Goal: Task Accomplishment & Management: Use online tool/utility

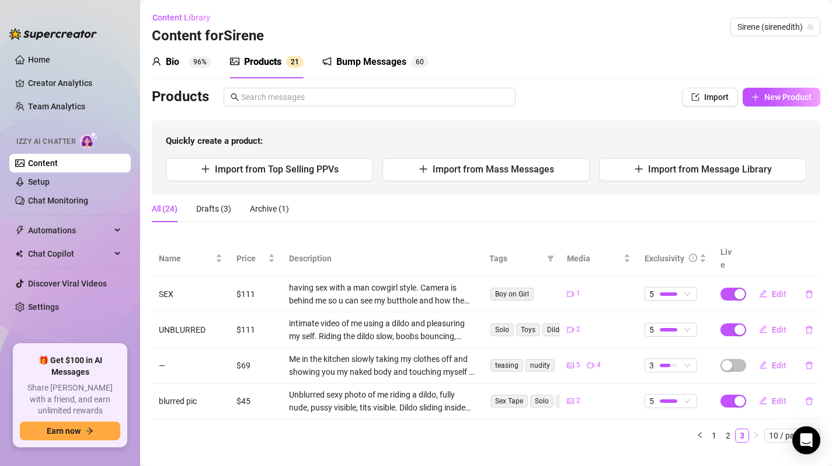
scroll to position [8, 0]
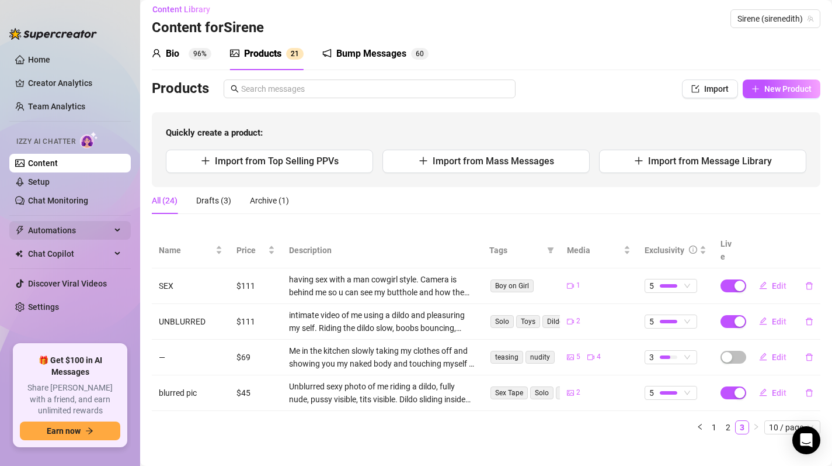
click at [96, 230] on span "Automations" at bounding box center [69, 230] width 83 height 19
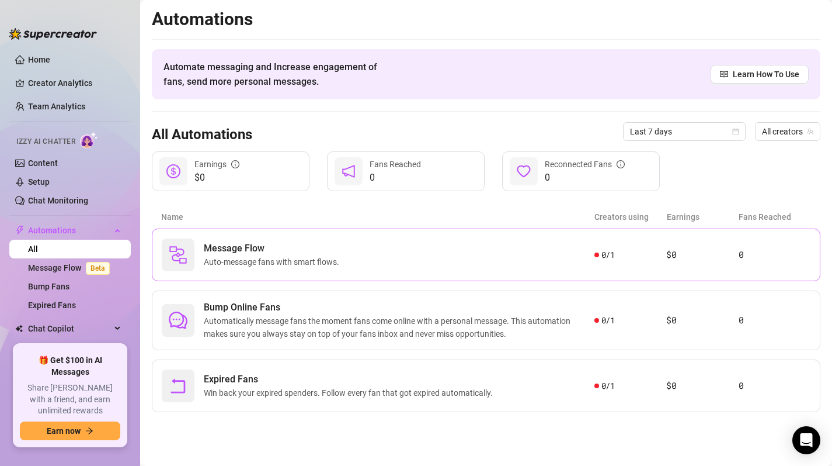
click at [300, 263] on span "Auto-message fans with smart flows." at bounding box center [274, 261] width 140 height 13
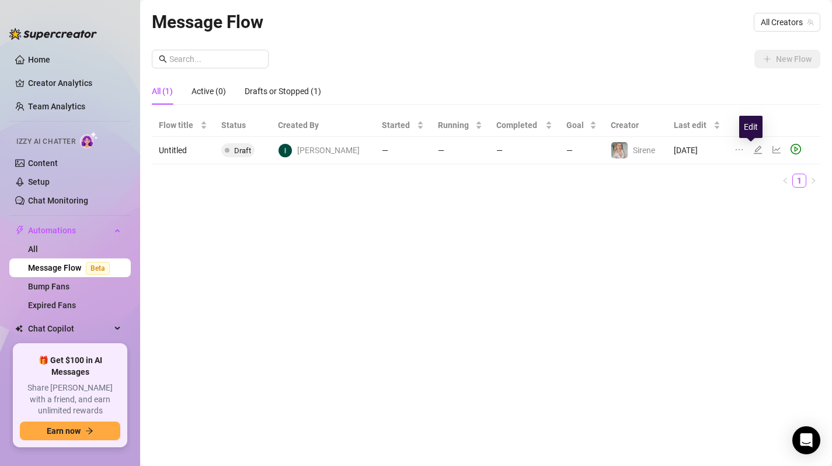
click at [753, 150] on icon "edit" at bounding box center [757, 149] width 9 height 9
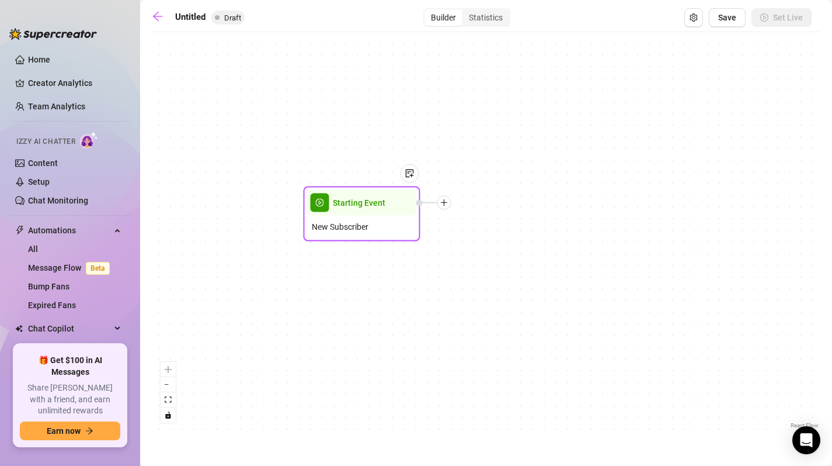
drag, startPoint x: 510, startPoint y: 223, endPoint x: 354, endPoint y: 202, distance: 157.4
click at [354, 202] on div "Starting Event" at bounding box center [362, 203] width 110 height 26
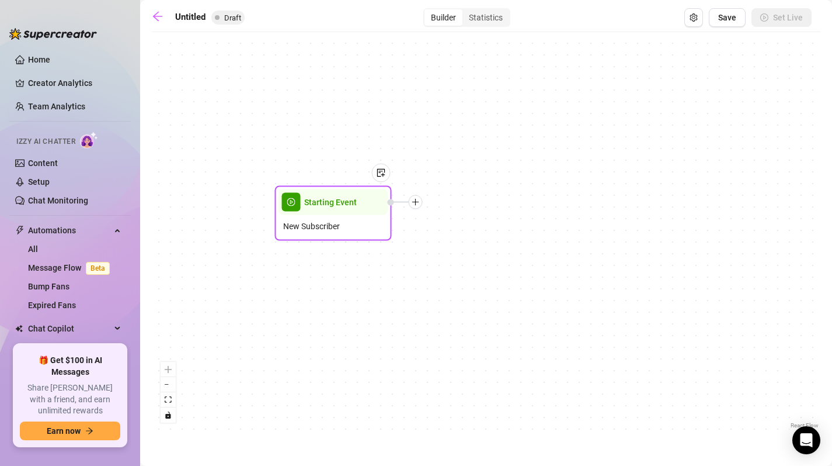
click at [416, 200] on icon "plus" at bounding box center [416, 202] width 8 height 8
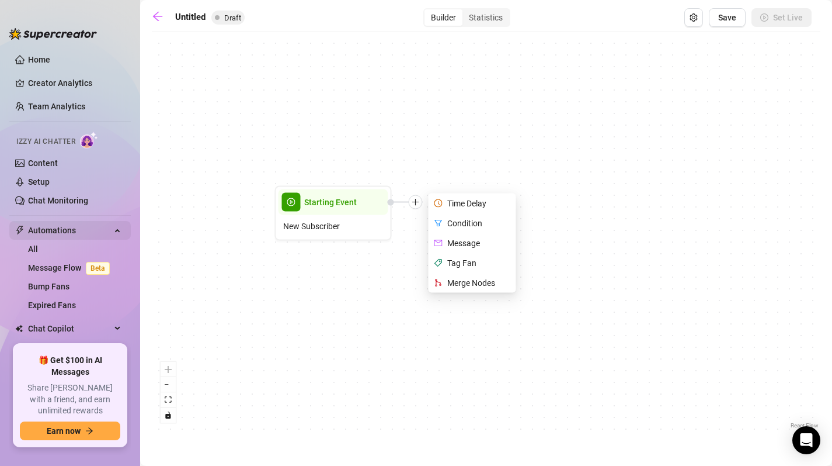
click at [69, 231] on span "Automations" at bounding box center [69, 230] width 83 height 19
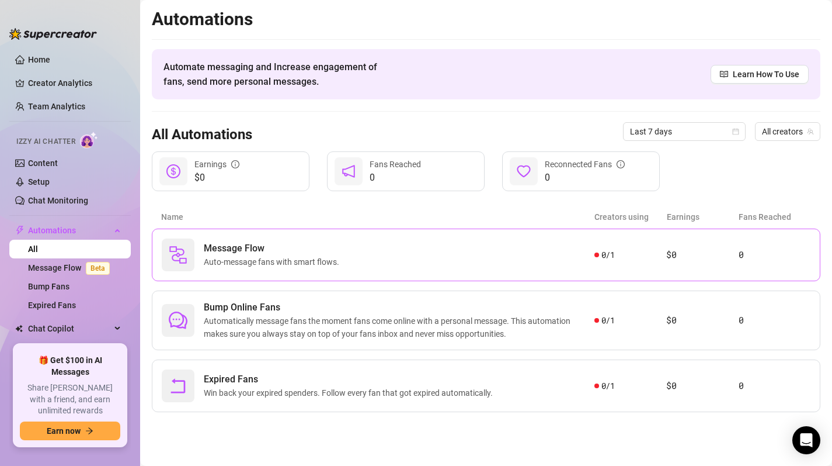
click at [287, 258] on span "Auto-message fans with smart flows." at bounding box center [274, 261] width 140 height 13
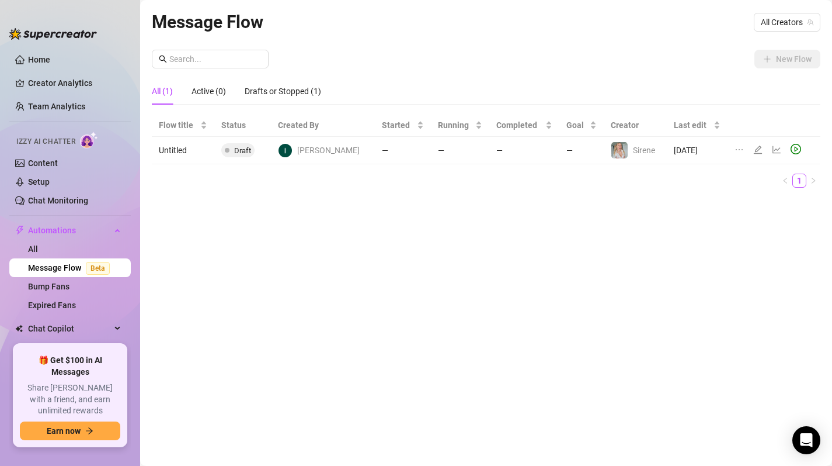
click at [502, 348] on div "Message Flow All Creators New Flow All (1) Active (0) Drafts or Stopped (1) Flo…" at bounding box center [486, 219] width 669 height 422
click at [691, 157] on td "[DATE]" at bounding box center [697, 150] width 61 height 27
click at [786, 69] on div "New Flow All (1) Active (0) Drafts or Stopped (1) Flow title Status Created By …" at bounding box center [486, 123] width 669 height 147
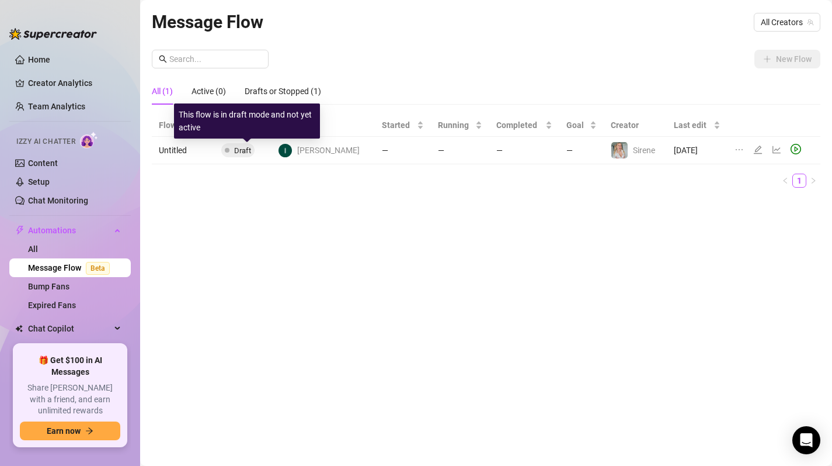
click at [248, 148] on span "Draft" at bounding box center [242, 150] width 17 height 9
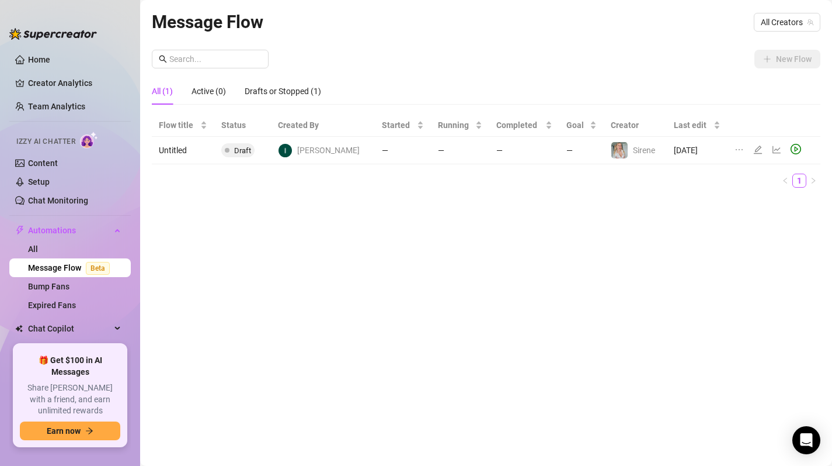
click at [302, 154] on div "[PERSON_NAME]" at bounding box center [319, 150] width 82 height 15
click at [197, 161] on td "Untitled" at bounding box center [183, 150] width 62 height 27
click at [753, 151] on icon "edit" at bounding box center [757, 149] width 9 height 9
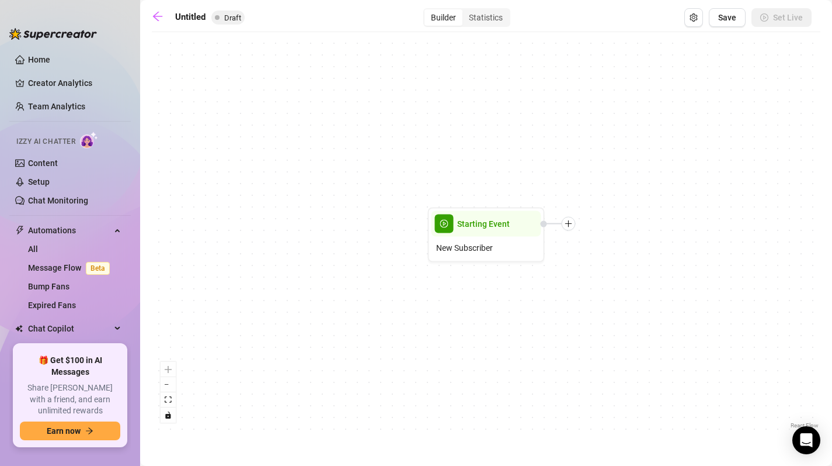
click at [575, 228] on div "Starting Event New Subscriber" at bounding box center [486, 234] width 669 height 393
click at [571, 226] on icon "plus" at bounding box center [569, 224] width 8 height 8
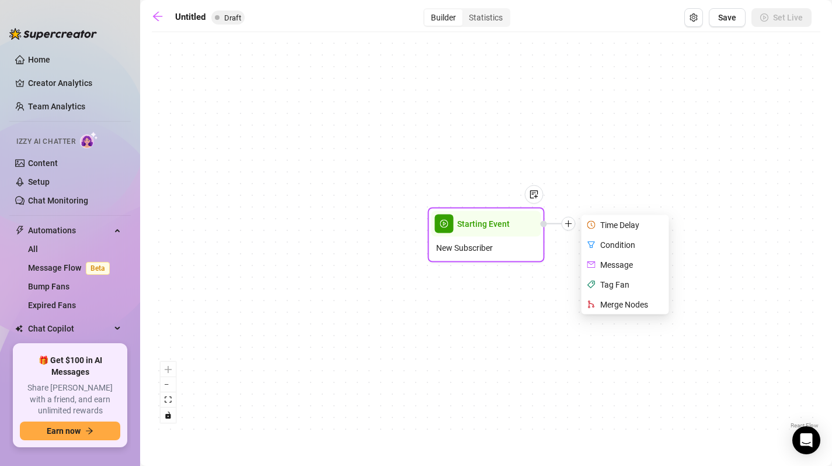
click at [608, 262] on div "Message" at bounding box center [626, 265] width 85 height 20
type textarea "Write your message here"
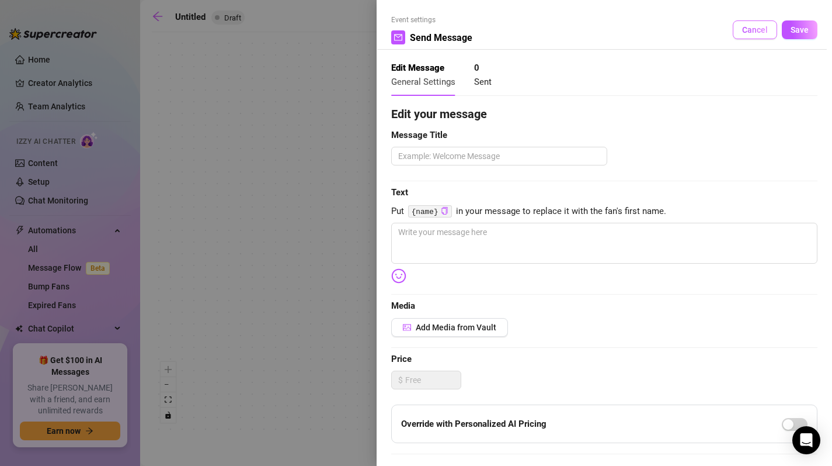
click at [744, 30] on span "Cancel" at bounding box center [755, 29] width 26 height 9
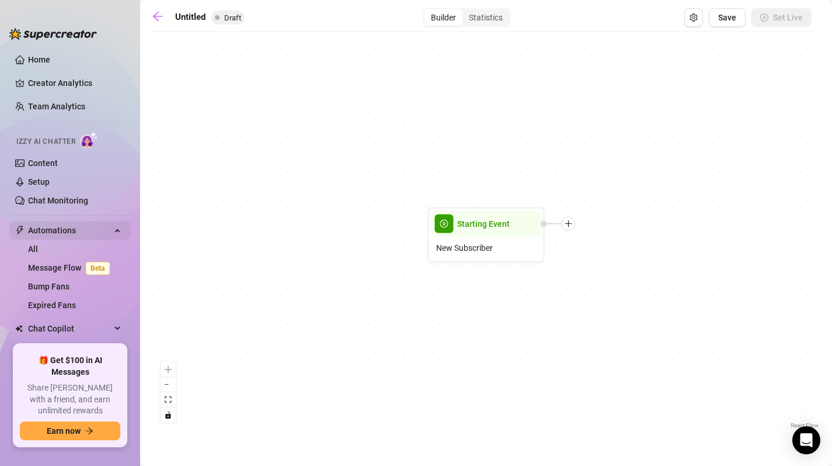
click at [55, 237] on span "Automations" at bounding box center [69, 230] width 83 height 19
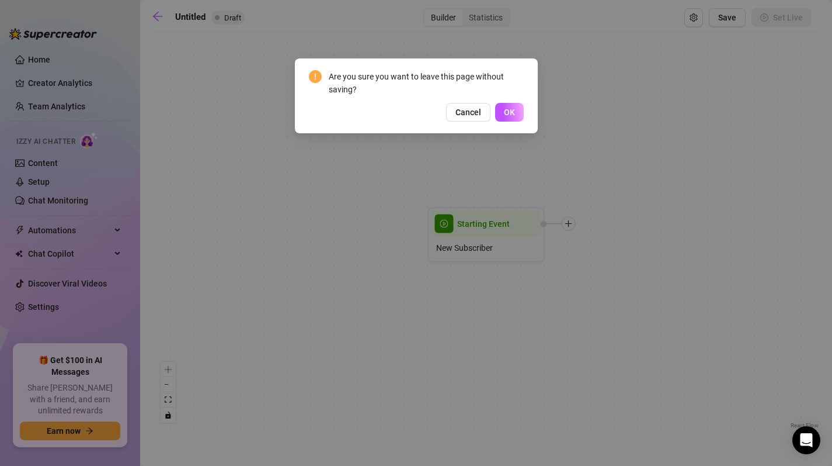
click at [503, 125] on div "Are you sure you want to leave this page without saving? Cancel OK" at bounding box center [416, 95] width 243 height 75
click at [508, 113] on span "OK" at bounding box center [509, 111] width 11 height 9
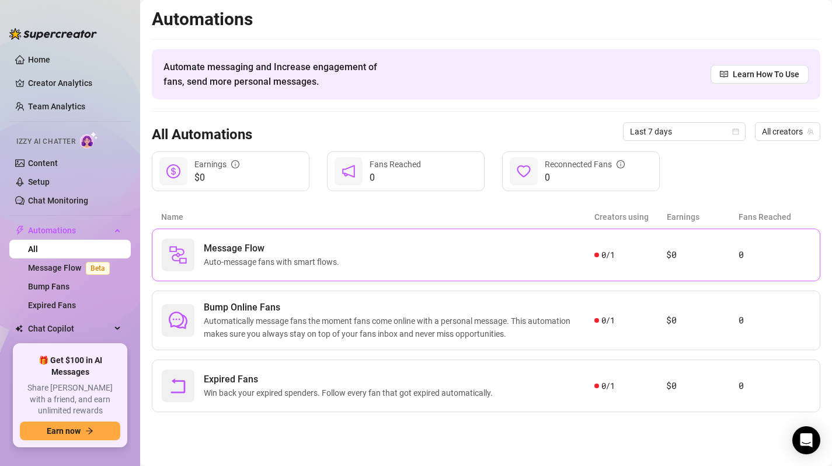
click at [307, 252] on span "Message Flow" at bounding box center [274, 248] width 140 height 14
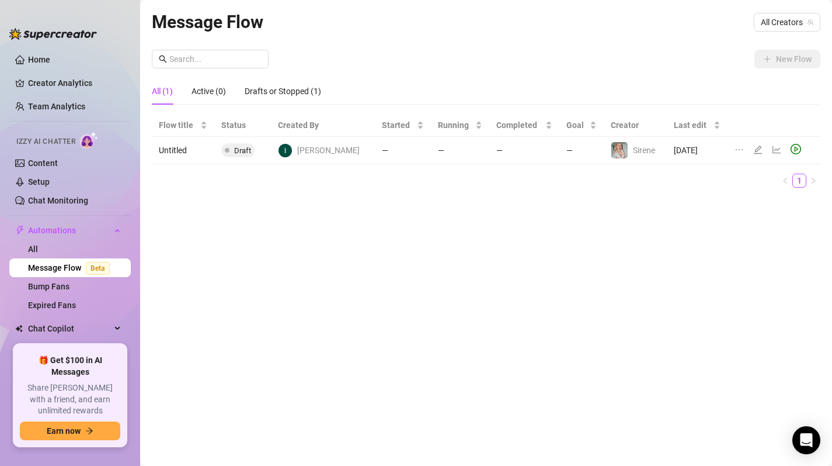
click at [801, 43] on div "Message Flow All Creators New Flow All (1) Active (0) Drafts or Stopped (1) Flo…" at bounding box center [486, 219] width 669 height 422
click at [755, 151] on icon "edit" at bounding box center [757, 149] width 9 height 9
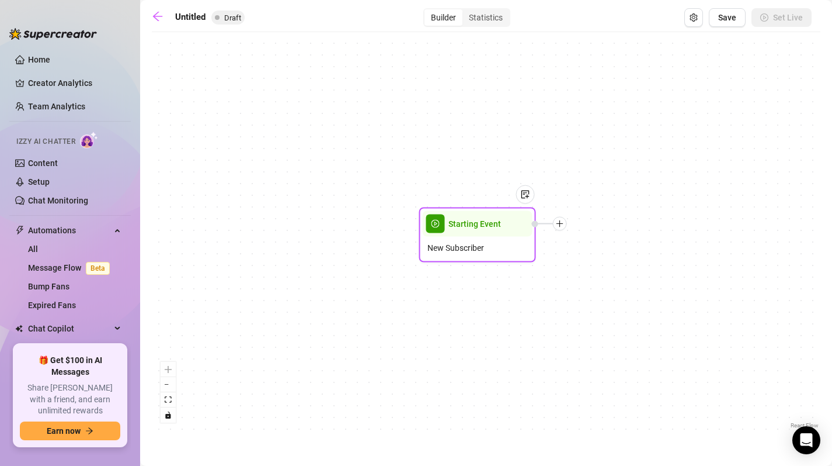
drag, startPoint x: 522, startPoint y: 236, endPoint x: 467, endPoint y: 203, distance: 64.4
click at [467, 237] on div "New Subscriber" at bounding box center [478, 248] width 110 height 22
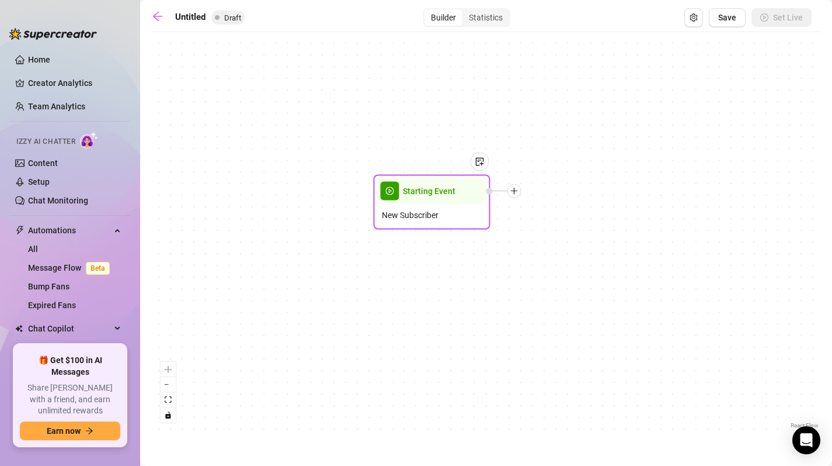
click at [445, 195] on span "Starting Event" at bounding box center [429, 191] width 53 height 13
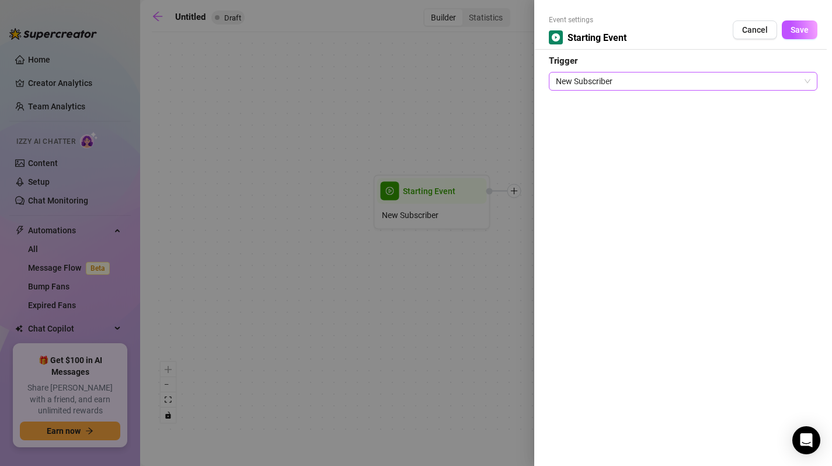
click at [595, 82] on span "New Subscriber" at bounding box center [683, 81] width 255 height 18
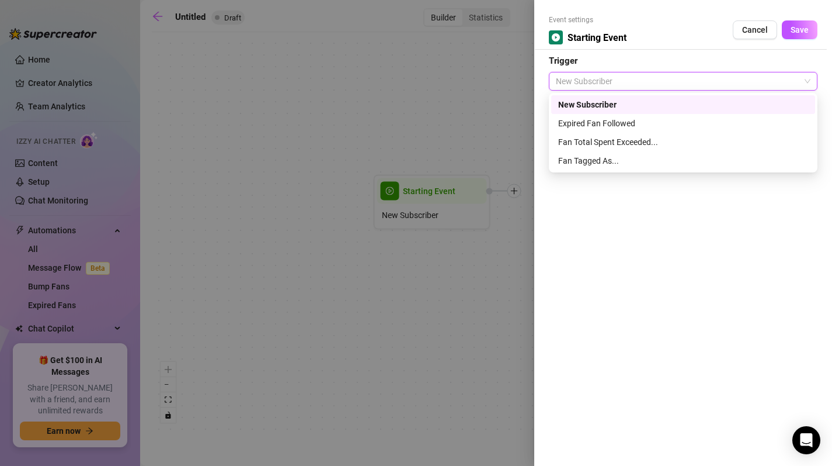
click at [579, 99] on div "New Subscriber" at bounding box center [683, 104] width 250 height 13
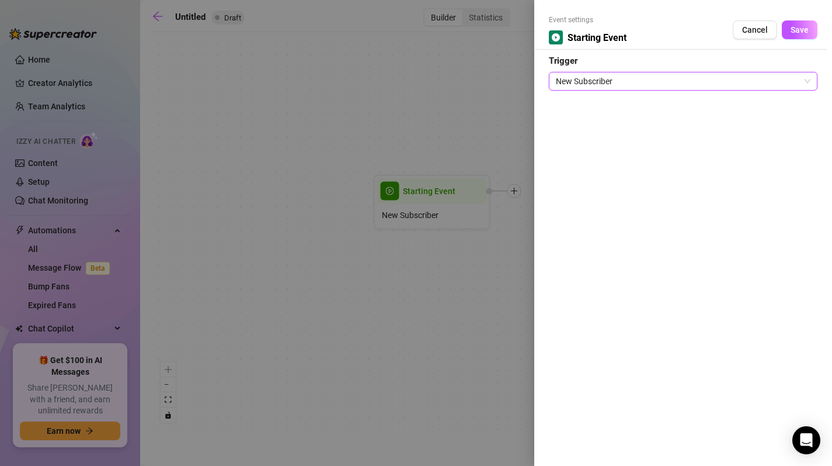
click at [480, 112] on div at bounding box center [416, 233] width 832 height 466
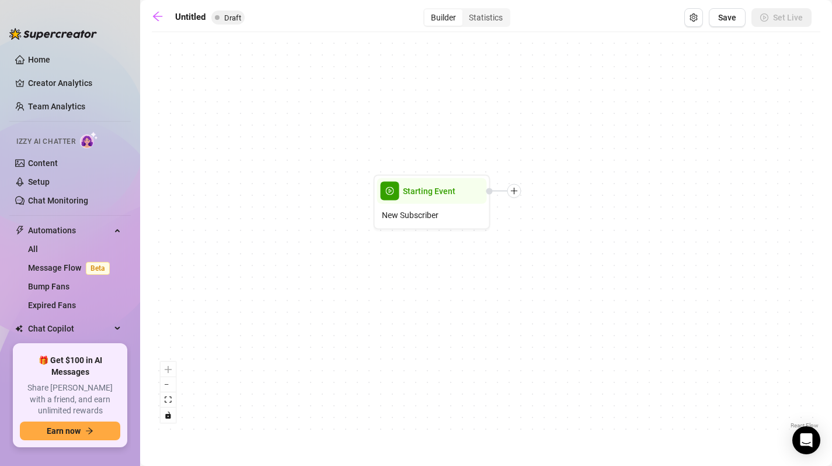
click at [516, 199] on div "Starting Event New Subscriber" at bounding box center [486, 234] width 669 height 393
click at [516, 195] on div at bounding box center [515, 191] width 14 height 14
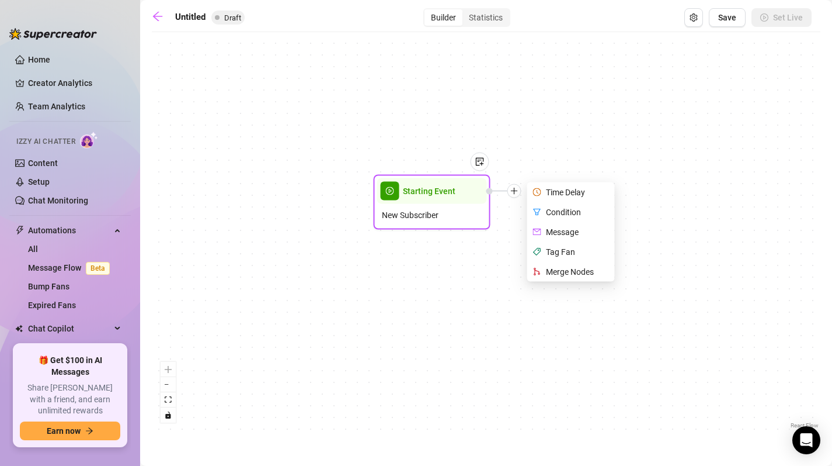
click at [571, 240] on div "Message" at bounding box center [572, 232] width 85 height 20
type textarea "Write your message here"
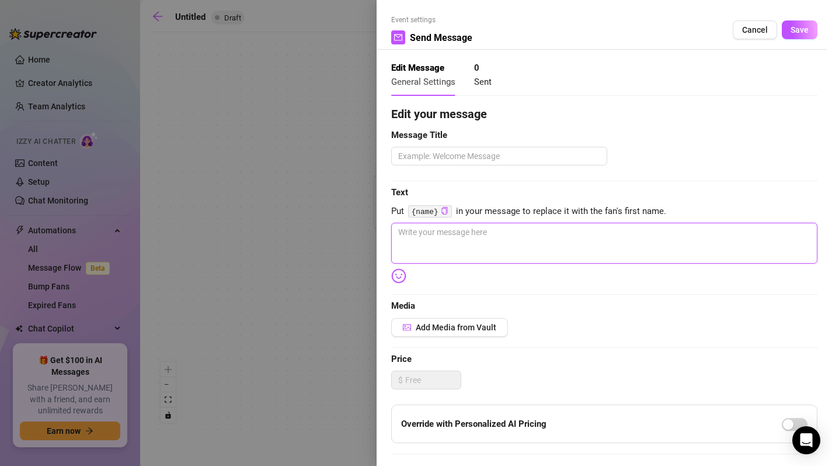
click at [561, 246] on textarea at bounding box center [604, 243] width 426 height 41
type textarea "M"
type textarea "Mo"
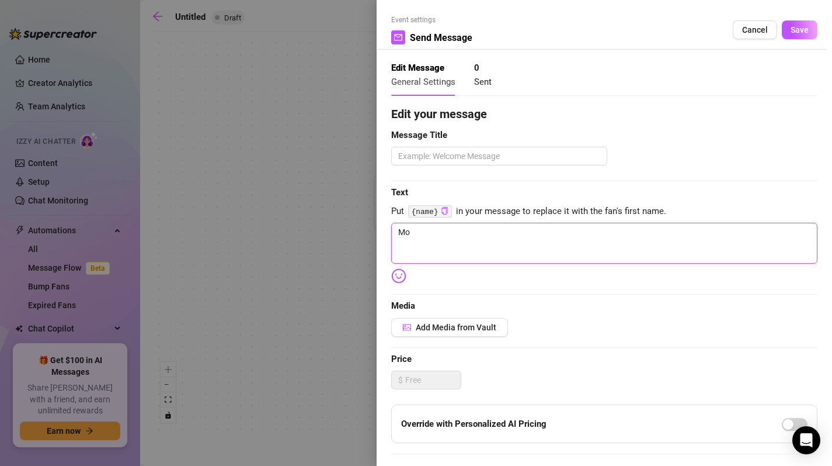
type textarea "Moo"
type textarea "Mooo"
type textarea "Moooi"
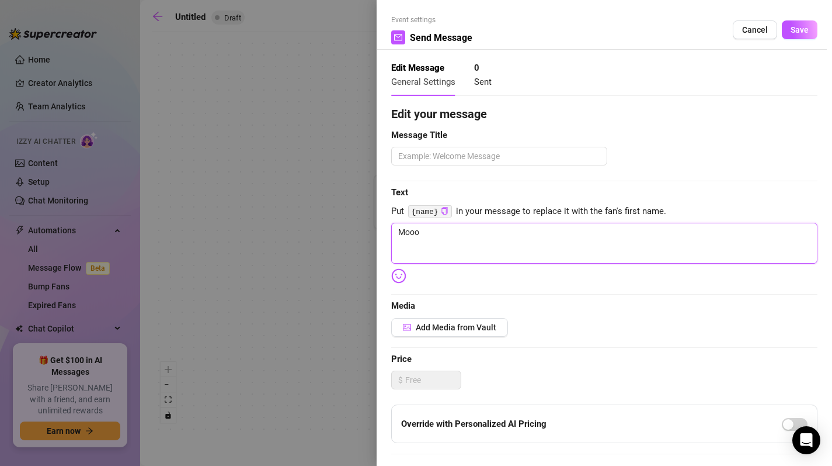
type textarea "Moooi"
type textarea "Moooi m"
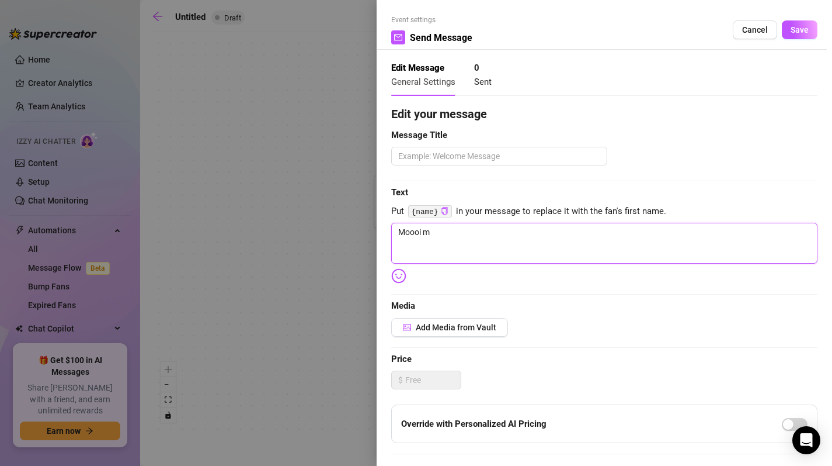
type textarea "Moooi mi"
type textarea "Moooi mit"
type textarea "Moooi mitä"
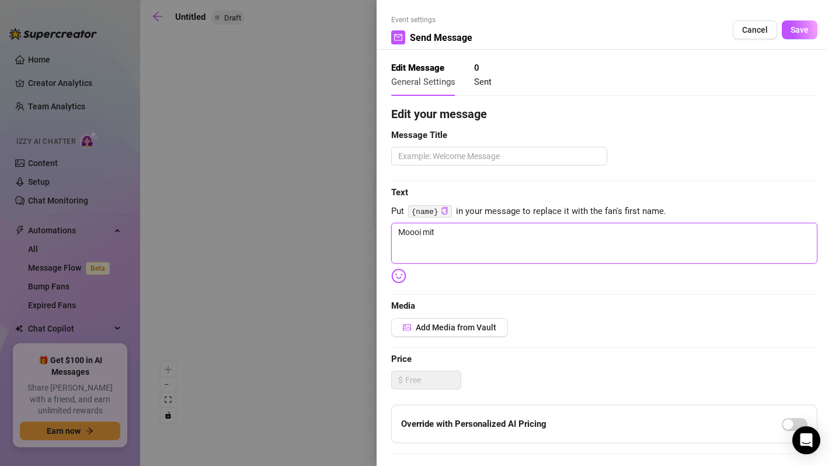
type textarea "Moooi mitä"
type textarea "Moooi mitä k"
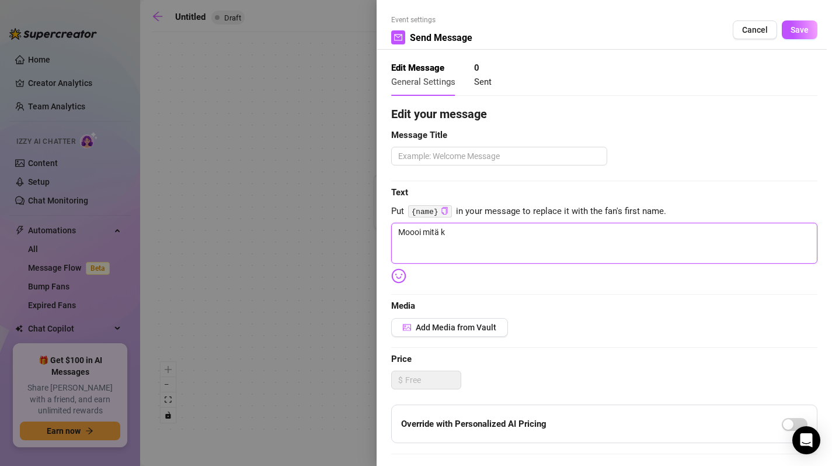
type textarea "Moooi mitä ku"
type textarea "Moooi mitä kuu"
type textarea "Moooi mitä kuul"
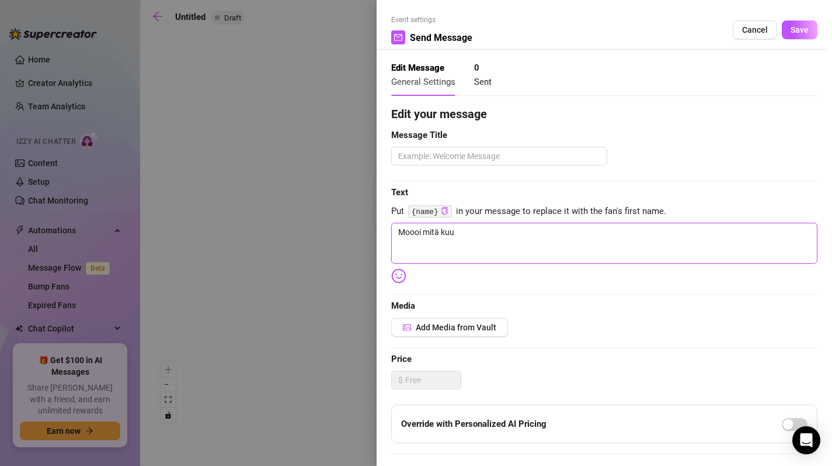
type textarea "Moooi mitä kuul"
type textarea "Moooi mitä kuulu"
type textarea "Moooi mitä kuuluu"
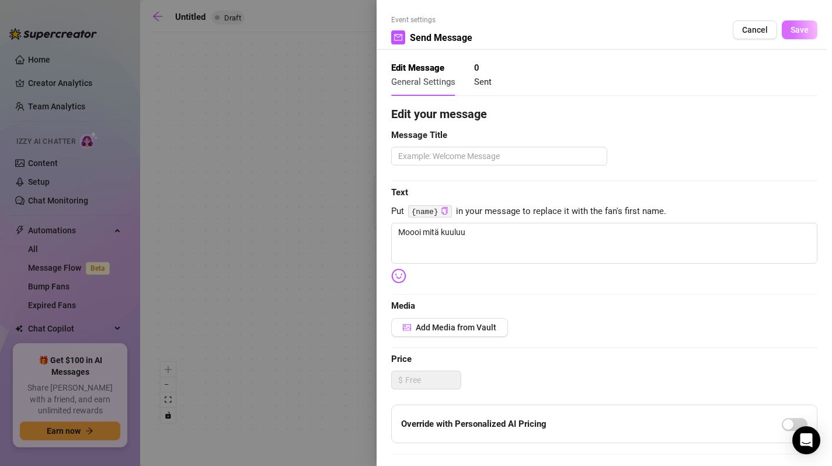
click at [791, 25] on span "Save" at bounding box center [800, 29] width 18 height 9
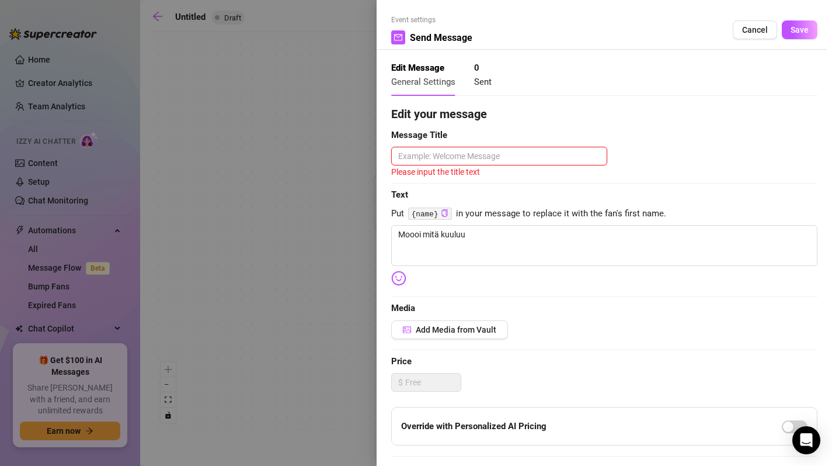
click at [534, 165] on textarea at bounding box center [499, 156] width 216 height 19
type textarea "m"
type textarea "mo"
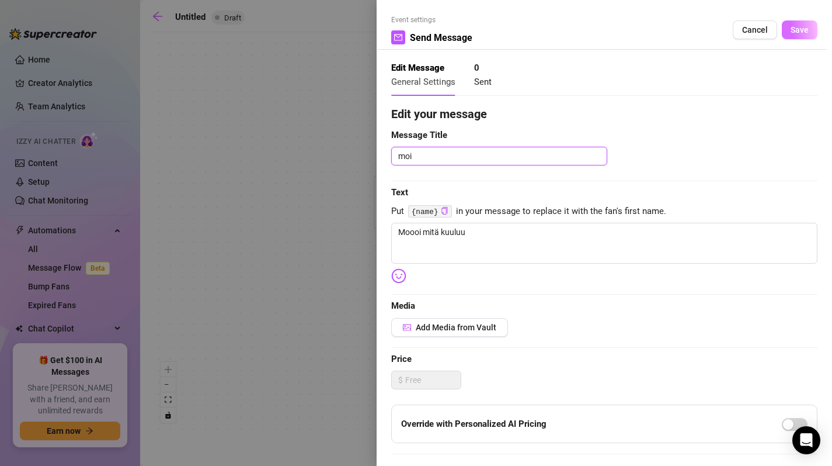
type textarea "moi"
click at [791, 34] on span "Save" at bounding box center [800, 29] width 18 height 9
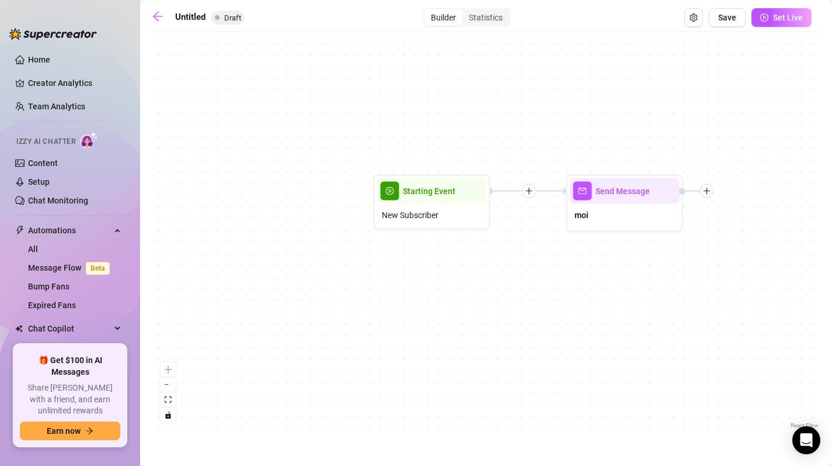
click at [528, 187] on icon "plus" at bounding box center [529, 191] width 8 height 8
click at [550, 193] on icon "clock-circle" at bounding box center [551, 192] width 8 height 8
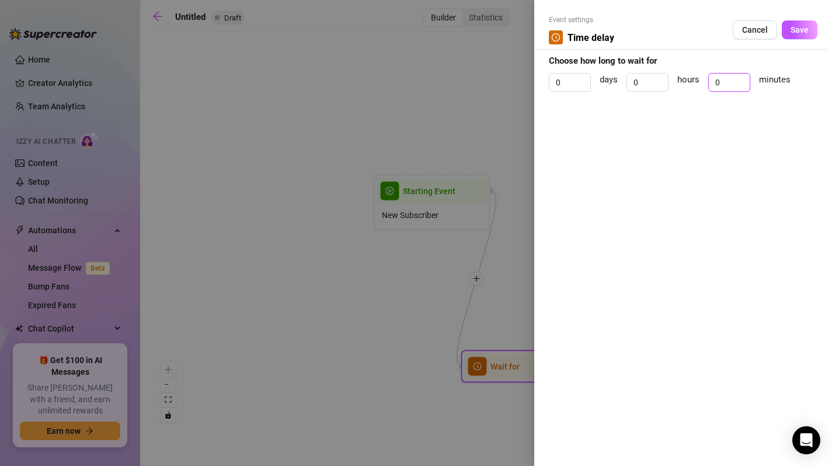
drag, startPoint x: 730, startPoint y: 86, endPoint x: 708, endPoint y: 86, distance: 22.2
click at [708, 86] on div "0 days 0 hours 0 minutes" at bounding box center [683, 87] width 269 height 29
type input "2"
click at [796, 32] on span "Save" at bounding box center [800, 29] width 18 height 9
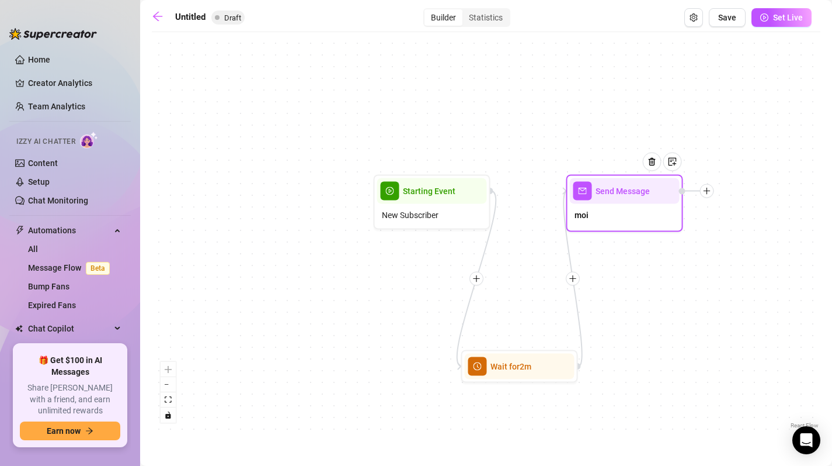
click at [706, 191] on icon "plus" at bounding box center [707, 190] width 6 height 1
click at [709, 193] on icon "plus" at bounding box center [707, 191] width 8 height 8
click at [748, 217] on div "Condition" at bounding box center [765, 212] width 85 height 20
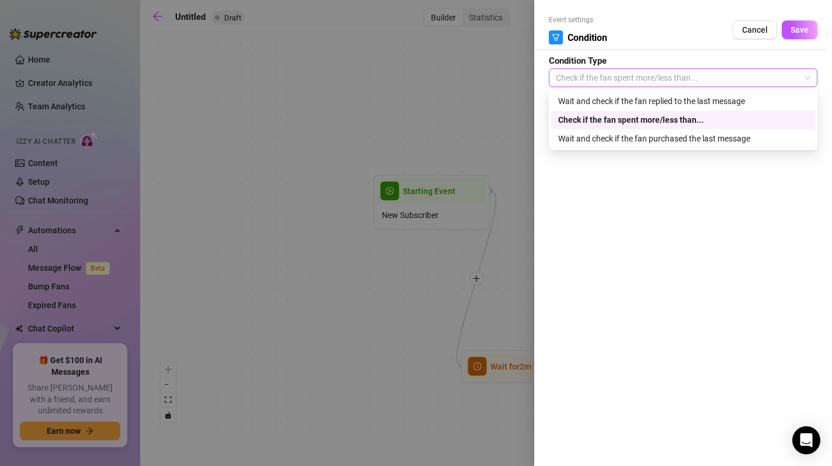
click at [744, 75] on span "Check if the fan spent more/less than..." at bounding box center [683, 78] width 255 height 18
click at [744, 74] on span "Check if the fan spent more/less than..." at bounding box center [683, 78] width 255 height 18
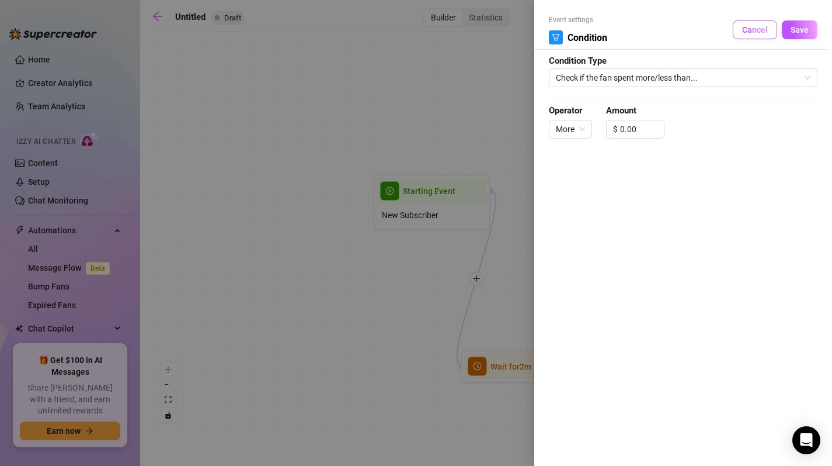
click at [751, 27] on span "Cancel" at bounding box center [755, 29] width 26 height 9
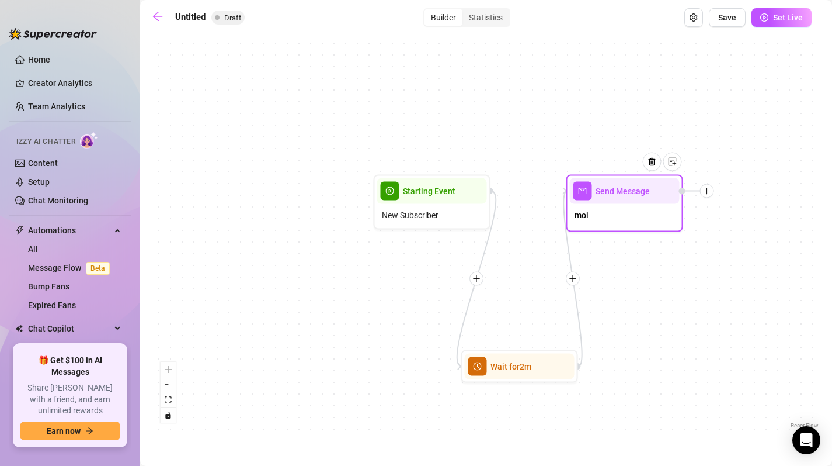
click at [710, 184] on div at bounding box center [696, 191] width 35 height 14
click at [707, 192] on icon "plus" at bounding box center [707, 191] width 8 height 8
click at [735, 275] on div "Merge Nodes" at bounding box center [765, 272] width 85 height 20
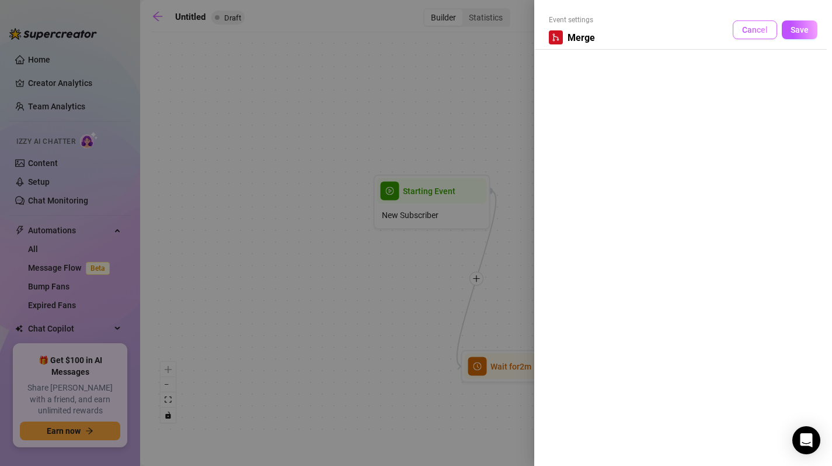
click at [753, 29] on span "Cancel" at bounding box center [755, 29] width 26 height 9
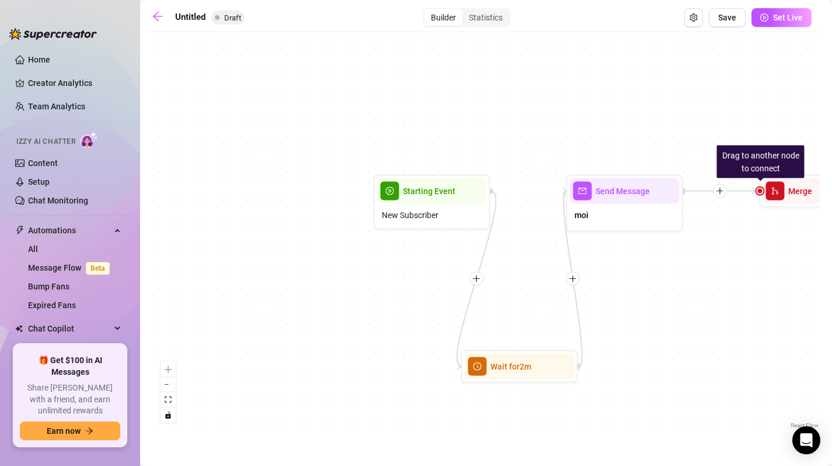
click at [148, 8] on main "Untitled Draft Builder Statistics Save Set Live Drag to another node to connect…" at bounding box center [486, 233] width 692 height 466
click at [151, 8] on main "Untitled Draft Builder Statistics Save Set Live Drag to another node to connect…" at bounding box center [486, 233] width 692 height 466
click at [155, 14] on icon "arrow-left" at bounding box center [158, 17] width 12 height 12
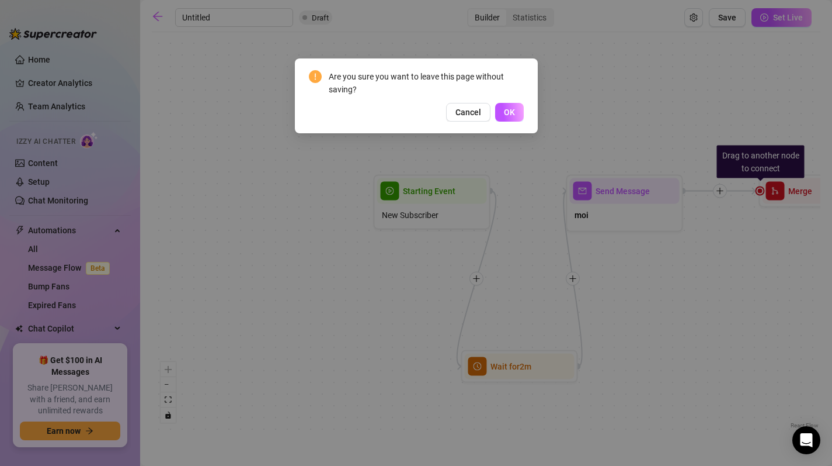
click at [526, 116] on div "Are you sure you want to leave this page without saving? Cancel OK" at bounding box center [416, 95] width 243 height 75
click at [512, 112] on span "OK" at bounding box center [509, 111] width 11 height 9
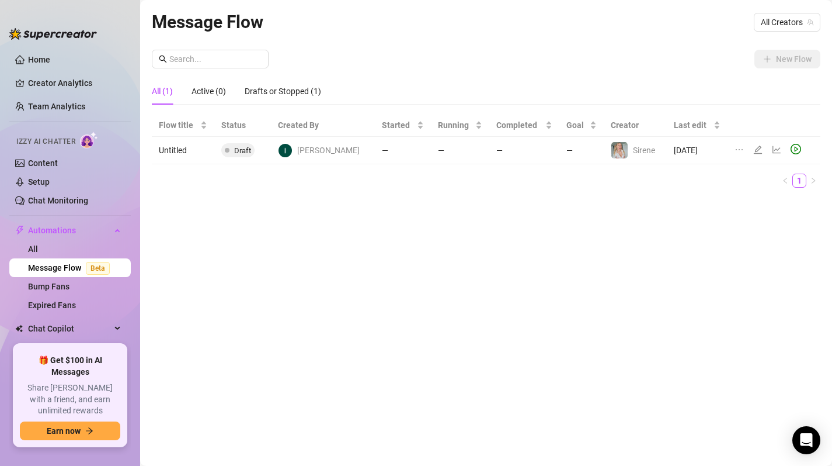
click at [560, 147] on td "—" at bounding box center [582, 150] width 44 height 27
click at [753, 149] on icon "edit" at bounding box center [757, 149] width 9 height 9
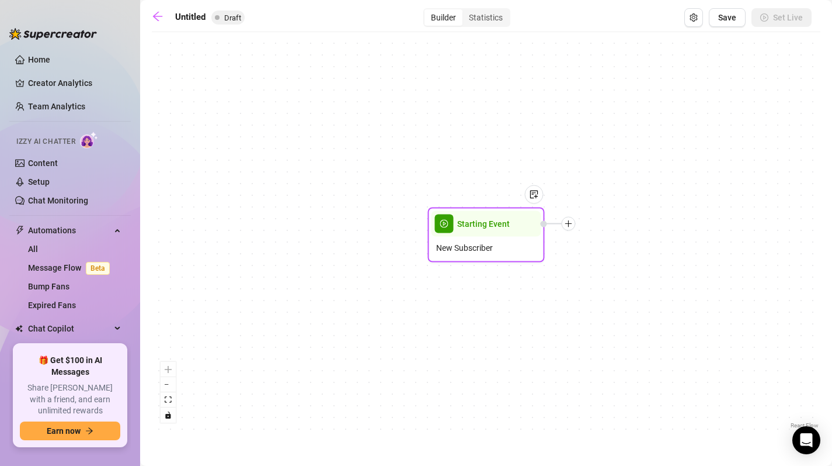
click at [483, 243] on span "New Subscriber" at bounding box center [464, 247] width 57 height 13
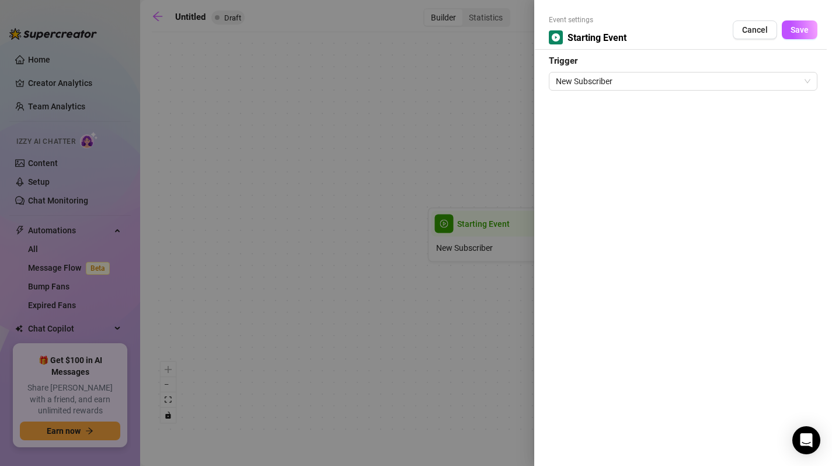
click at [458, 106] on div at bounding box center [416, 233] width 832 height 466
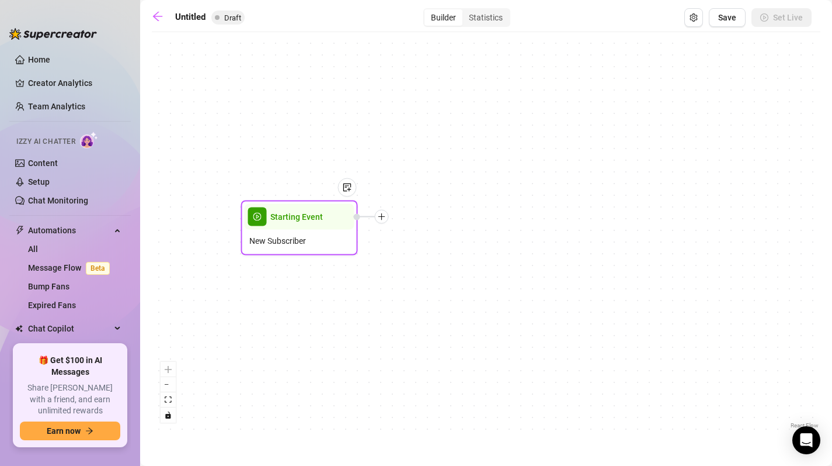
drag, startPoint x: 471, startPoint y: 230, endPoint x: 272, endPoint y: 223, distance: 199.9
click at [272, 223] on span "Starting Event" at bounding box center [296, 216] width 53 height 13
click at [377, 217] on div at bounding box center [371, 217] width 14 height 14
click at [370, 217] on icon "plus" at bounding box center [371, 216] width 6 height 1
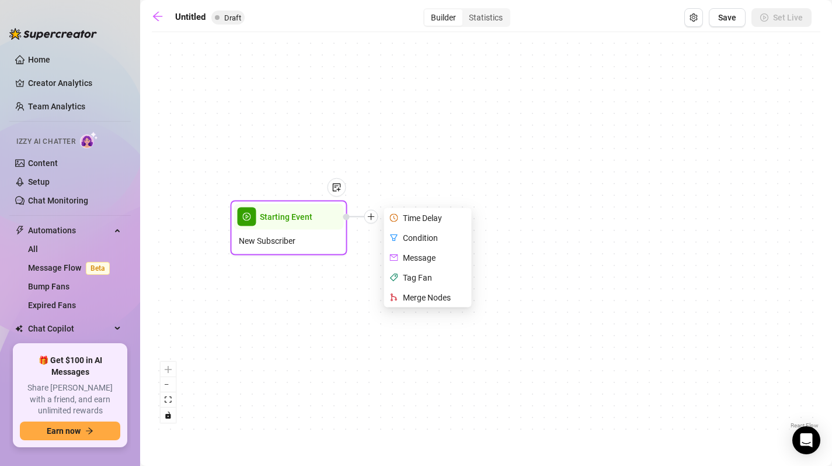
click at [416, 258] on div "Message" at bounding box center [429, 258] width 85 height 20
type textarea "Write your message here"
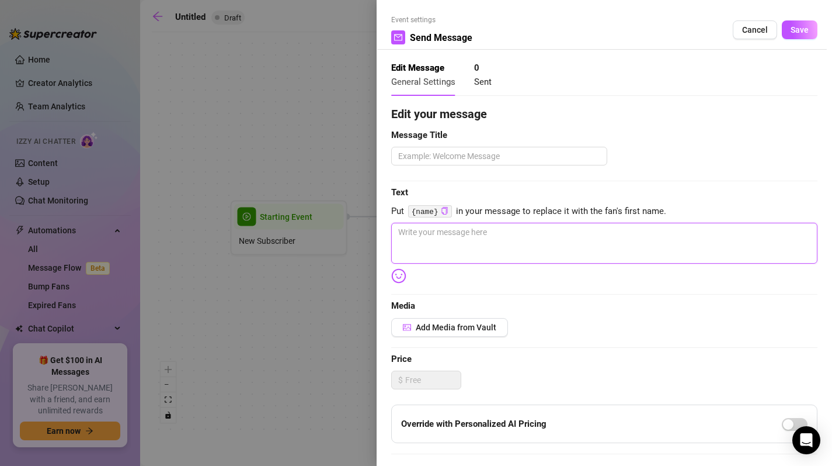
click at [435, 245] on textarea at bounding box center [604, 243] width 426 height 41
type textarea "H"
type textarea "He"
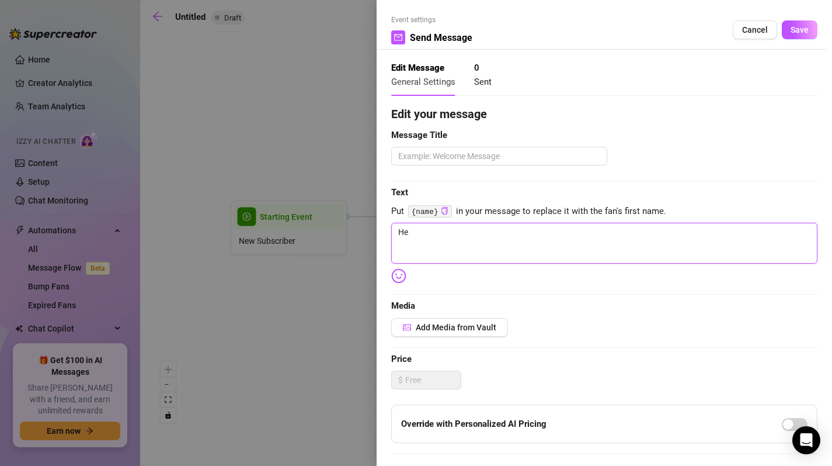
type textarea "Hey"
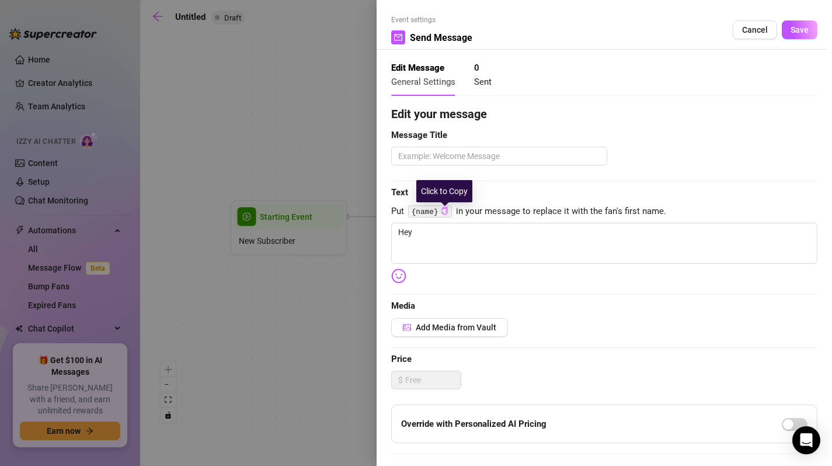
click at [442, 211] on icon "copy" at bounding box center [445, 211] width 6 height 8
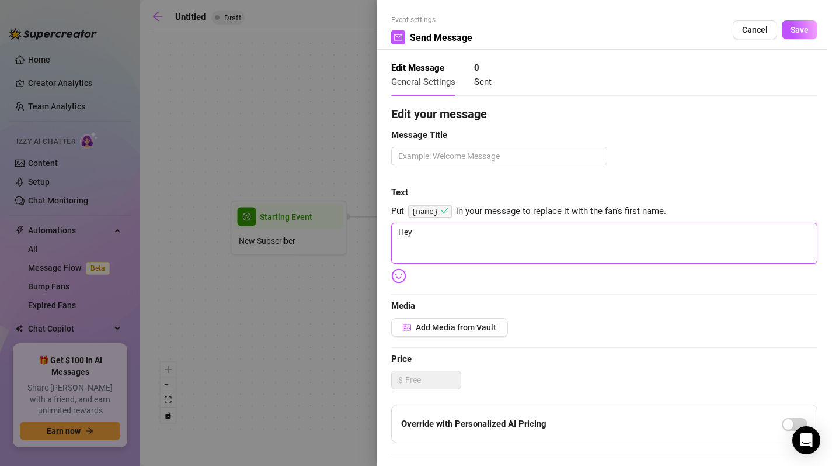
click at [435, 238] on textarea "Hey" at bounding box center [604, 243] width 426 height 41
paste textarea "{name}"
type textarea "Hey {name}"
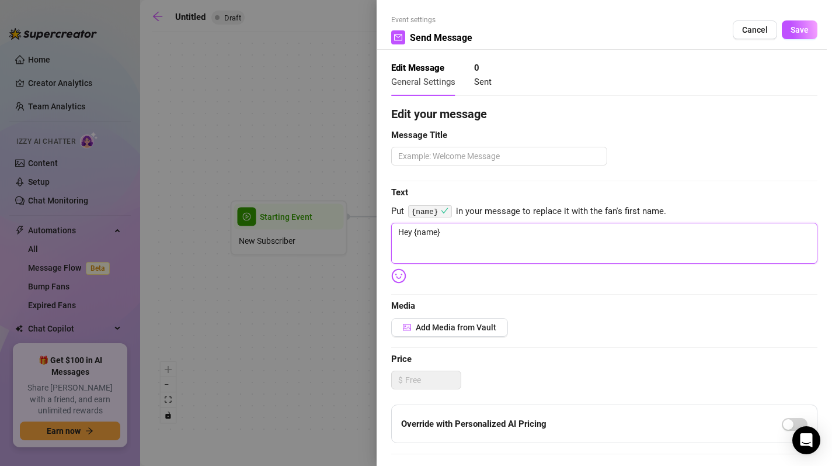
type textarea "Hey {name}"
type textarea "Hey {name} 🌸"
click at [489, 239] on textarea "Hey {name} 🌸" at bounding box center [604, 243] width 426 height 41
type textarea "Hey {name} 🌸"
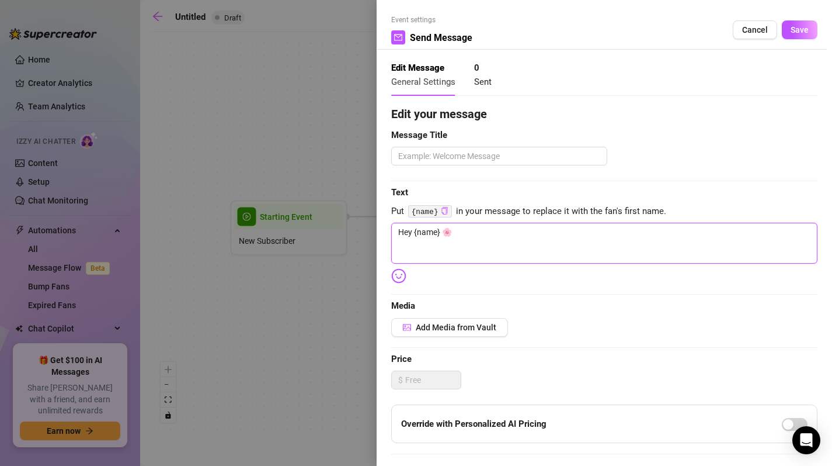
type textarea "Hey {name} 🌸"
type textarea "Hey {name} 🌸 I"
type textarea "Hey {name} 🌸 I'"
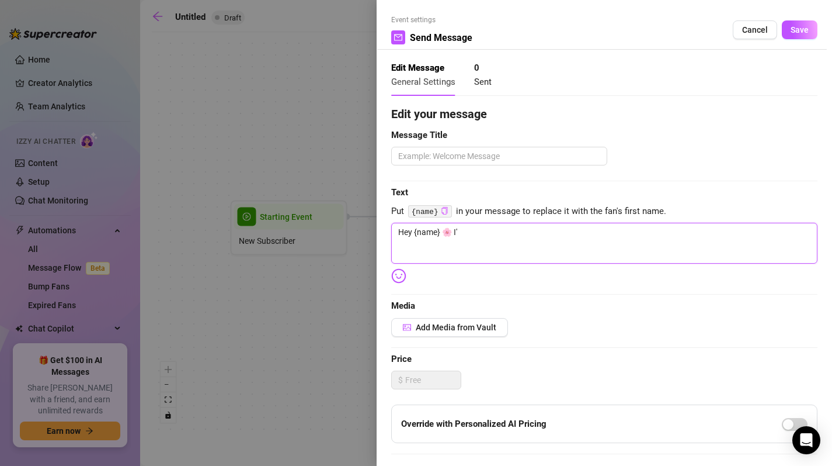
type textarea "Hey {name} 🌸 I'm"
type textarea "Hey {name} 🌸 I'm g"
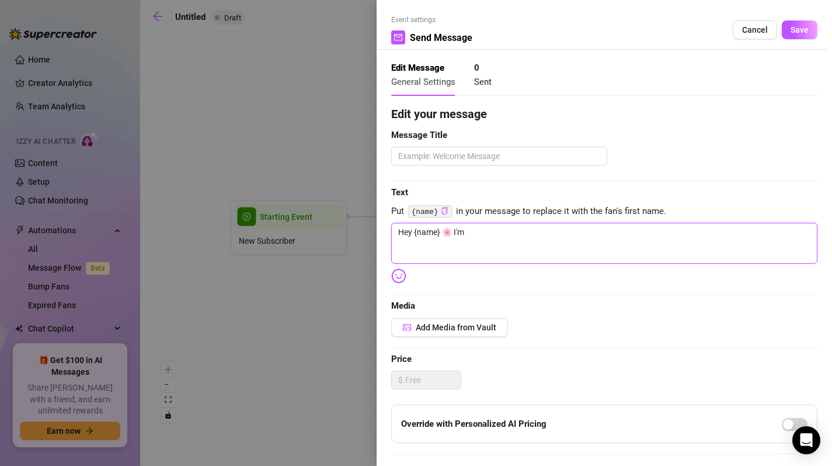
type textarea "Hey {name} 🌸 I'm g"
type textarea "Hey {name} 🌸 I'm gö"
type textarea "Hey {name} 🌸 I'm göa"
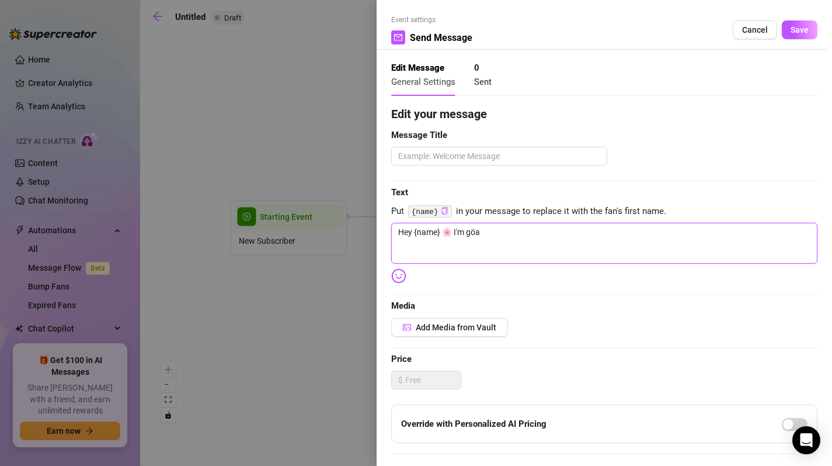
type textarea "Hey {name} 🌸 I'm [PERSON_NAME]"
type textarea "Hey {name} 🌸 I'm göadf"
type textarea "Hey {name} 🌸 I'm [PERSON_NAME]"
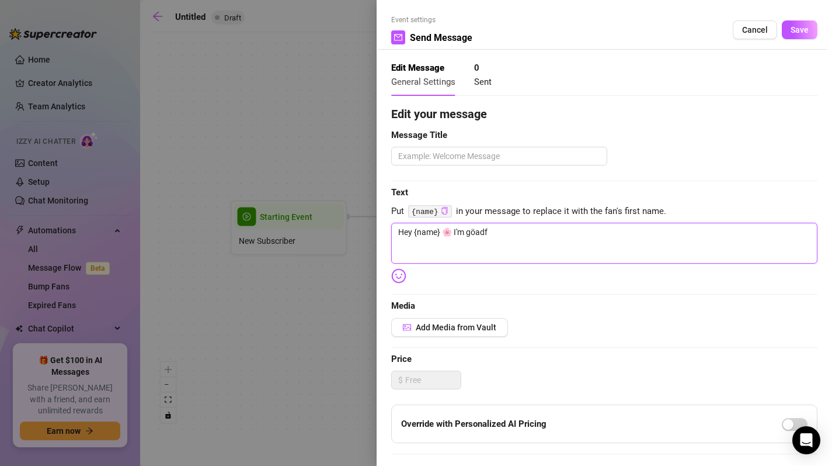
type textarea "Hey {name} 🌸 I'm [PERSON_NAME]"
type textarea "Hey {name} 🌸 I'm göa"
type textarea "Hey {name} 🌸 I'm gö"
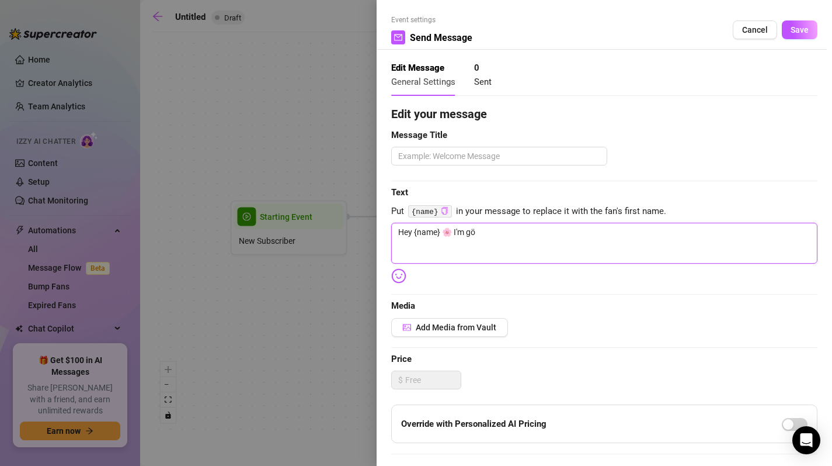
type textarea "Hey {name} 🌸 I'm g"
type textarea "Hey {name} 🌸 I'm gö"
type textarea "Hey {name} 🌸 I'm göa"
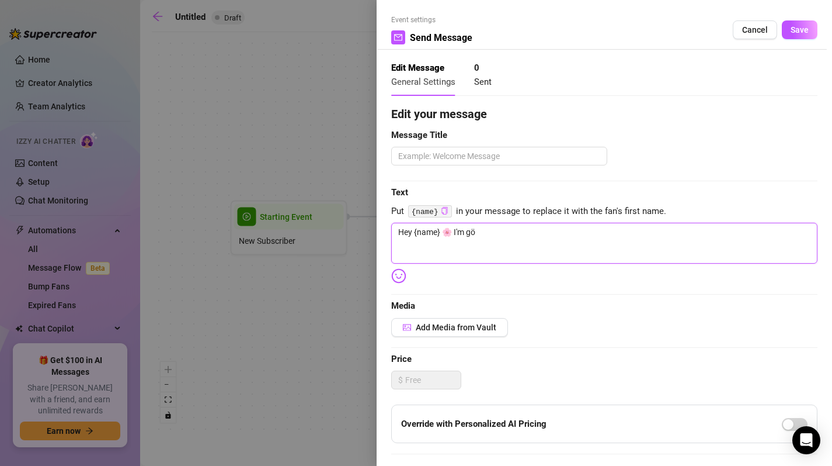
type textarea "Hey {name} 🌸 I'm göa"
type textarea "Hey {name} 🌸 I'm gö"
type textarea "Hey {name} 🌸 I'm g"
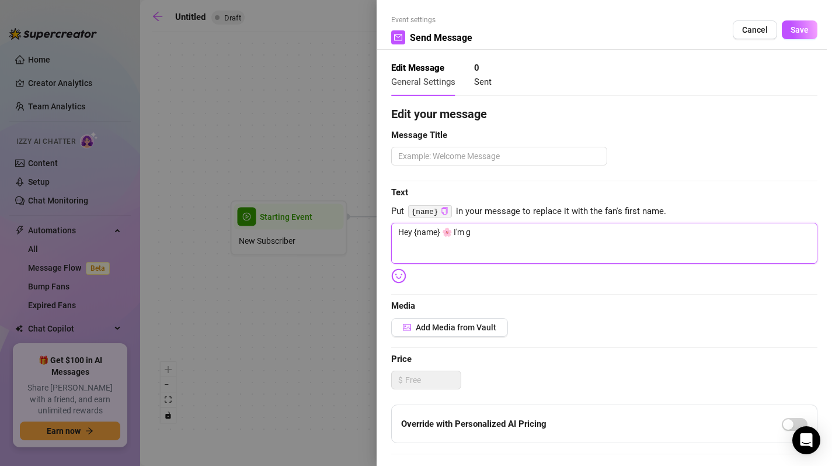
type textarea "Hey {name} 🌸 I'm gl"
type textarea "Hey {name} 🌸 I'm gla"
type textarea "Hey {name} 🌸 I'm glad"
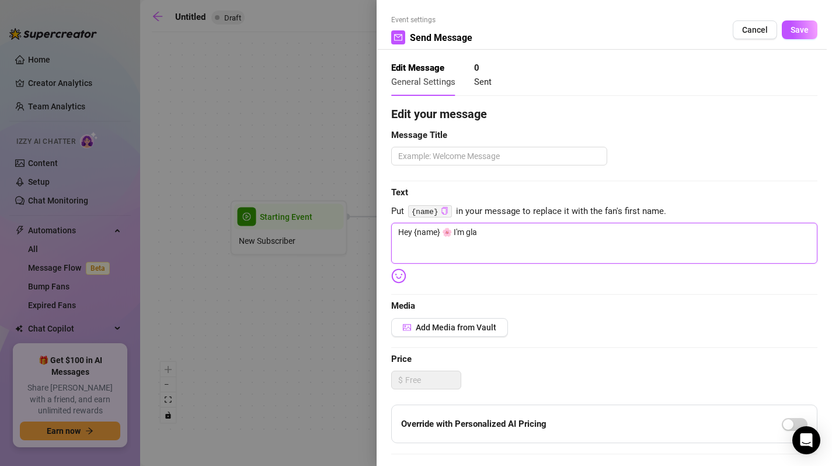
type textarea "Hey {name} 🌸 I'm glad"
type textarea "Hey {name} 🌸 I'm glad i"
type textarea "Hey {name} 🌸 I'm glad iu"
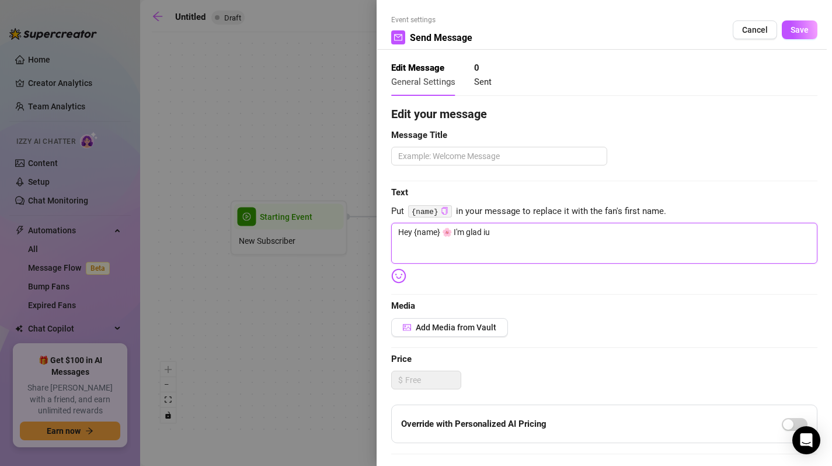
type textarea "Hey {name} 🌸 I'm glad iu"
type textarea "Hey {name} 🌸 I'm glad i"
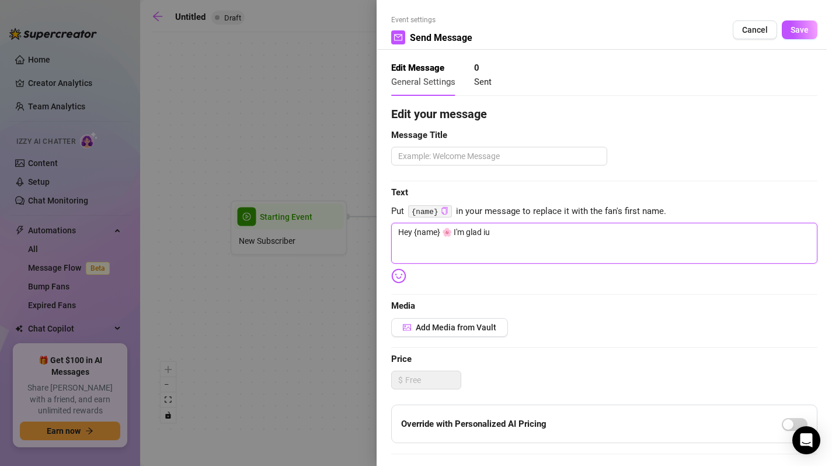
type textarea "Hey {name} 🌸 I'm glad i"
type textarea "Hey {name} 🌸 I'm glad"
type textarea "Hey {name} 🌸 I'm glad u"
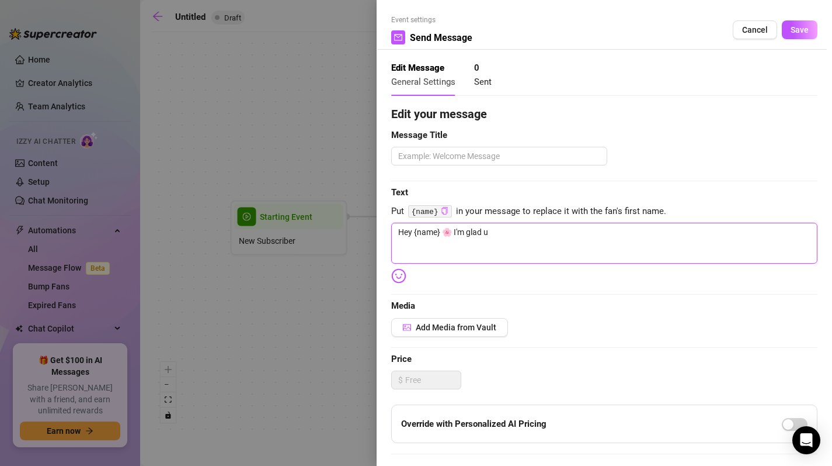
type textarea "Hey {name} 🌸 I'm glad u"
type textarea "Hey {name} 🌸 I'm glad u f"
type textarea "Hey {name} 🌸 I'm glad u fo"
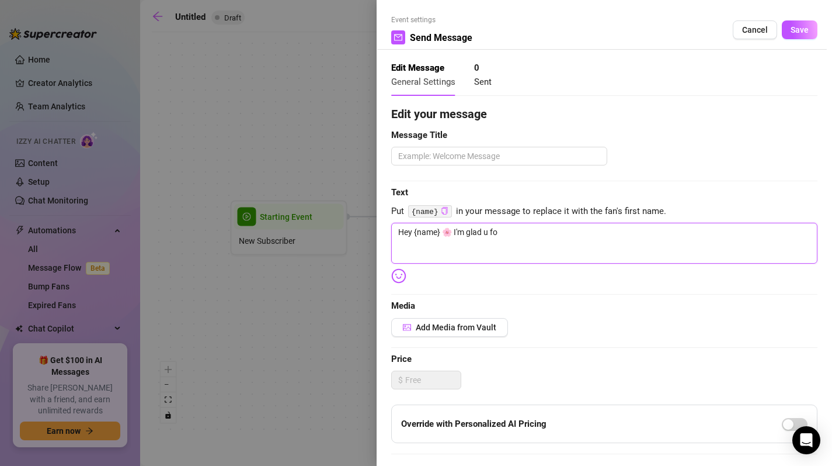
type textarea "Hey {name} 🌸 I'm glad u fou"
type textarea "Hey {name} 🌸 I'm glad u foun"
type textarea "Hey {name} 🌸 I'm glad u found"
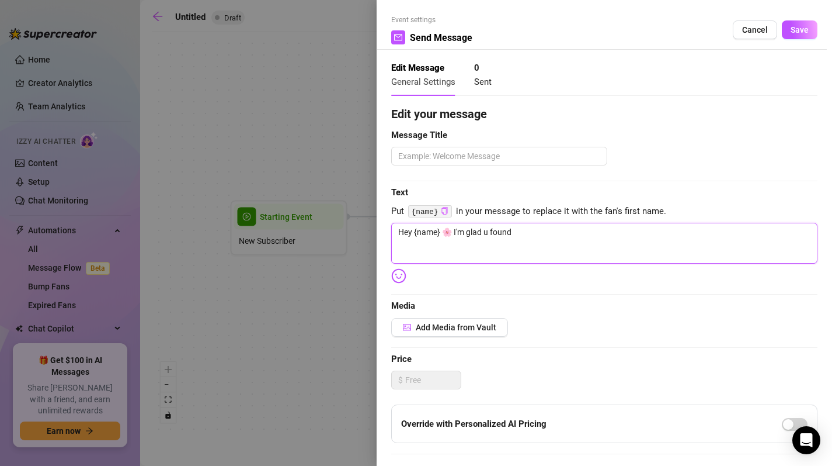
type textarea "Hey {name} 🌸 I'm glad u found"
type textarea "Hey {name} 🌸 I'm glad u found m"
type textarea "Hey {name} 🌸 I'm glad u found me"
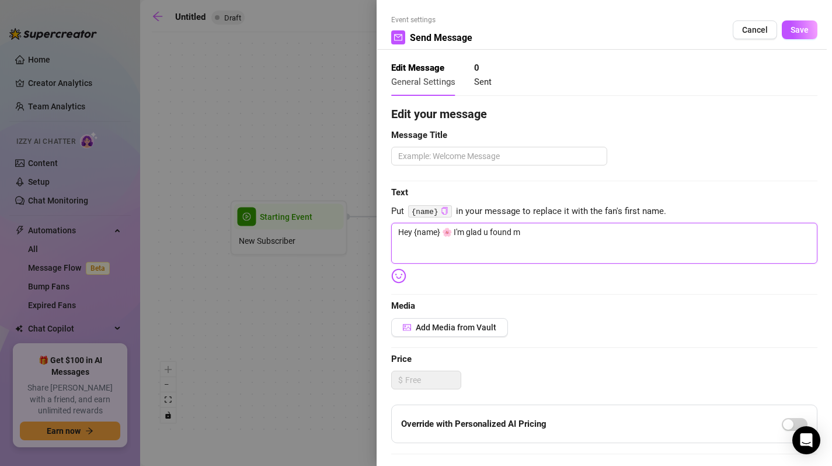
type textarea "Hey {name} 🌸 I'm glad u found me"
click at [463, 324] on span "Add Media from Vault" at bounding box center [456, 326] width 81 height 9
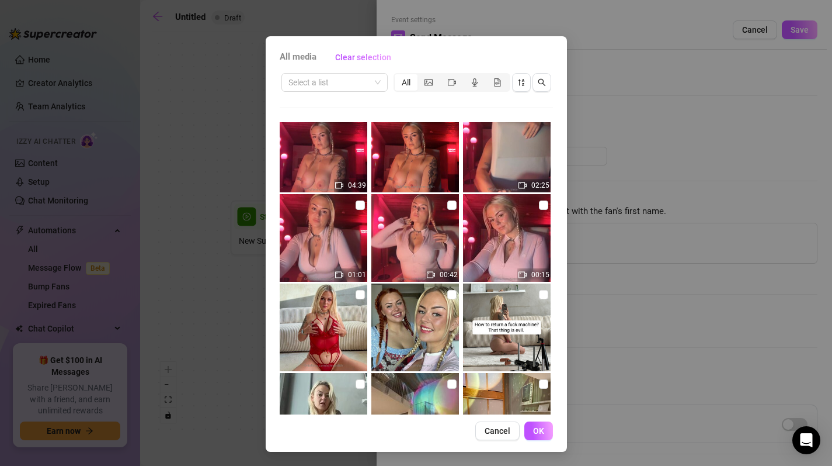
scroll to position [1628, 0]
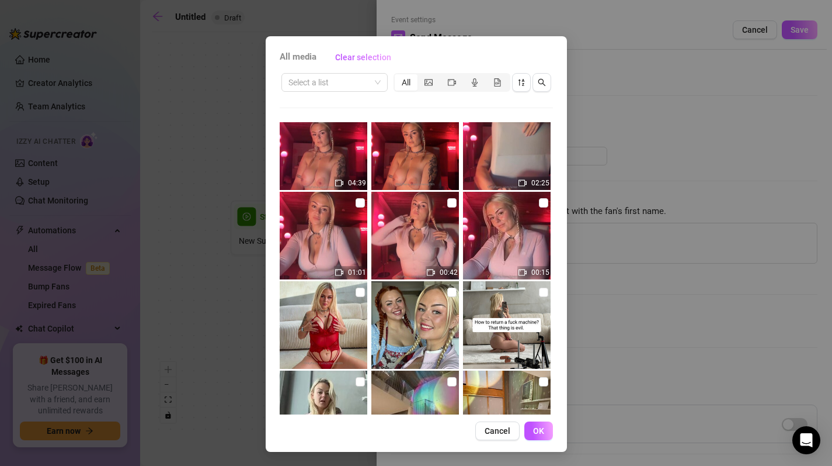
click at [397, 248] on img at bounding box center [415, 236] width 88 height 88
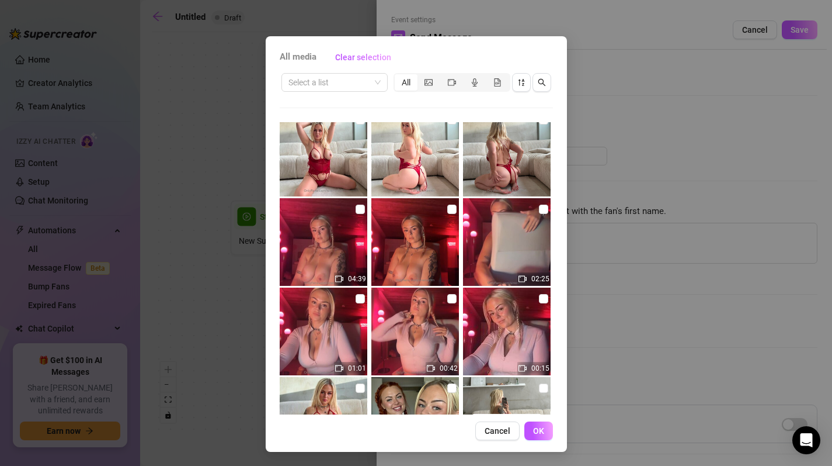
scroll to position [1539, 0]
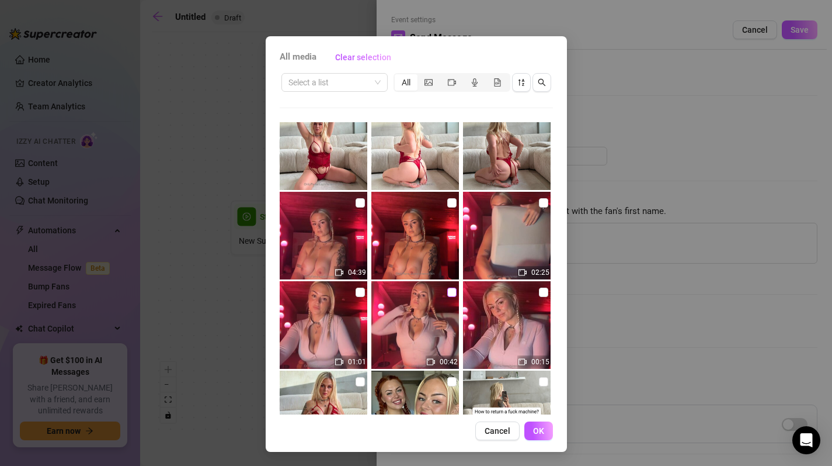
click at [447, 291] on input "checkbox" at bounding box center [451, 291] width 9 height 9
checkbox input "true"
click at [535, 435] on span "OK" at bounding box center [538, 430] width 11 height 9
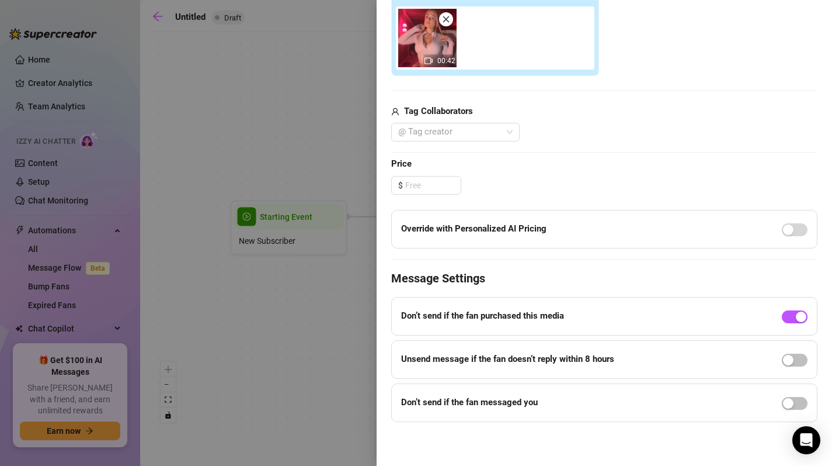
scroll to position [364, 0]
click at [444, 20] on icon "close" at bounding box center [446, 19] width 6 height 6
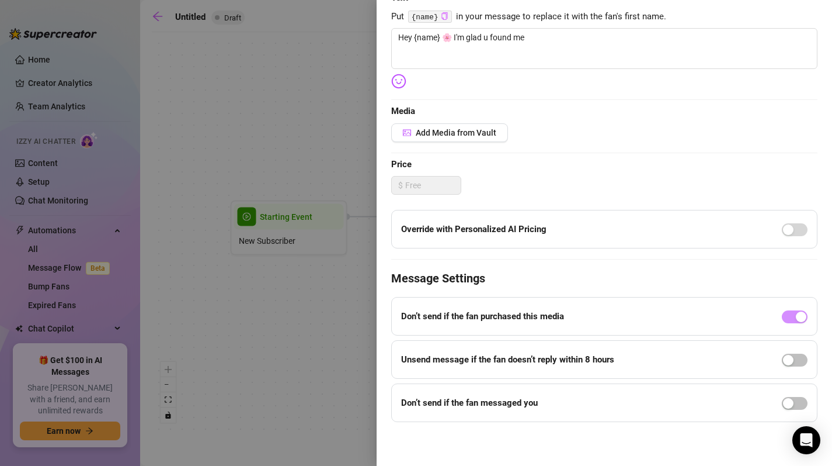
scroll to position [197, 0]
click at [285, 153] on div at bounding box center [416, 233] width 832 height 466
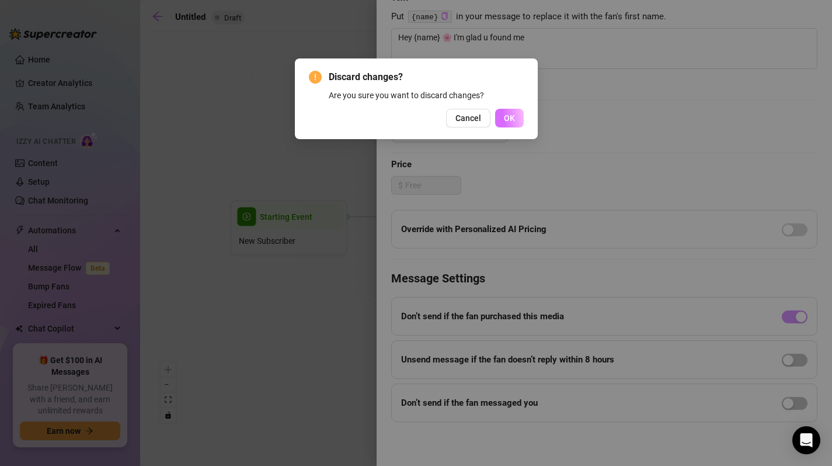
click at [509, 111] on button "OK" at bounding box center [509, 118] width 29 height 19
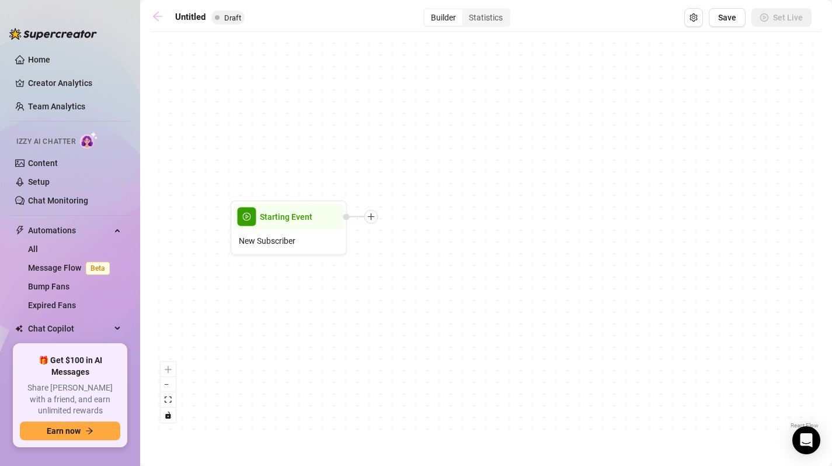
click at [156, 23] on link at bounding box center [161, 18] width 18 height 14
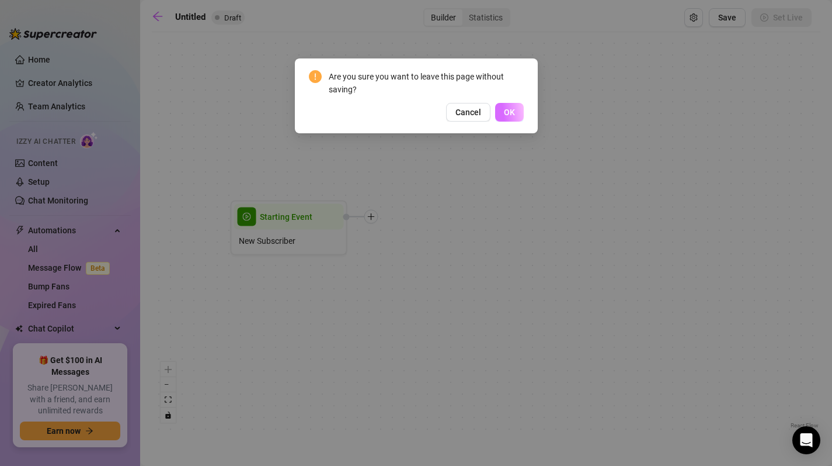
click at [518, 105] on button "OK" at bounding box center [509, 112] width 29 height 19
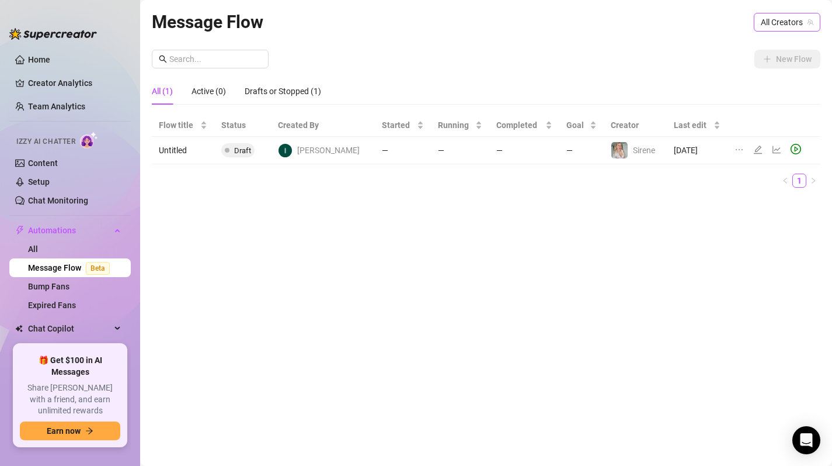
click at [785, 25] on span "All Creators" at bounding box center [787, 22] width 53 height 18
click at [762, 69] on span "Sirene" at bounding box center [754, 64] width 22 height 13
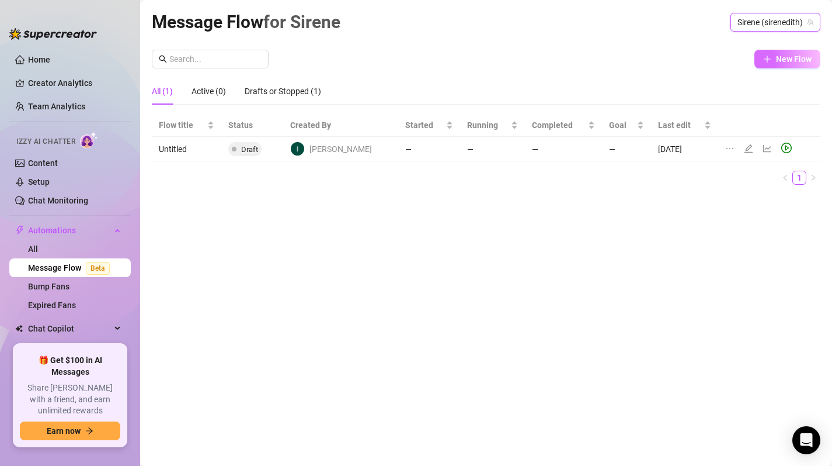
click at [779, 59] on span "New Flow" at bounding box center [794, 58] width 36 height 9
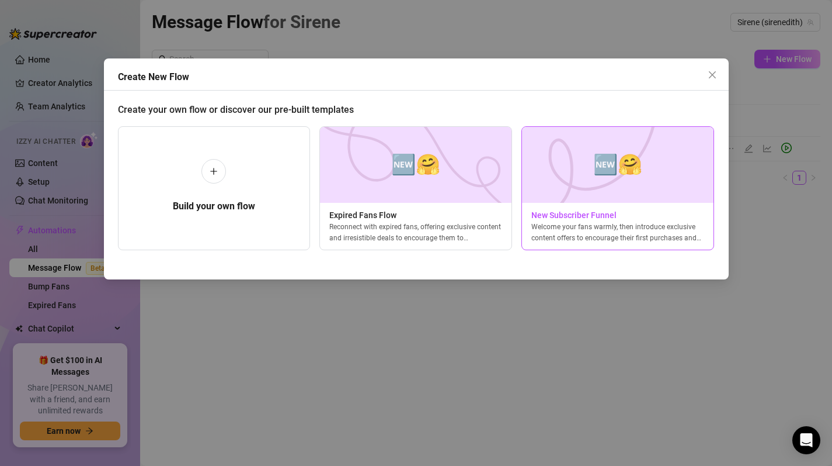
click at [644, 207] on div "🆕🤗 New Subscriber Funnel Welcome your fans warmly, then introduce exclusive con…" at bounding box center [618, 188] width 193 height 124
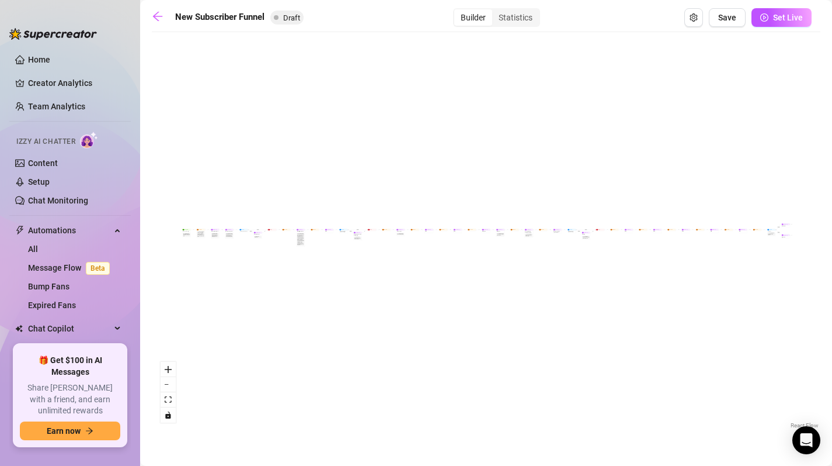
click at [173, 216] on div "If True If True If True If False If False If False If True If False Merge Merge…" at bounding box center [486, 234] width 669 height 393
click at [165, 366] on icon "zoom in" at bounding box center [168, 369] width 7 height 7
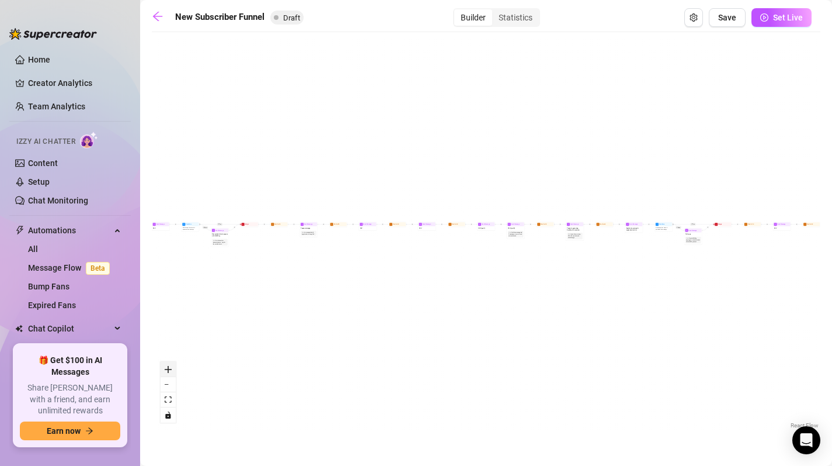
click at [165, 366] on icon "zoom in" at bounding box center [168, 369] width 7 height 7
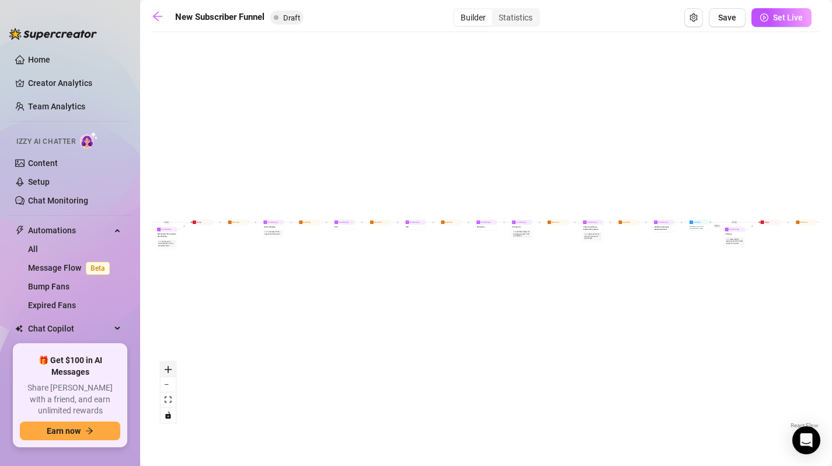
click at [165, 366] on icon "zoom in" at bounding box center [168, 369] width 7 height 7
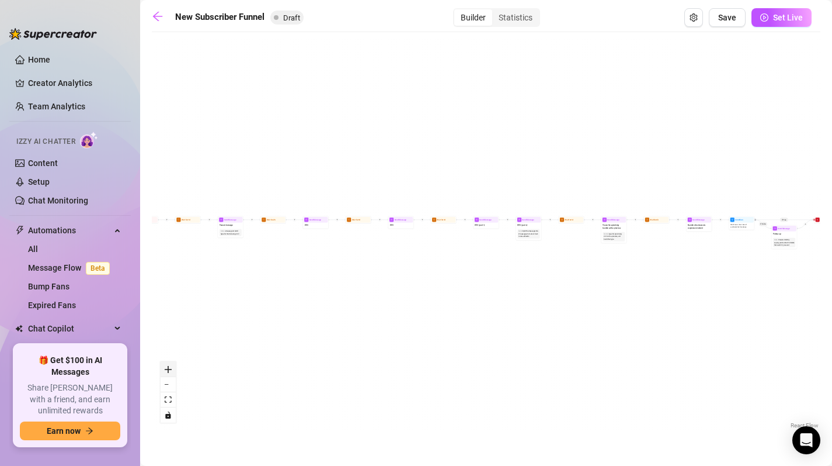
click at [165, 366] on icon "zoom in" at bounding box center [168, 369] width 7 height 7
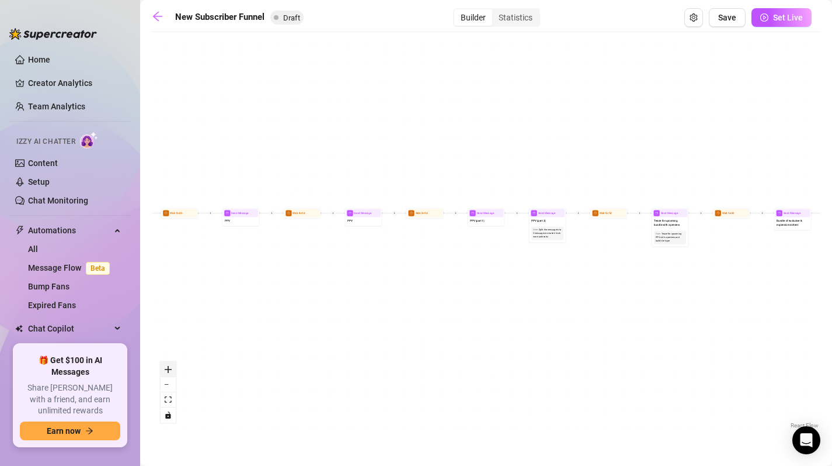
click at [165, 366] on icon "zoom in" at bounding box center [168, 369] width 7 height 7
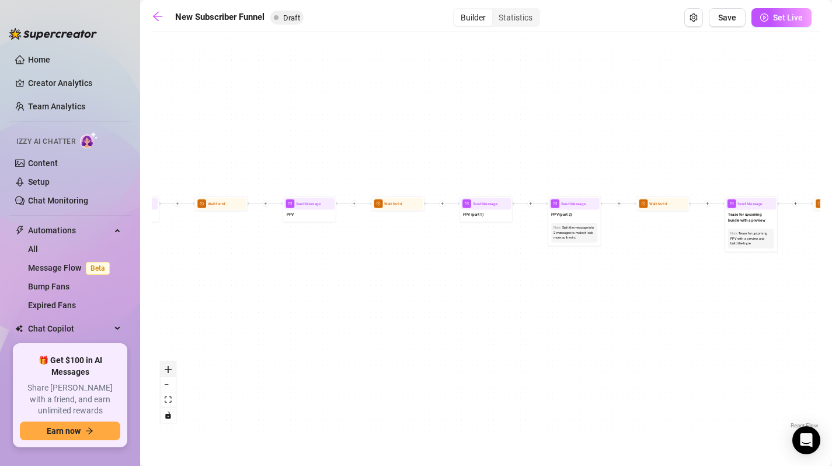
click at [165, 366] on icon "zoom in" at bounding box center [168, 369] width 7 height 7
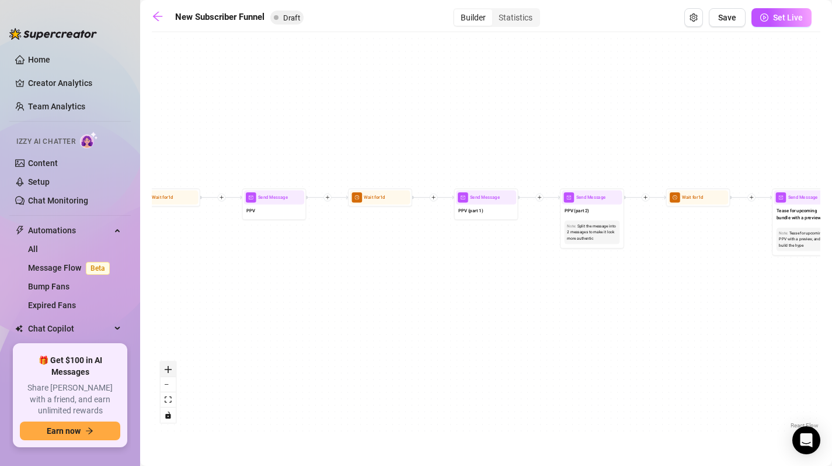
click at [165, 366] on icon "zoom in" at bounding box center [168, 369] width 7 height 7
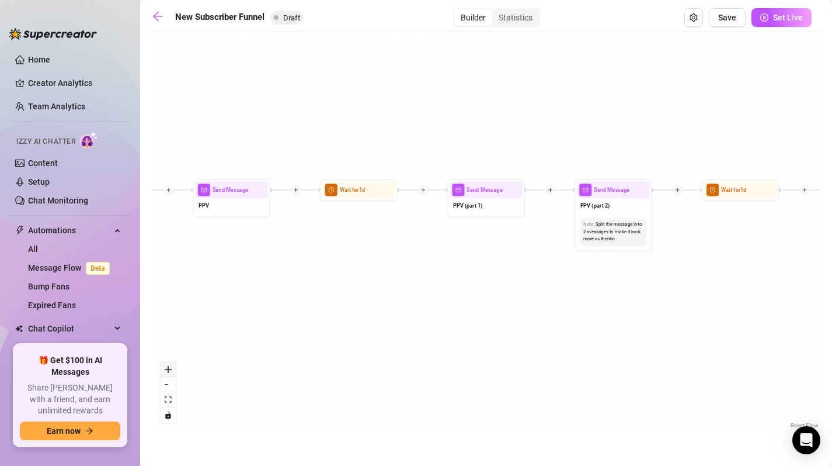
click at [165, 366] on icon "zoom in" at bounding box center [168, 369] width 7 height 7
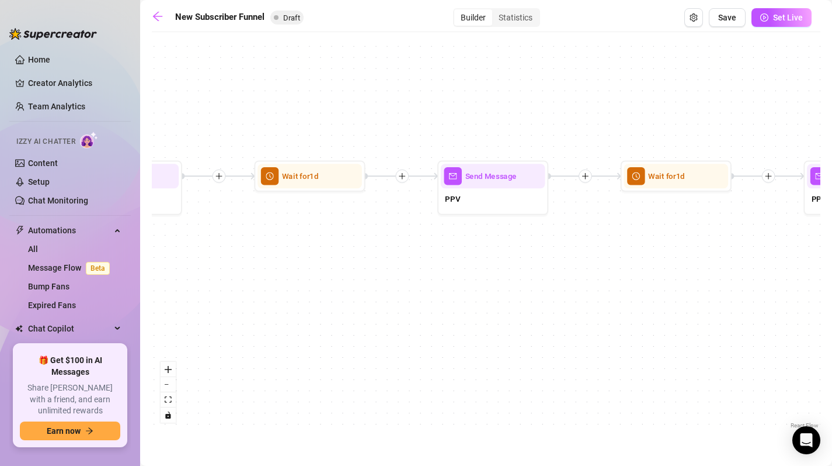
drag, startPoint x: 212, startPoint y: 245, endPoint x: 599, endPoint y: 253, distance: 386.7
click at [599, 253] on div "If True If True If True If False If False If False If True If False Merge Merge…" at bounding box center [486, 234] width 669 height 393
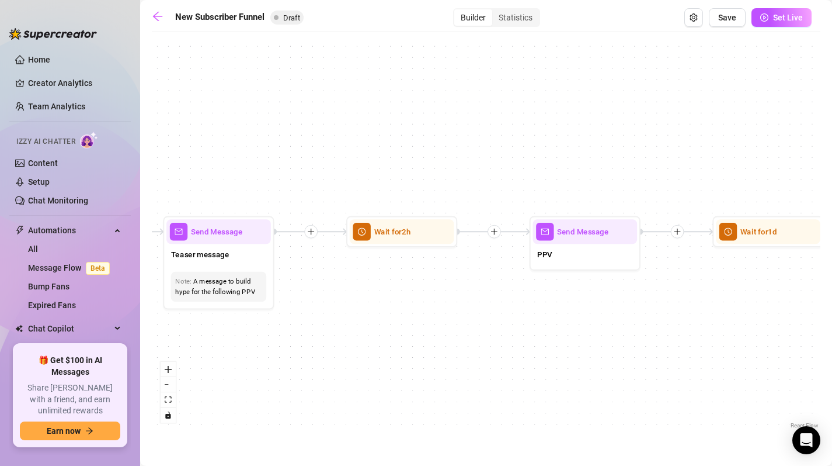
drag, startPoint x: 395, startPoint y: 280, endPoint x: 782, endPoint y: 338, distance: 391.1
click at [832, 344] on html "Home Creator Analytics Team Analytics Izzy AI Chatter Content Setup Chat Monito…" at bounding box center [416, 233] width 832 height 466
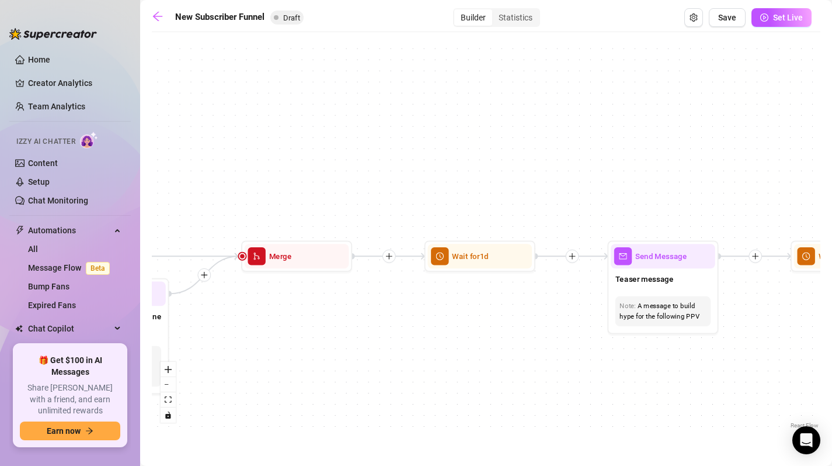
drag, startPoint x: 395, startPoint y: 359, endPoint x: 840, endPoint y: 374, distance: 444.7
click at [832, 374] on html "Home Creator Analytics Team Analytics Izzy AI Chatter Content Setup Chat Monito…" at bounding box center [416, 233] width 832 height 466
drag, startPoint x: 322, startPoint y: 428, endPoint x: 700, endPoint y: 248, distance: 419.3
click at [700, 248] on main "New Subscriber Funnel Draft Builder Statistics Save Set Live If True If True If…" at bounding box center [486, 233] width 692 height 466
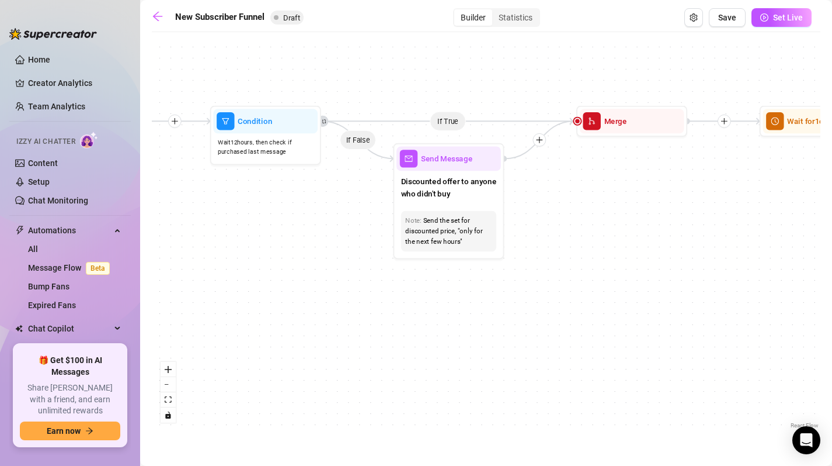
drag, startPoint x: 287, startPoint y: 388, endPoint x: 647, endPoint y: 239, distance: 389.2
click at [647, 239] on div "If True If True If True If False If False If False If True If False Merge Merge…" at bounding box center [486, 234] width 669 height 393
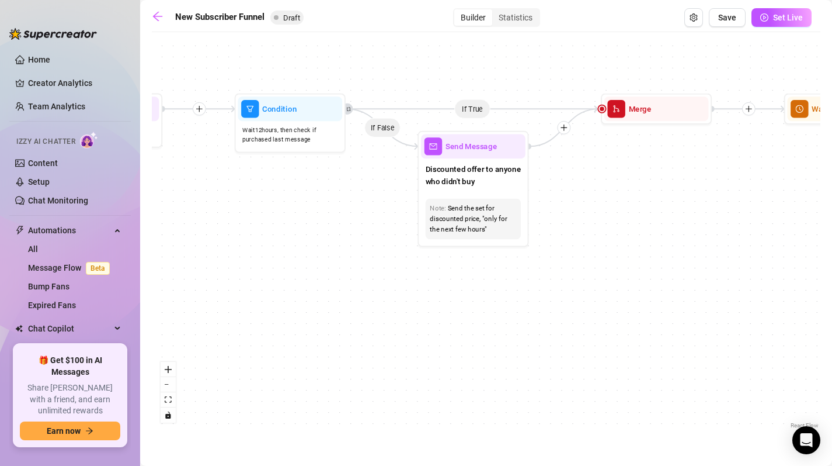
drag, startPoint x: 150, startPoint y: 300, endPoint x: 296, endPoint y: 293, distance: 145.6
click at [296, 293] on main "New Subscriber Funnel Draft Builder Statistics Save Set Live If True If True If…" at bounding box center [486, 233] width 692 height 466
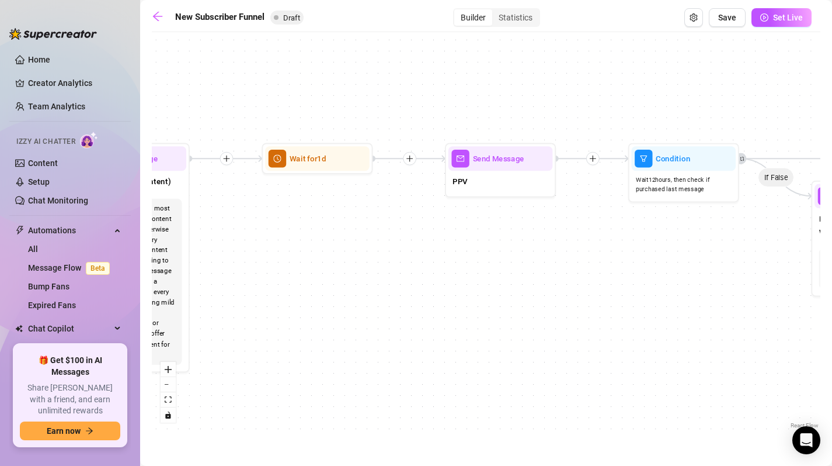
drag, startPoint x: 200, startPoint y: 255, endPoint x: 607, endPoint y: 308, distance: 410.1
click at [607, 308] on div "If True If True If True If False If False If False If True If False Merge Merge…" at bounding box center [486, 234] width 669 height 393
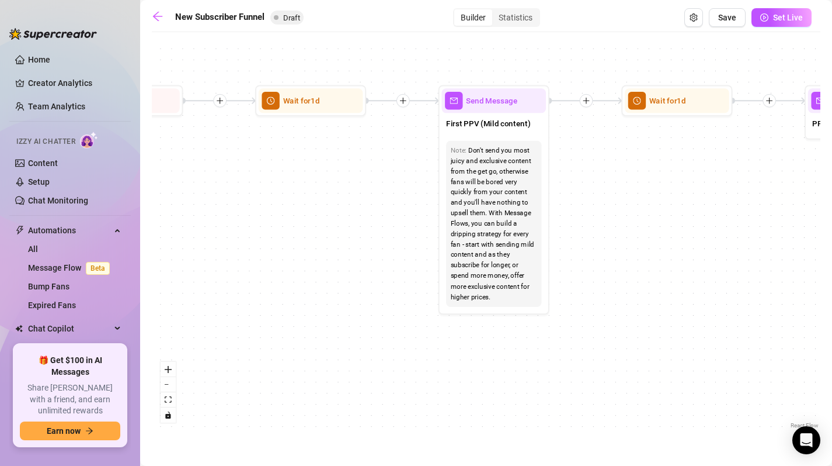
drag, startPoint x: 279, startPoint y: 287, endPoint x: 621, endPoint y: 222, distance: 348.5
click at [621, 222] on div "If True If True If True If False If False If False If True If False Merge Merge…" at bounding box center [486, 234] width 669 height 393
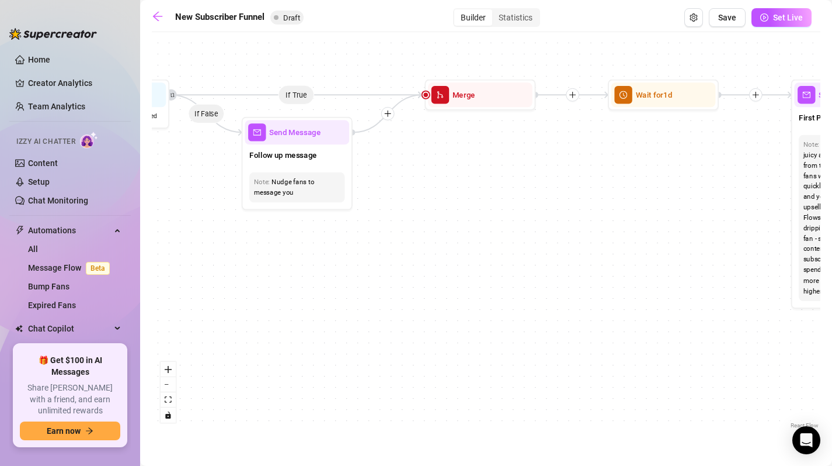
drag, startPoint x: 244, startPoint y: 228, endPoint x: 597, endPoint y: 227, distance: 352.8
click at [597, 227] on div "If True If True If True If False If False If False If True If False Merge Merge…" at bounding box center [486, 234] width 669 height 393
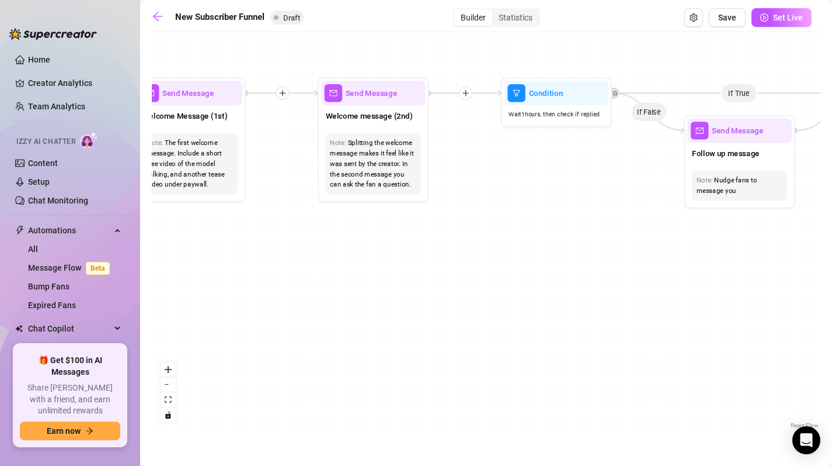
drag, startPoint x: 197, startPoint y: 283, endPoint x: 627, endPoint y: 278, distance: 430.5
click at [627, 278] on div "If True If True If True If False If False If False If True If False Merge Merge…" at bounding box center [486, 234] width 669 height 393
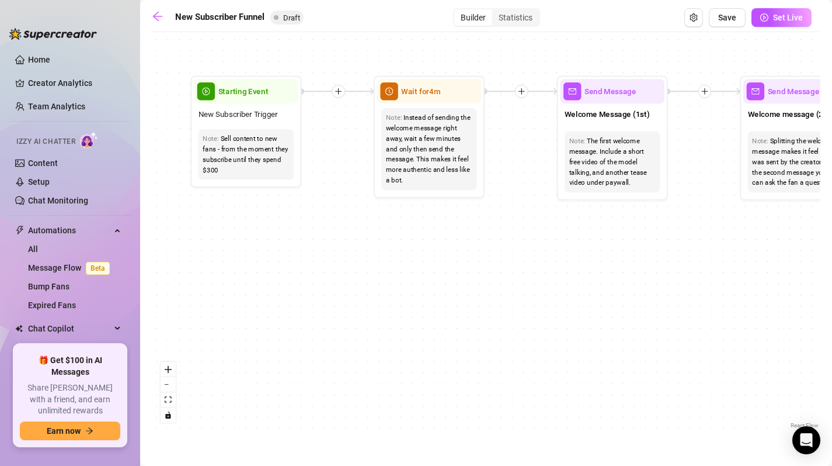
drag, startPoint x: 274, startPoint y: 259, endPoint x: 692, endPoint y: 259, distance: 418.2
click at [692, 259] on div "If True If True If True If False If False If False If True If False Merge Merge…" at bounding box center [486, 234] width 669 height 393
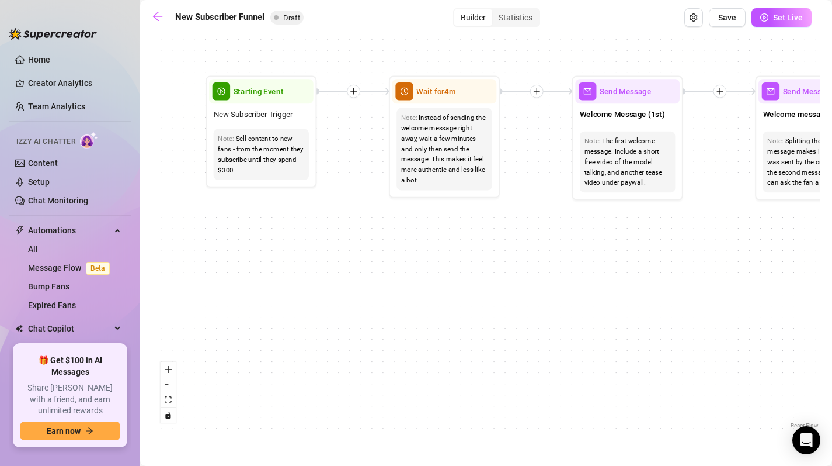
drag, startPoint x: 171, startPoint y: 294, endPoint x: 206, endPoint y: 286, distance: 35.9
click at [206, 286] on div "If True If True If True If False If False If False If True If False Merge Merge…" at bounding box center [486, 234] width 669 height 393
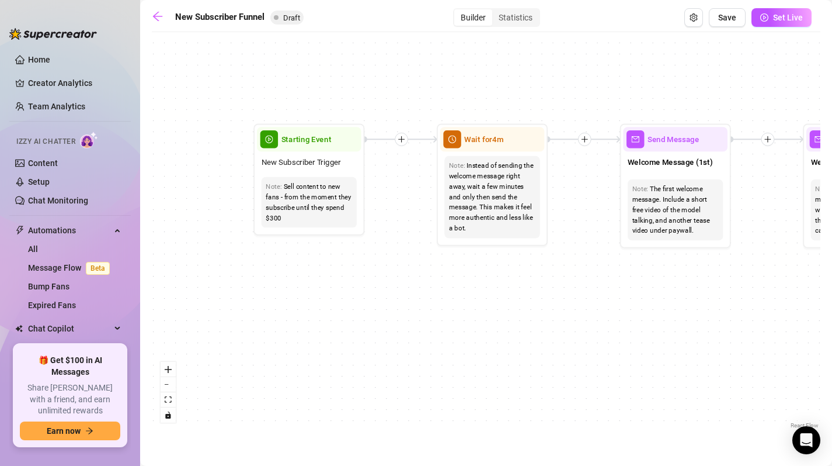
drag, startPoint x: 236, startPoint y: 282, endPoint x: 251, endPoint y: 338, distance: 58.7
click at [251, 338] on div "If True If True If True If False If False If False If True If False Merge Merge…" at bounding box center [486, 234] width 669 height 393
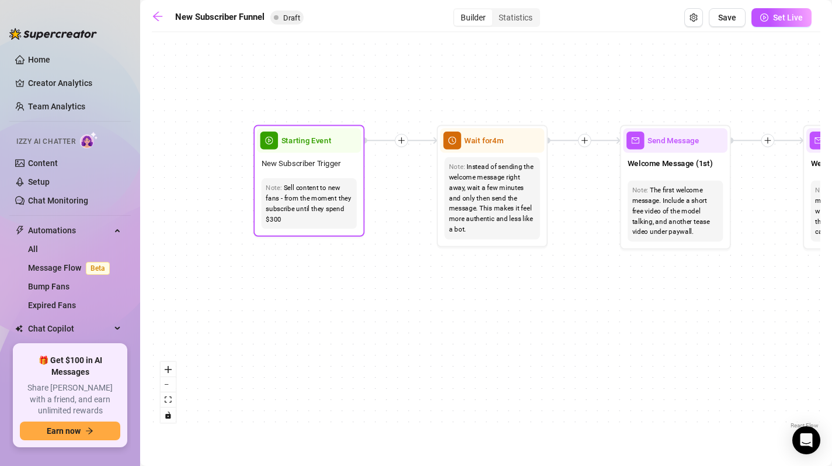
click at [298, 225] on div "Note: Sell content to new fans - from the moment they subscribe until they spen…" at bounding box center [309, 203] width 95 height 51
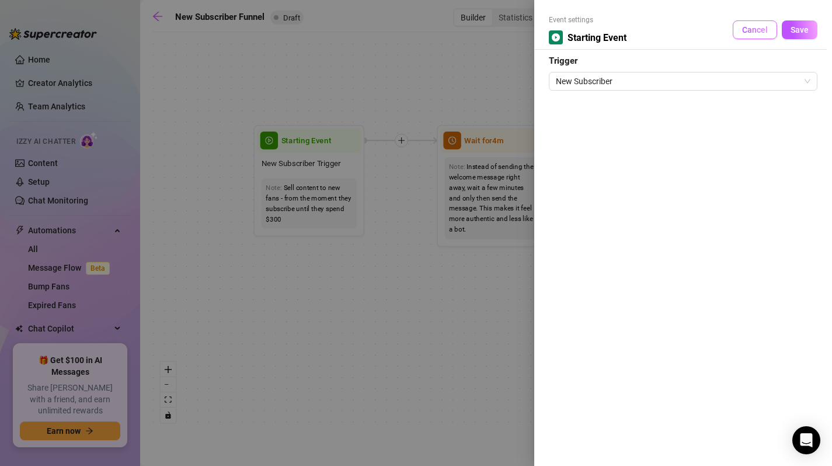
click at [746, 33] on span "Cancel" at bounding box center [755, 29] width 26 height 9
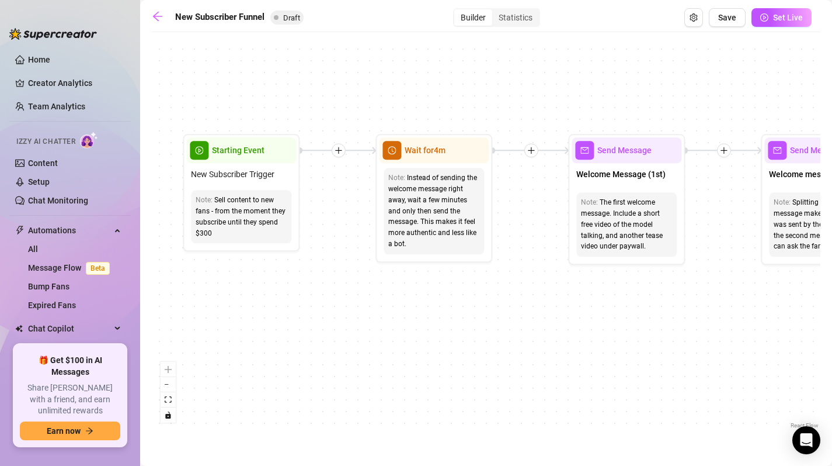
drag, startPoint x: 541, startPoint y: 282, endPoint x: 446, endPoint y: 335, distance: 109.0
click at [446, 335] on div "If True If True If True If False If False If False If True If False Merge Merge…" at bounding box center [486, 234] width 669 height 393
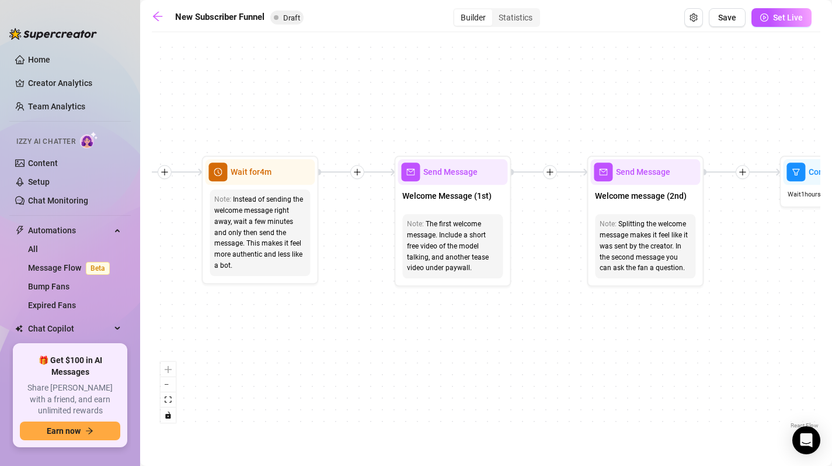
drag, startPoint x: 532, startPoint y: 357, endPoint x: 378, endPoint y: 347, distance: 154.5
click at [378, 347] on div "If True If True If True If False If False If False If True If False Merge Merge…" at bounding box center [486, 234] width 669 height 393
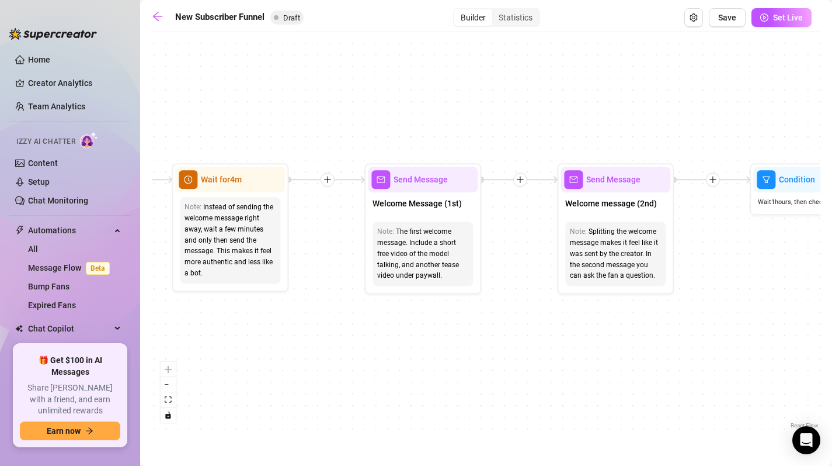
drag, startPoint x: 471, startPoint y: 353, endPoint x: 455, endPoint y: 355, distance: 16.4
click at [455, 355] on div "If True If True If True If False If False If False If True If False Merge Merge…" at bounding box center [486, 234] width 669 height 393
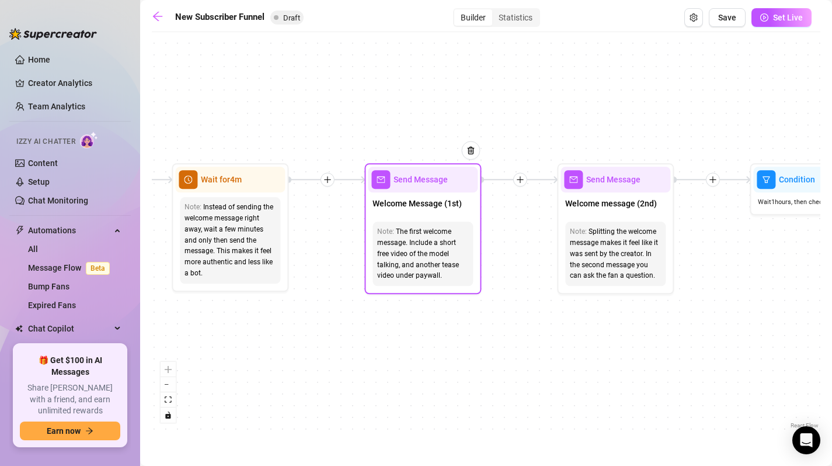
click at [422, 263] on div "The first welcome message. Include a short free video of the model talking, and…" at bounding box center [422, 253] width 91 height 55
click at [464, 286] on div "Note: The first welcome message. Include a short free video of the model talkin…" at bounding box center [423, 254] width 110 height 74
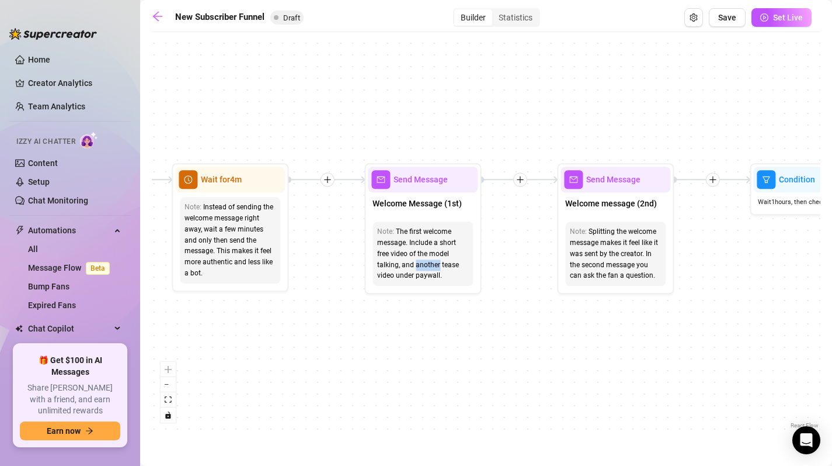
click at [445, 342] on div "If True If True If True If False If False If False If True If False Merge Merge…" at bounding box center [486, 234] width 669 height 393
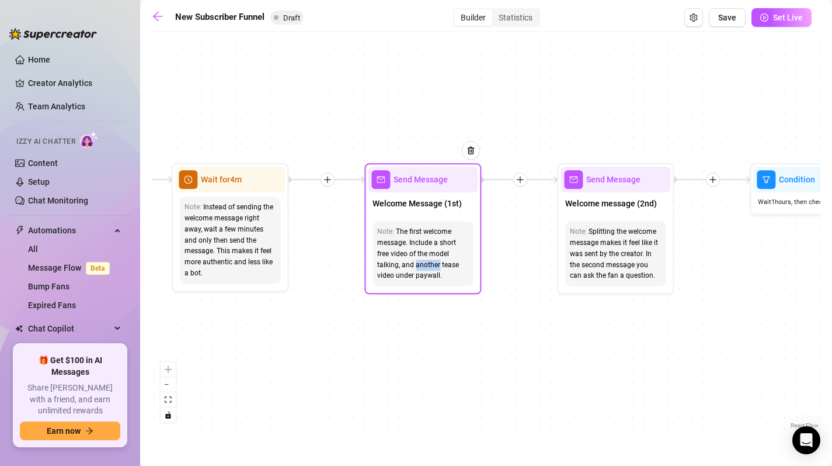
click at [419, 295] on div "If True If True If True If False If False If False If True If False Merge Merge…" at bounding box center [486, 234] width 669 height 393
click at [422, 263] on div "The first welcome message. Include a short free video of the model talking, and…" at bounding box center [422, 253] width 91 height 55
click at [418, 245] on div "The first welcome message. Include a short free video of the model talking, and…" at bounding box center [422, 253] width 91 height 55
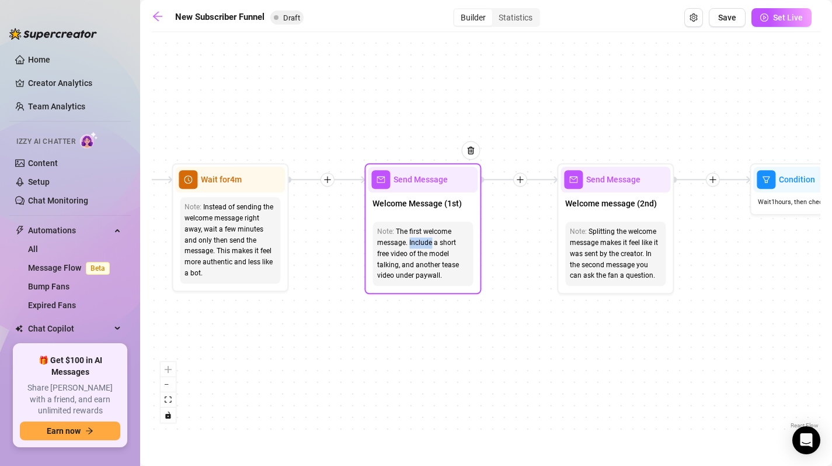
click at [433, 192] on div "Send Message" at bounding box center [423, 179] width 110 height 26
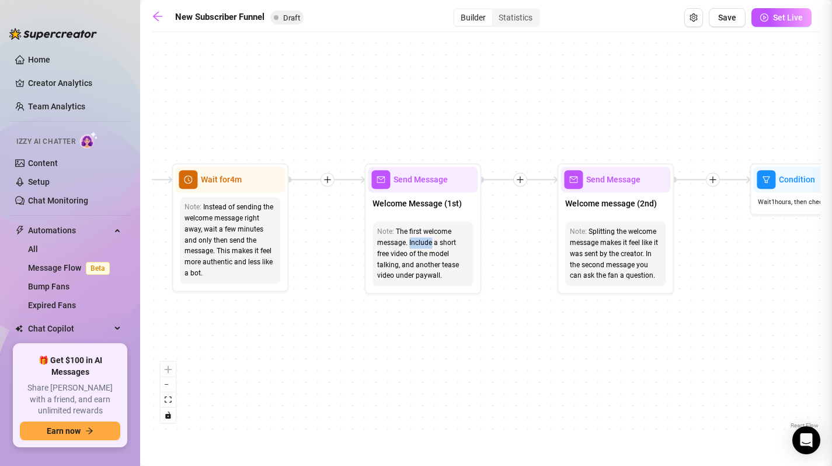
type textarea "First part of the welcome message"
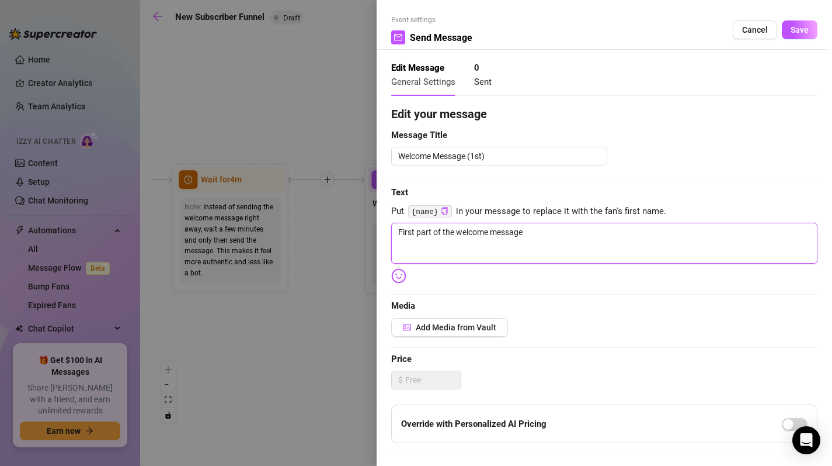
click at [518, 242] on textarea "First part of the welcome message" at bounding box center [604, 243] width 426 height 41
type textarea "Write your message here"
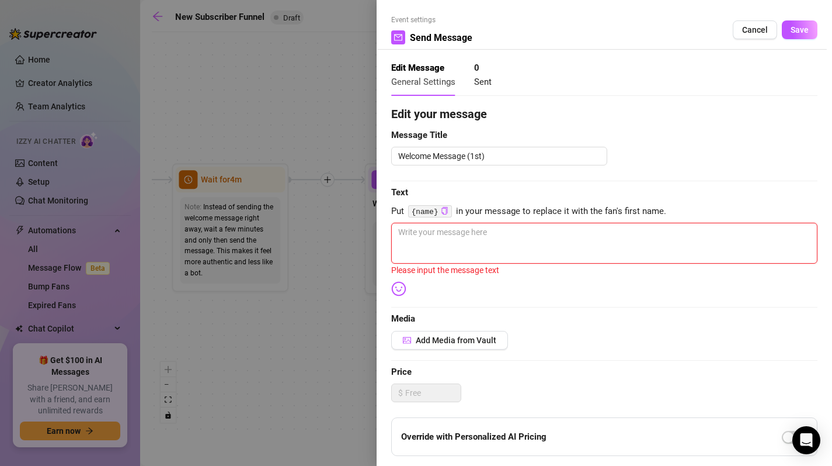
type textarea "L"
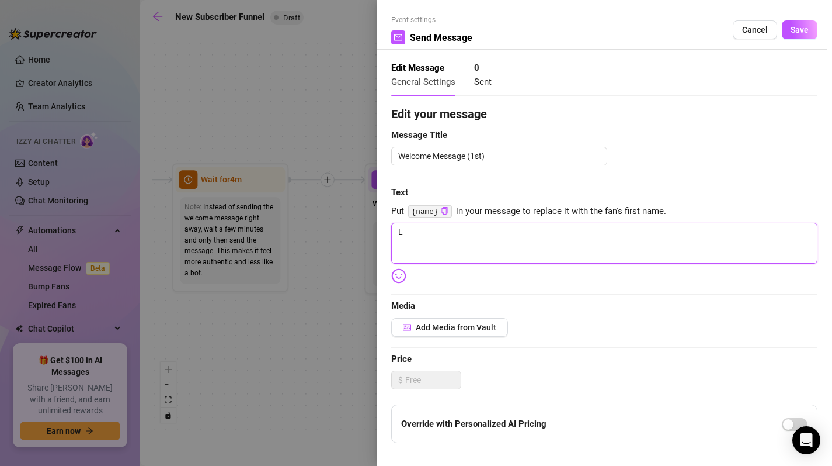
type textarea "Write your message here"
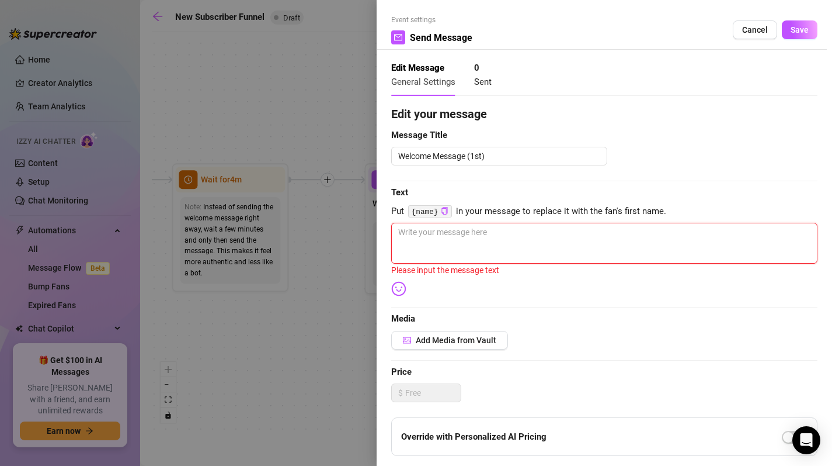
type textarea "O"
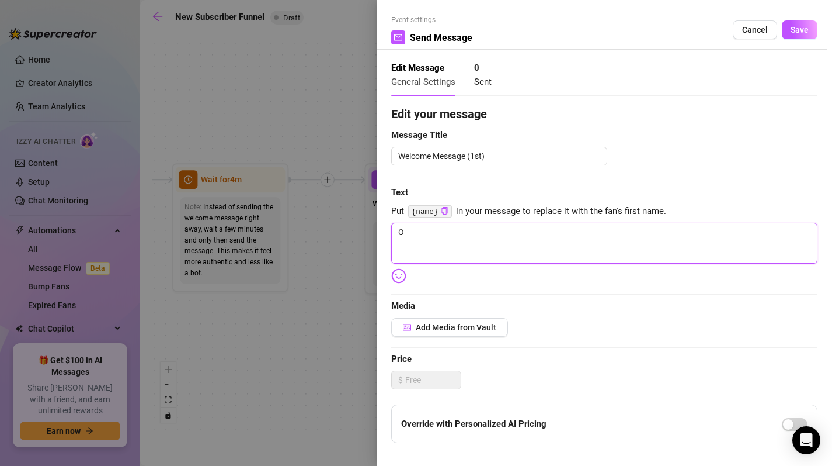
type textarea "Oh"
type textarea "Oh y"
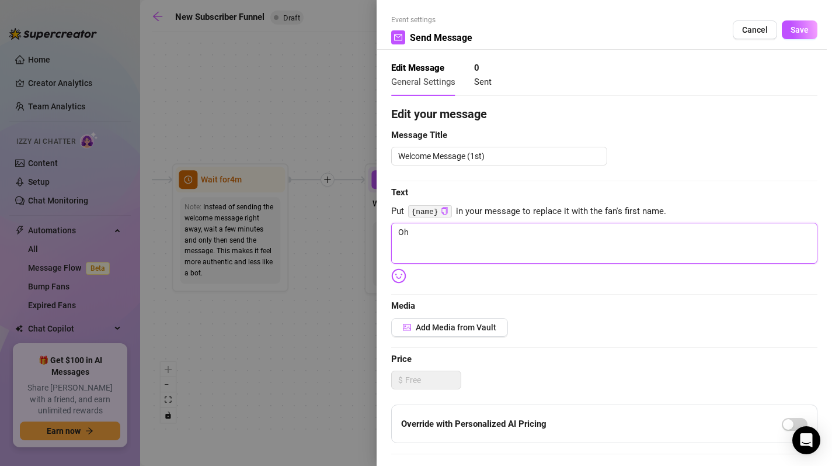
type textarea "Oh y"
type textarea "Oh yo"
type textarea "Oh you"
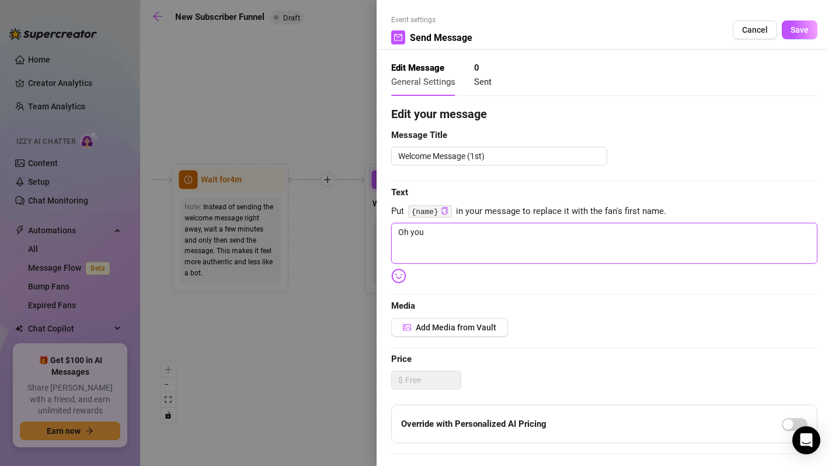
type textarea "Oh you"
type textarea "Oh you f"
type textarea "Oh you fi"
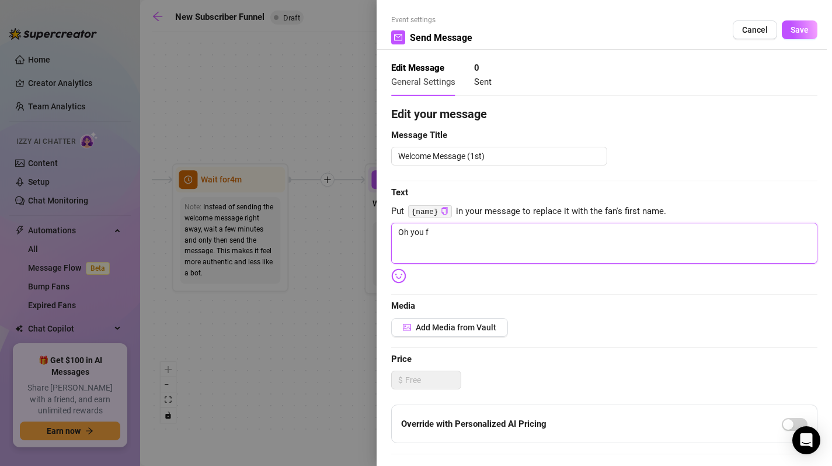
type textarea "Oh you fi"
type textarea "Oh you fin"
type textarea "Oh you fina"
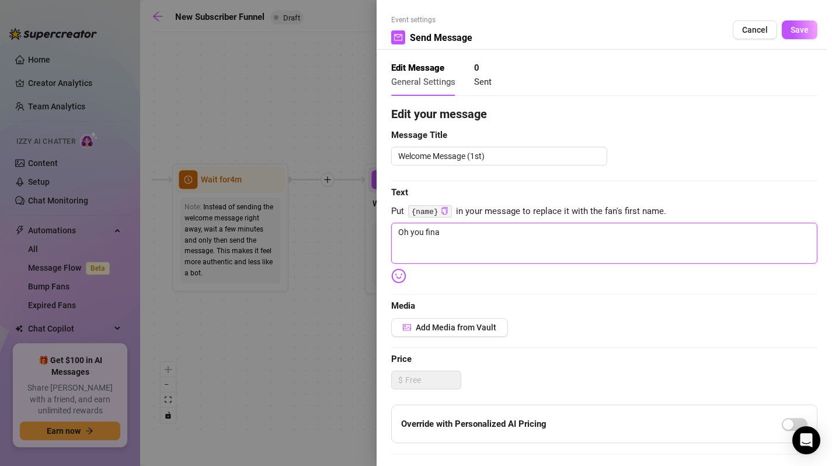
type textarea "Oh you final"
type textarea "Oh you finall"
type textarea "Oh you finally"
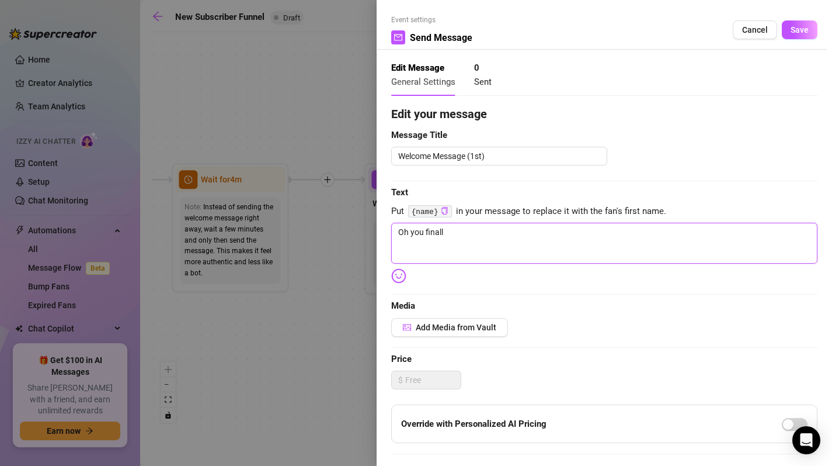
type textarea "Oh you finally"
type textarea "Oh you finally c"
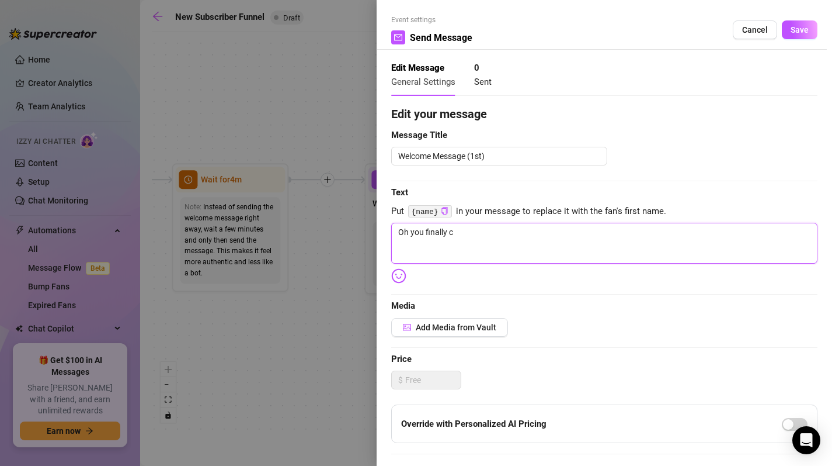
type textarea "Oh you finally ca"
type textarea "Oh you finally cam"
type textarea "Oh you finally came"
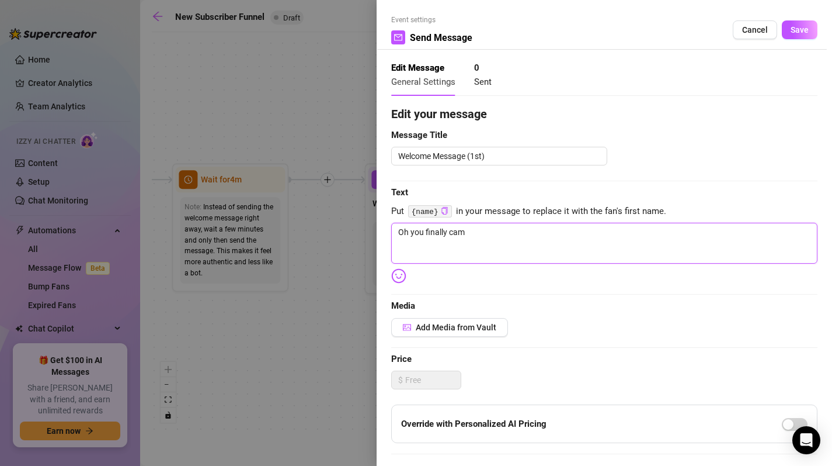
type textarea "Oh you finally came"
type textarea "Oh you finally cam"
type textarea "Oh you finally ca"
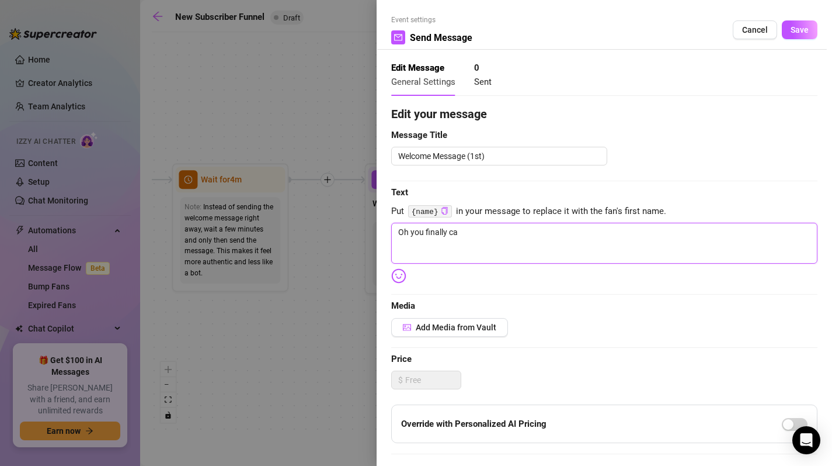
type textarea "Oh you finally c"
type textarea "Oh you finally"
click at [502, 243] on textarea "Oh you finally" at bounding box center [604, 243] width 426 height 41
type textarea "Oh you finally"
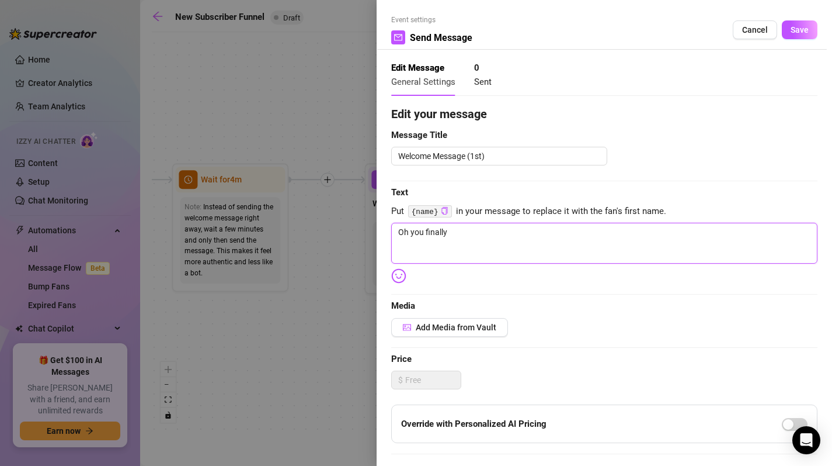
click at [469, 230] on textarea "Oh you finally" at bounding box center [604, 243] width 426 height 41
click at [464, 237] on textarea "Oh you finally" at bounding box center [604, 243] width 426 height 41
type textarea "Write your message here"
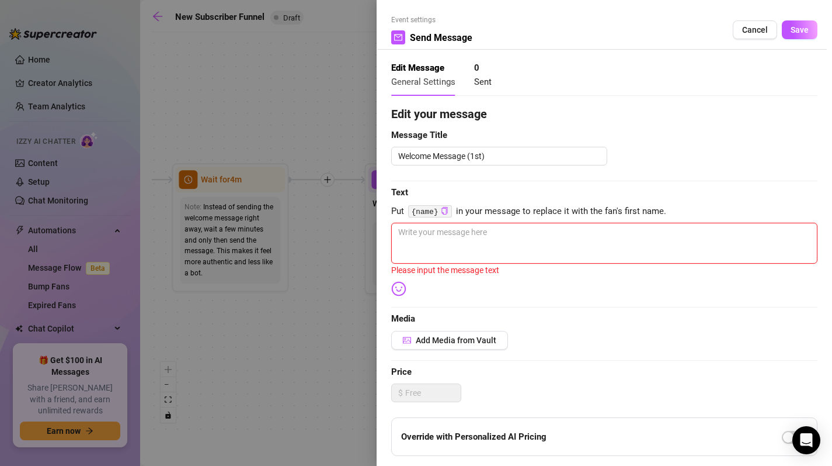
type textarea "Y"
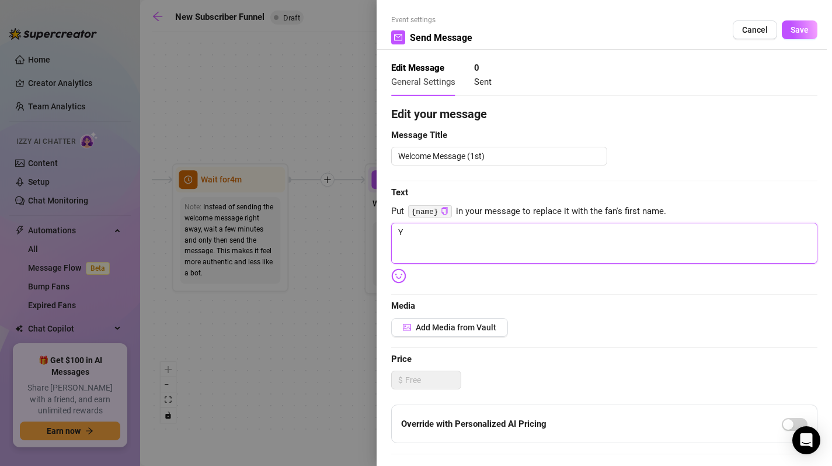
type textarea "Ye"
type textarea "Y"
type textarea "Write your message here"
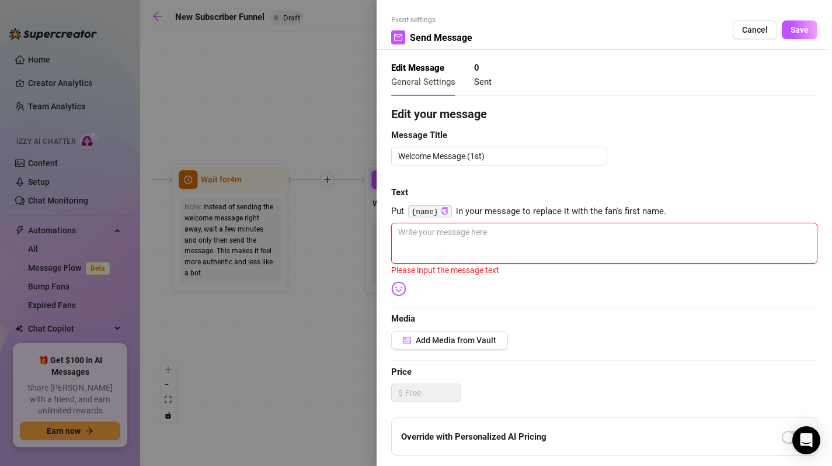
type textarea "o"
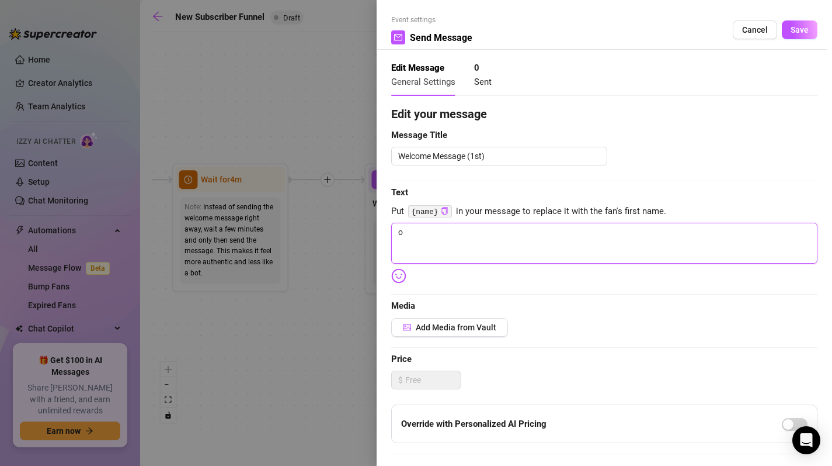
type textarea "oh"
click at [449, 244] on textarea "hiiiii 🩷" at bounding box center [604, 243] width 426 height 41
click at [491, 237] on textarea "hiiiii 🩷 welcome to the" at bounding box center [604, 243] width 426 height 41
click at [581, 238] on textarea "hiiiii 🩷 welcome to the circle of thrust. ✨" at bounding box center [604, 243] width 426 height 41
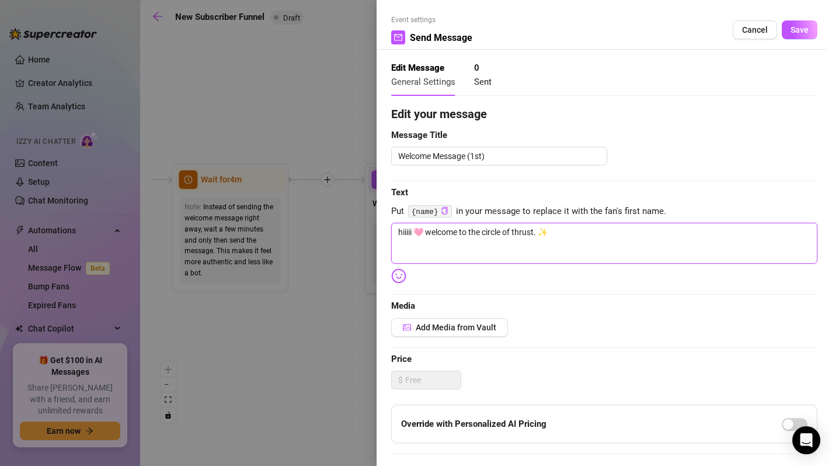
click at [545, 252] on textarea "hiiiii 🩷 welcome to the circle of thrust. ✨" at bounding box center [604, 243] width 426 height 41
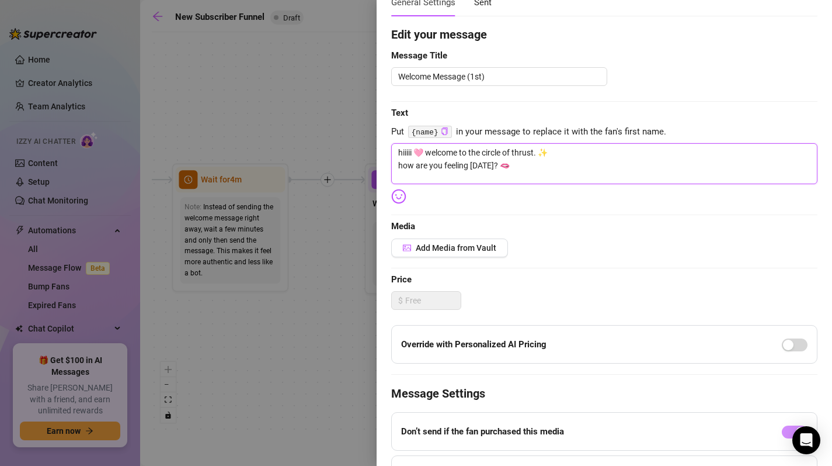
scroll to position [84, 0]
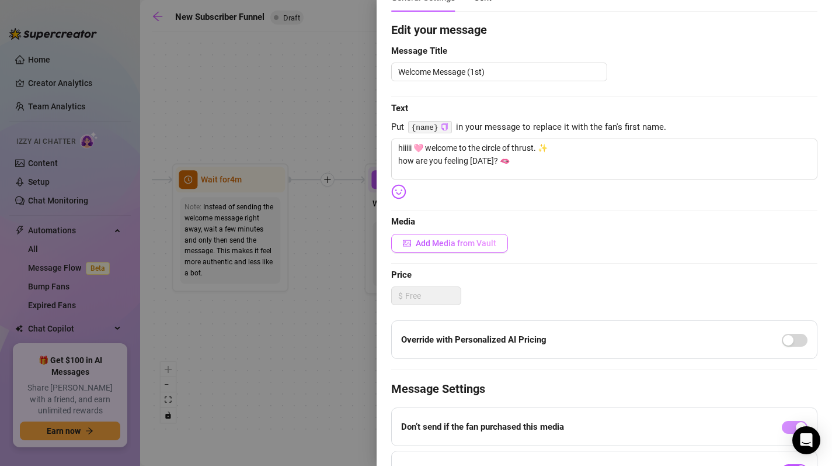
click at [470, 246] on span "Add Media from Vault" at bounding box center [456, 242] width 81 height 9
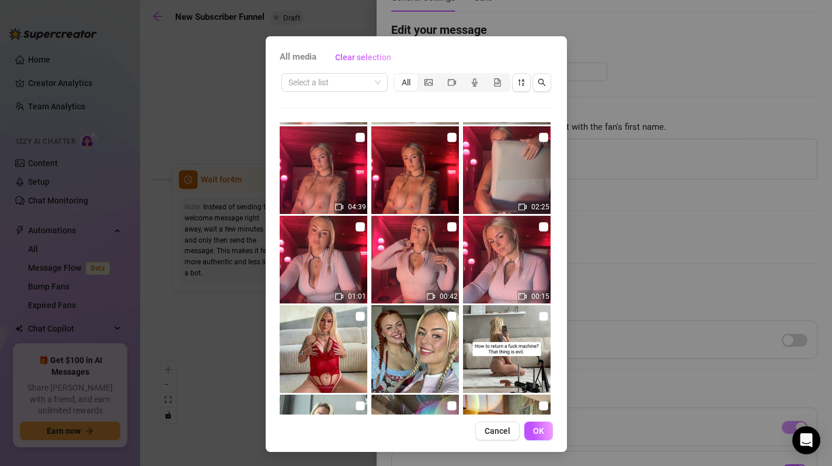
scroll to position [1627, 0]
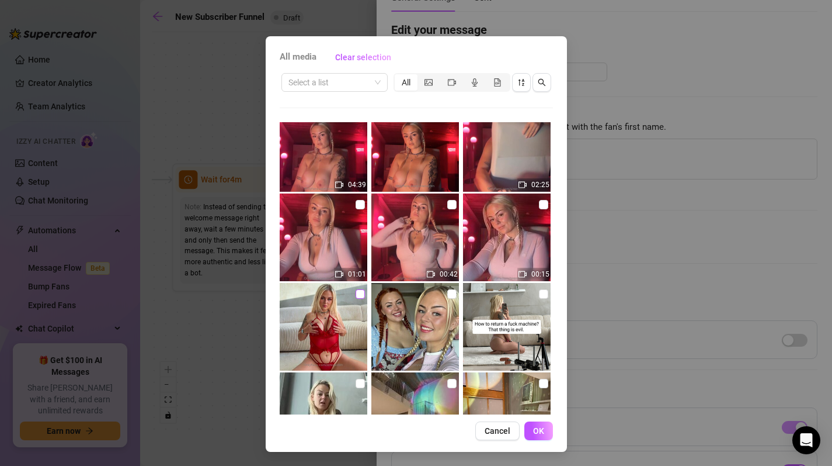
click at [356, 293] on input "checkbox" at bounding box center [360, 293] width 9 height 9
click at [533, 429] on span "OK" at bounding box center [538, 430] width 11 height 9
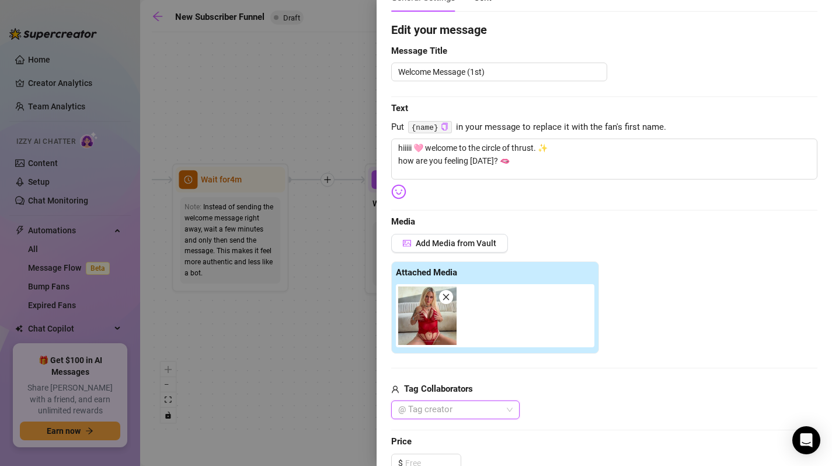
click at [606, 252] on div "Add Media from Vault" at bounding box center [604, 247] width 426 height 27
click at [516, 77] on textarea "Welcome Message (1st)" at bounding box center [499, 71] width 216 height 19
click at [446, 298] on icon "close" at bounding box center [446, 297] width 6 height 6
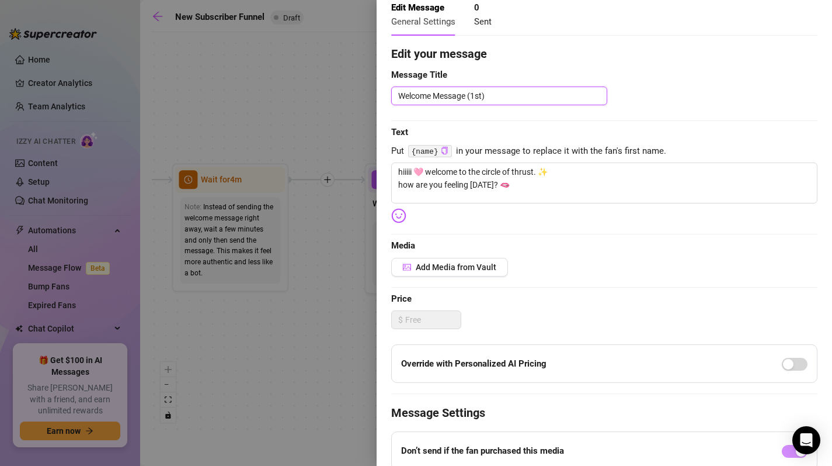
scroll to position [22, 0]
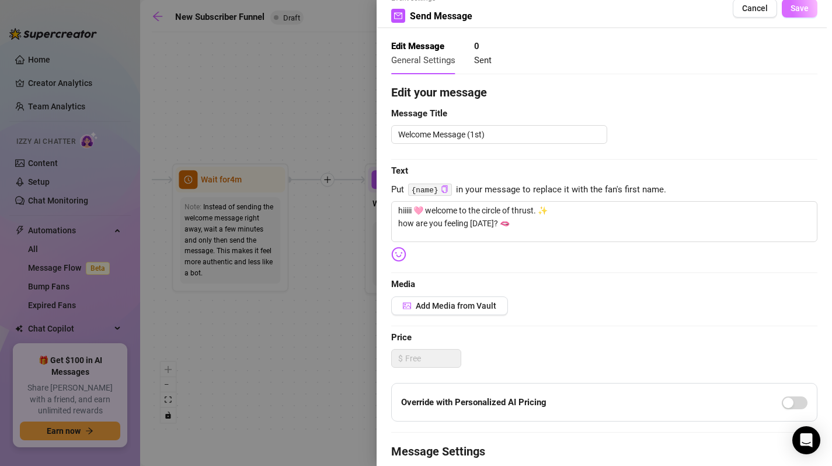
click at [794, 10] on span "Save" at bounding box center [800, 8] width 18 height 9
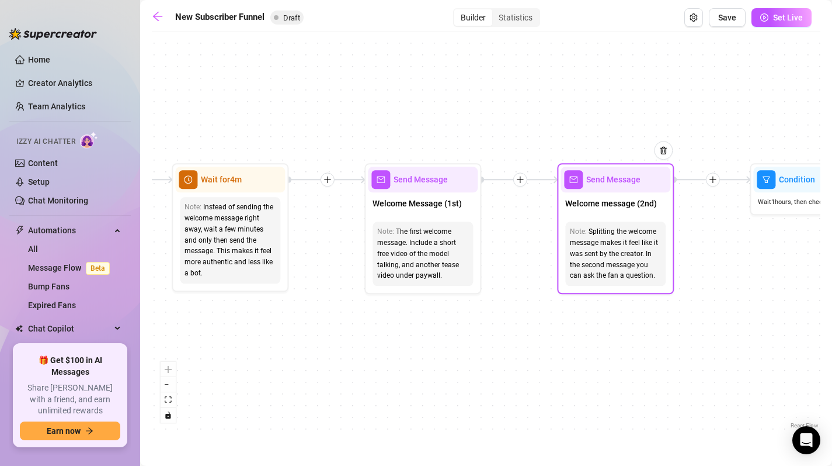
drag, startPoint x: 657, startPoint y: 273, endPoint x: 552, endPoint y: 273, distance: 104.6
click at [552, 273] on div "If True If True If True If False If False If False If True If False Merge Merge…" at bounding box center [486, 234] width 669 height 393
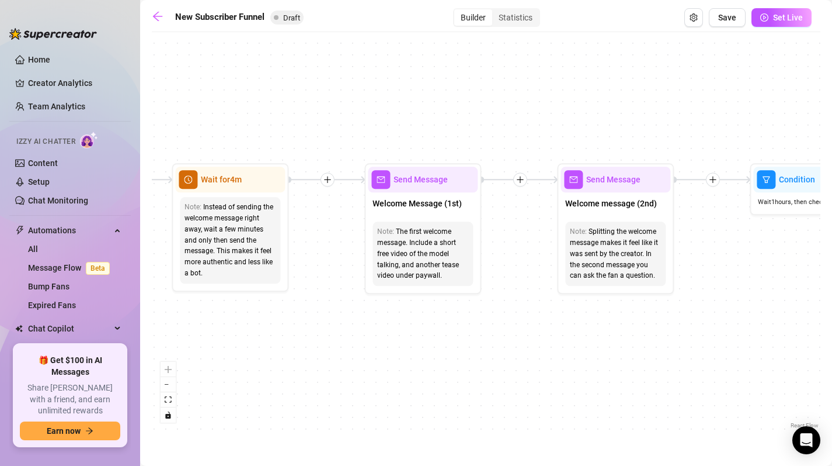
click at [552, 341] on div "If True If True If True If False If False If False If True If False Merge Merge…" at bounding box center [486, 234] width 669 height 393
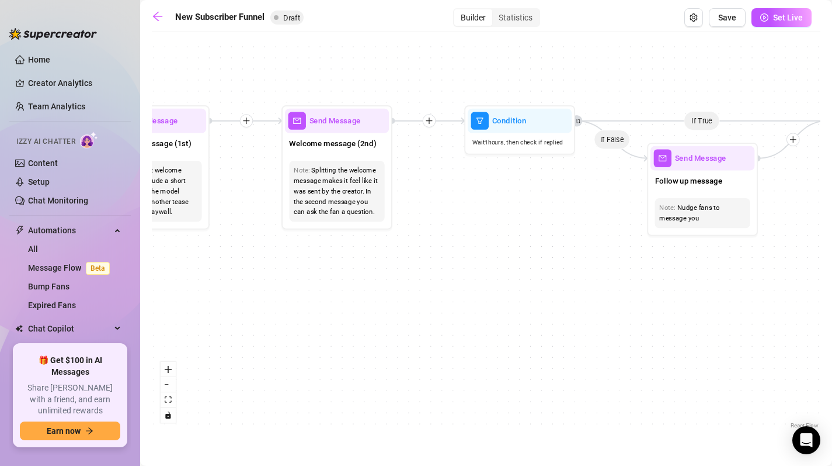
drag, startPoint x: 596, startPoint y: 348, endPoint x: 323, endPoint y: 277, distance: 281.8
click at [323, 277] on div "If True If True If True If False If False If False If True If False Merge Merge…" at bounding box center [486, 234] width 669 height 393
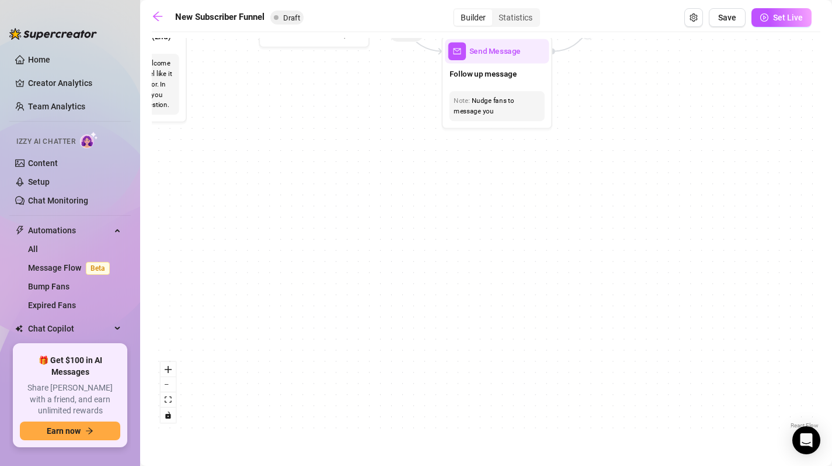
drag, startPoint x: 602, startPoint y: 290, endPoint x: 281, endPoint y: 241, distance: 325.1
click at [281, 241] on div "If True If True If True If False If False If False If True If False Merge Merge…" at bounding box center [486, 234] width 669 height 393
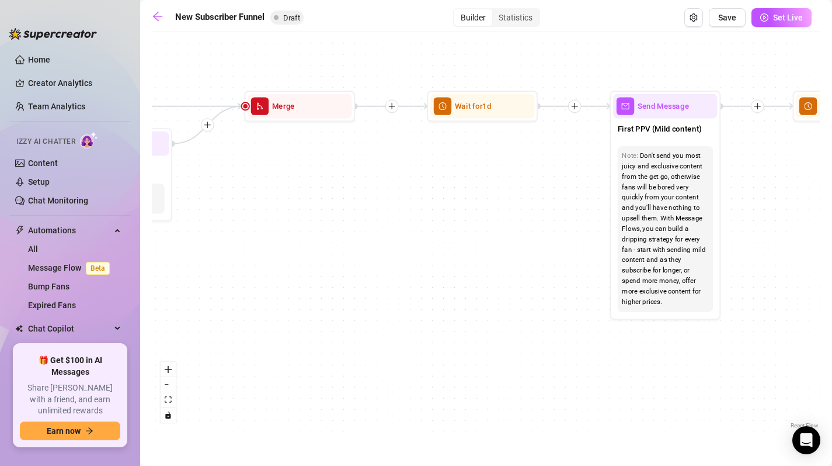
drag, startPoint x: 679, startPoint y: 224, endPoint x: 393, endPoint y: 275, distance: 290.1
click at [393, 275] on div "If True If True If True If False If False If False If True If False Merge Merge…" at bounding box center [486, 234] width 669 height 393
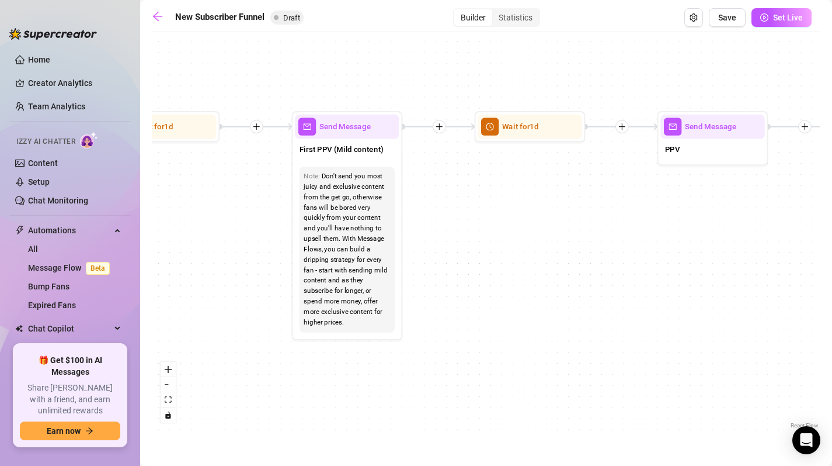
drag, startPoint x: 559, startPoint y: 269, endPoint x: 264, endPoint y: 277, distance: 295.1
click at [264, 277] on div "If True If True If True If False If False If False If True If False Merge Merge…" at bounding box center [486, 234] width 669 height 393
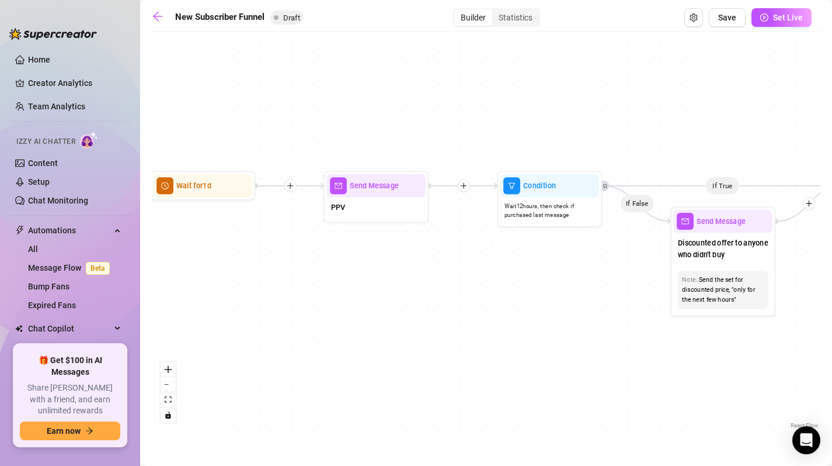
drag, startPoint x: 697, startPoint y: 237, endPoint x: 367, endPoint y: 291, distance: 334.4
click at [367, 291] on div "If True If True If True If False If False If False If True If False Merge Merge…" at bounding box center [486, 234] width 669 height 393
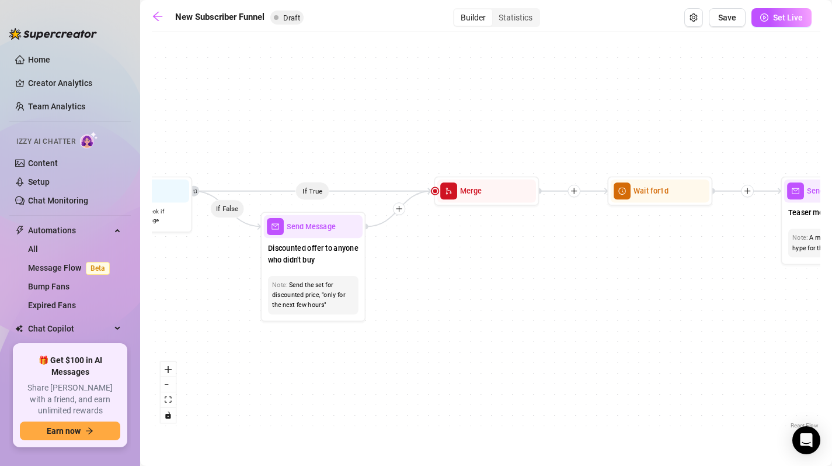
drag, startPoint x: 638, startPoint y: 291, endPoint x: 224, endPoint y: 299, distance: 413.6
click at [224, 299] on div "If True If True If True If False If False If False If True If False Merge Merge…" at bounding box center [486, 234] width 669 height 393
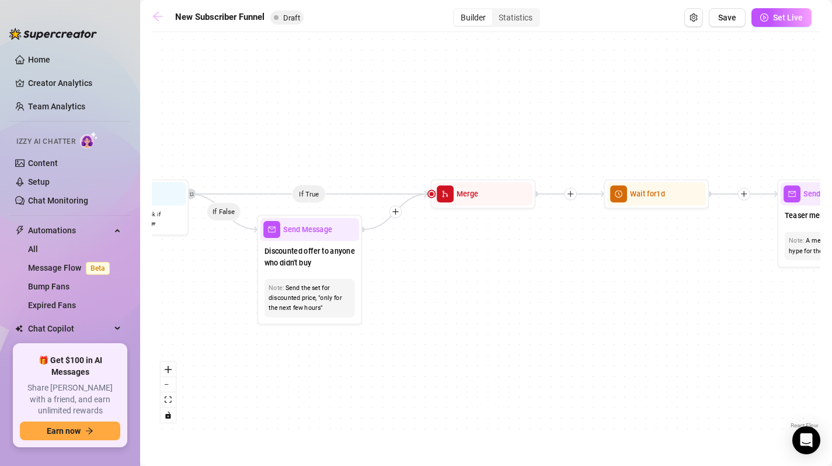
click at [155, 12] on icon "arrow-left" at bounding box center [158, 17] width 12 height 12
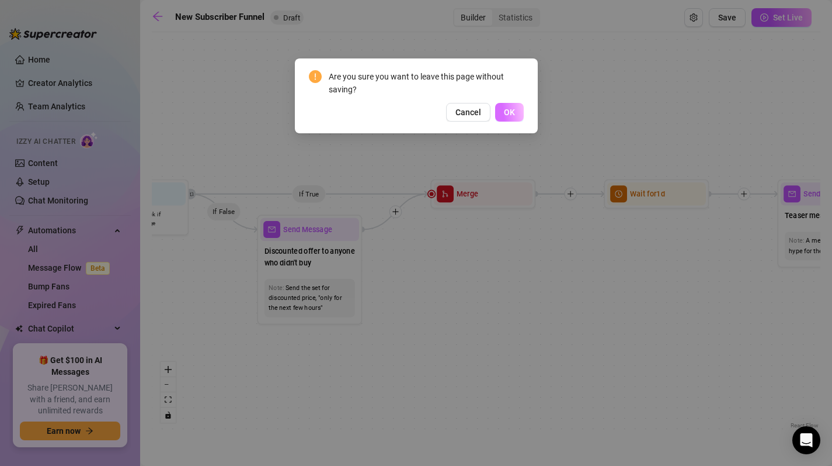
click at [509, 117] on button "OK" at bounding box center [509, 112] width 29 height 19
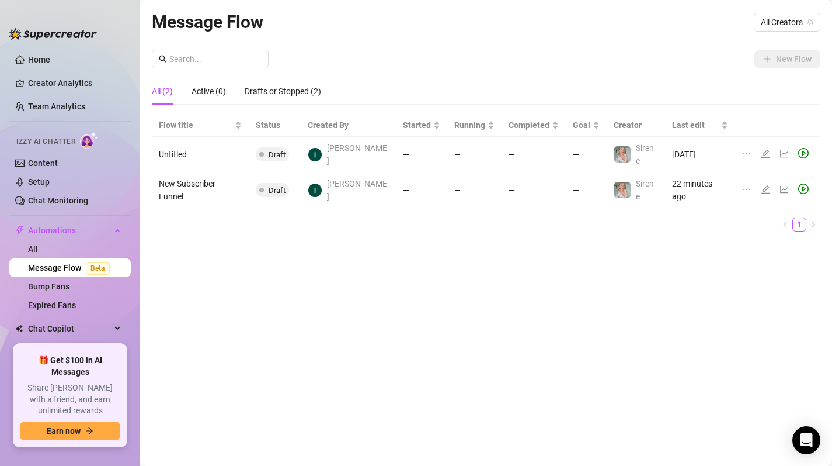
click at [790, 44] on div "Message Flow All Creators New Flow All (2) Active (0) Drafts or Stopped (2) Flo…" at bounding box center [486, 219] width 669 height 422
click at [792, 30] on div "All Creators" at bounding box center [787, 22] width 67 height 19
click at [776, 62] on span "( sirenedith )" at bounding box center [790, 64] width 41 height 13
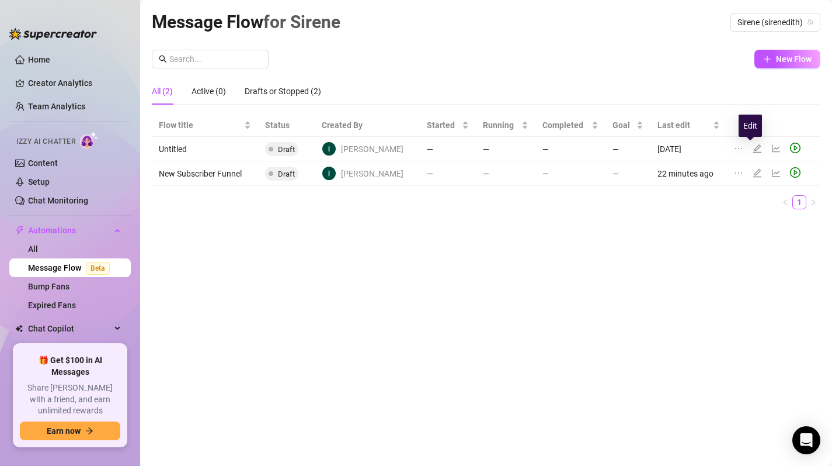
click at [753, 149] on icon "edit" at bounding box center [757, 148] width 9 height 9
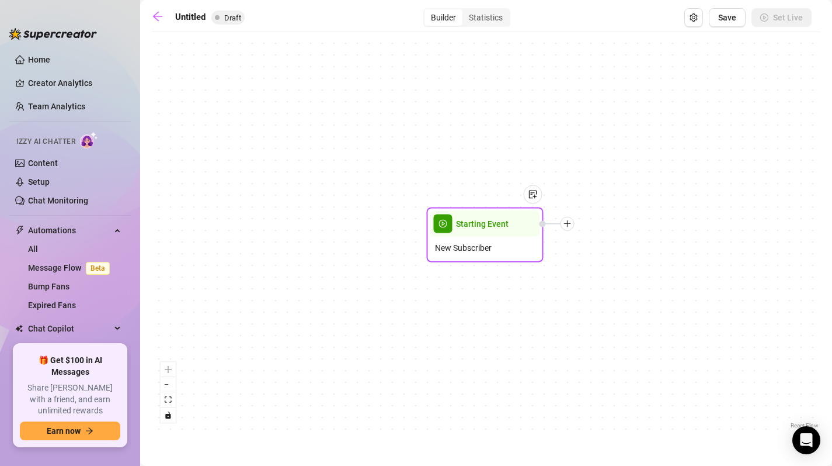
drag, startPoint x: 482, startPoint y: 235, endPoint x: 348, endPoint y: 221, distance: 135.1
click at [427, 221] on div "Starting Event New Subscriber" at bounding box center [485, 234] width 117 height 55
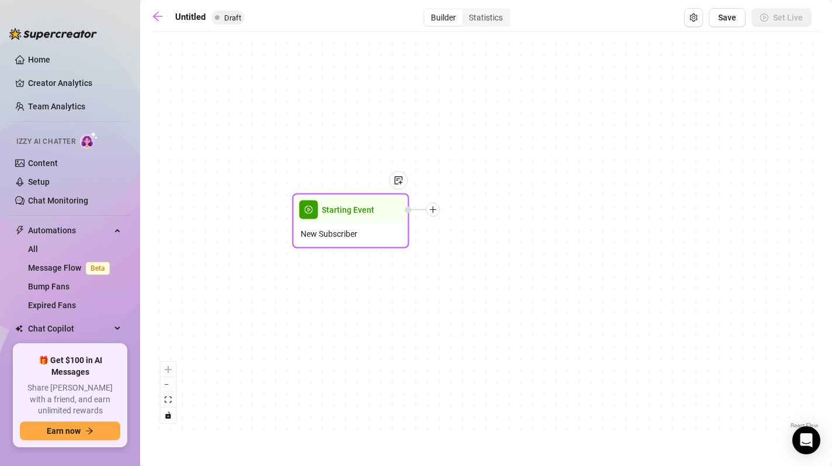
drag, startPoint x: 348, startPoint y: 214, endPoint x: 287, endPoint y: 215, distance: 60.2
click at [322, 215] on span "Starting Event" at bounding box center [348, 209] width 53 height 13
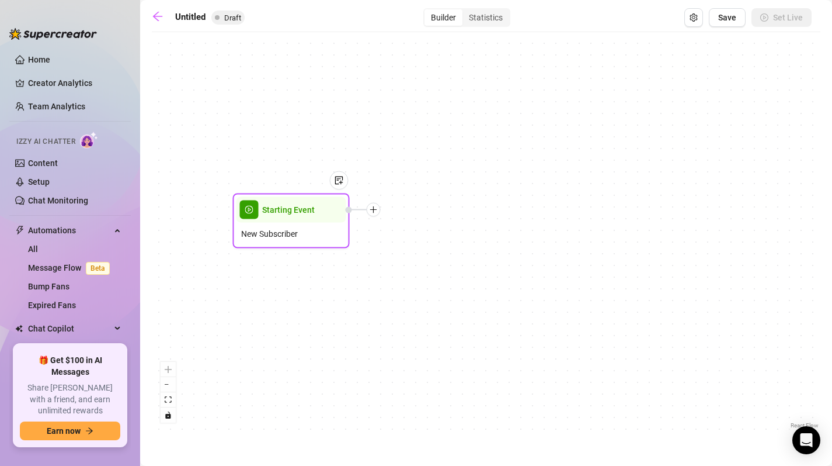
click at [377, 209] on icon "plus" at bounding box center [374, 210] width 8 height 8
click at [423, 211] on div "Time Delay" at bounding box center [431, 211] width 85 height 20
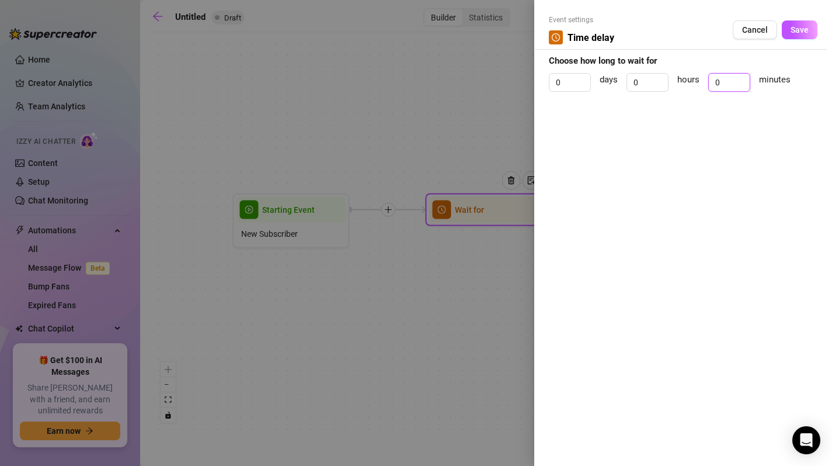
drag, startPoint x: 727, startPoint y: 82, endPoint x: 703, endPoint y: 82, distance: 24.5
click at [703, 82] on div "0 days 0 hours 0 minutes" at bounding box center [683, 87] width 269 height 29
click at [802, 28] on span "Save" at bounding box center [800, 29] width 18 height 9
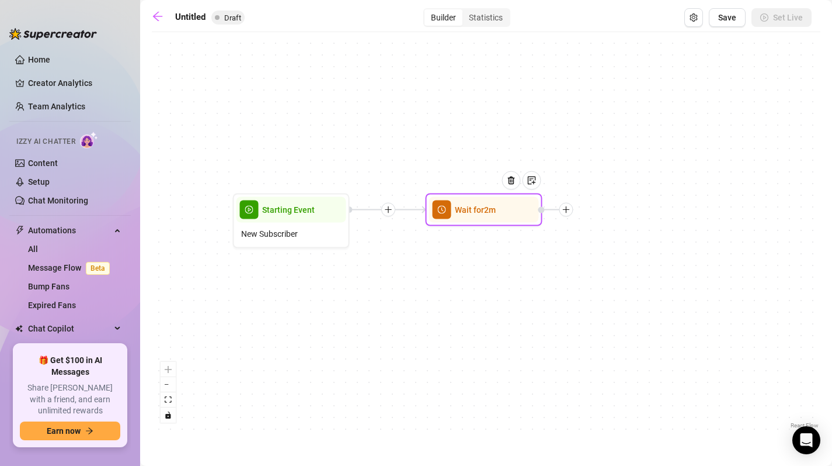
click at [563, 214] on div at bounding box center [567, 210] width 14 height 14
click at [610, 251] on div "Message" at bounding box center [624, 251] width 85 height 20
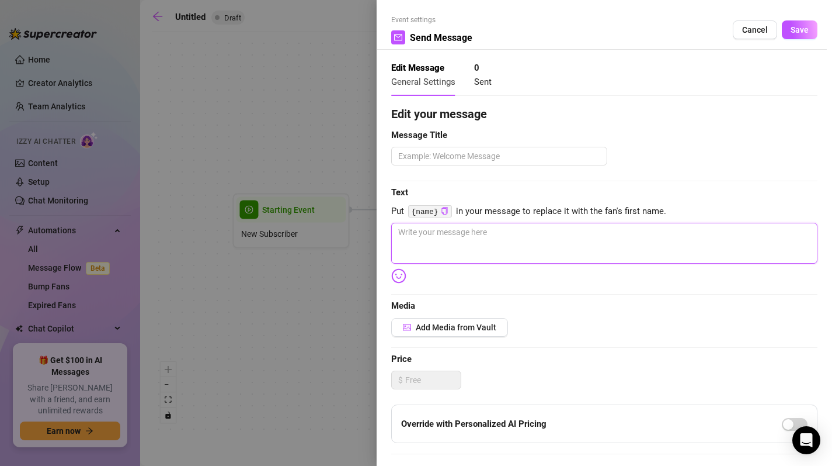
click at [610, 251] on textarea at bounding box center [604, 243] width 426 height 41
paste textarea "{name}"
click at [390, 222] on div "Event settings Send Message Cancel Save Edit Message General Settings 0 Sent Ed…" at bounding box center [605, 233] width 456 height 466
click at [405, 233] on textarea "{name}" at bounding box center [604, 243] width 426 height 41
click at [408, 235] on textarea "hii! 🩷{name}" at bounding box center [604, 243] width 426 height 41
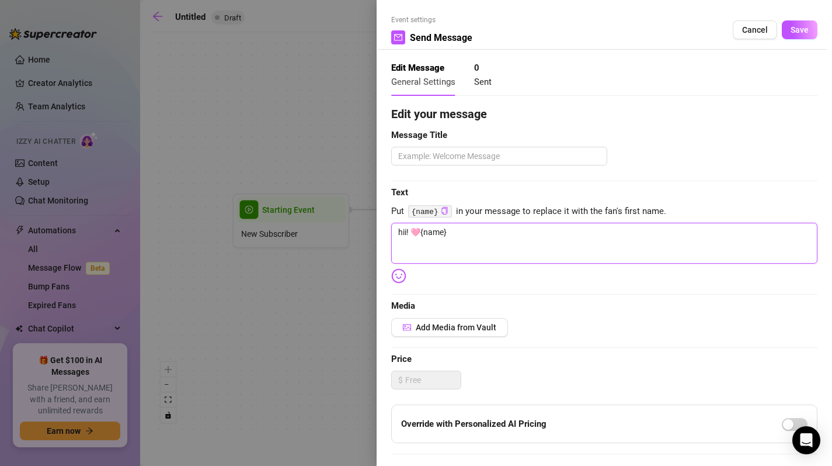
click at [419, 231] on textarea "hii! 🩷{name}" at bounding box center [604, 243] width 426 height 41
click at [470, 225] on textarea "hii {name}" at bounding box center [604, 243] width 426 height 41
click at [451, 231] on textarea "hii {name}" at bounding box center [604, 243] width 426 height 41
drag, startPoint x: 472, startPoint y: 231, endPoint x: 407, endPoint y: 234, distance: 64.9
click at [407, 234] on textarea "hii {name} 🩷" at bounding box center [604, 243] width 426 height 41
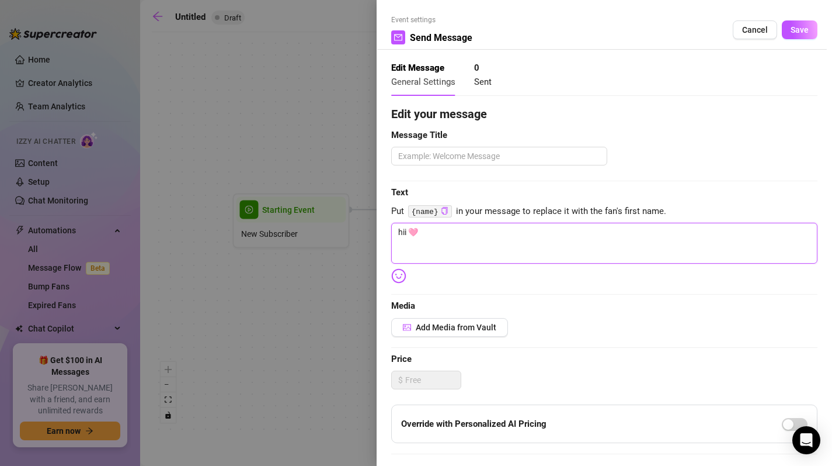
click at [449, 237] on textarea "hii 🩷" at bounding box center [604, 243] width 426 height 41
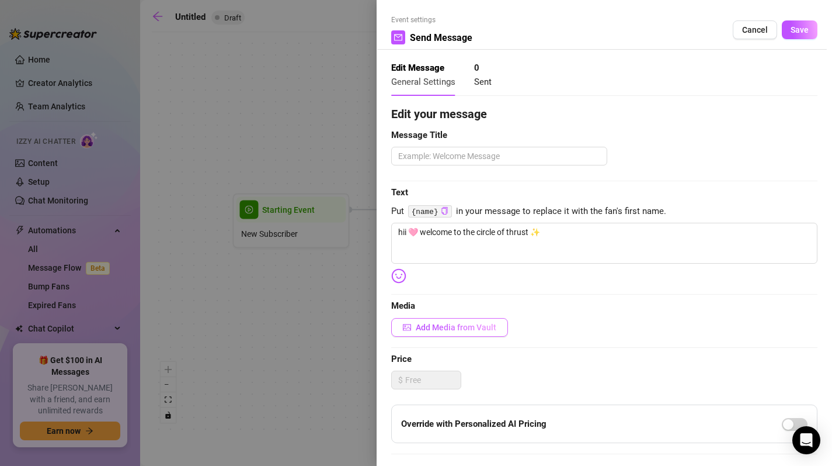
click at [481, 332] on span "Add Media from Vault" at bounding box center [456, 326] width 81 height 9
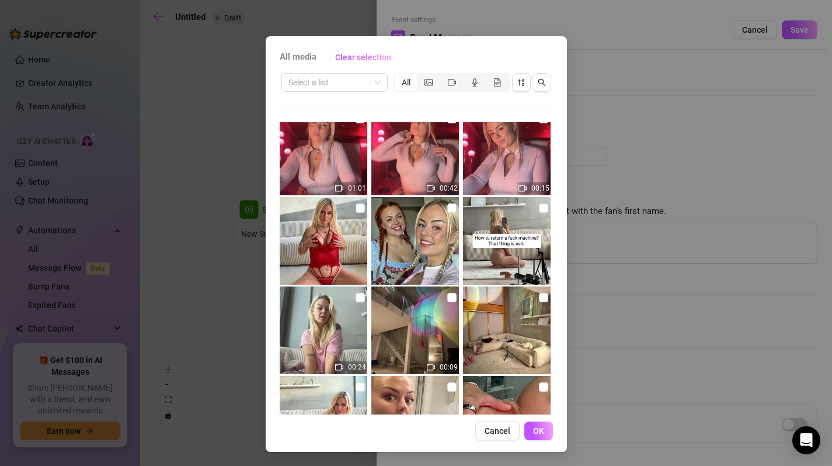
scroll to position [1711, 0]
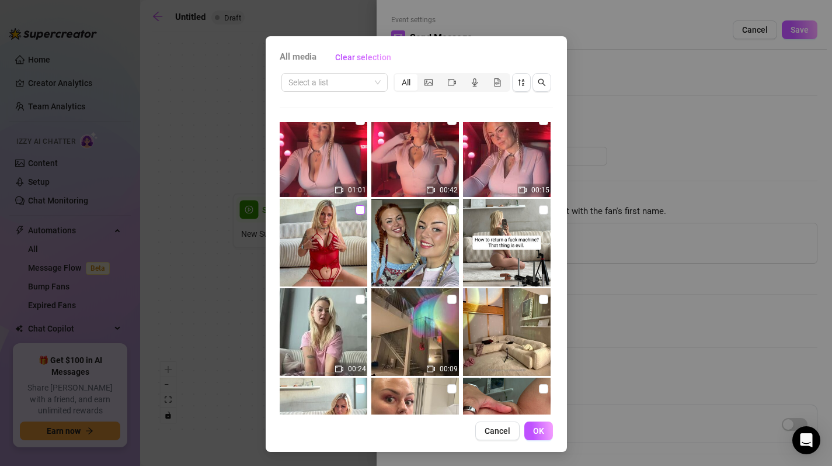
click at [357, 209] on input "checkbox" at bounding box center [360, 209] width 9 height 9
click at [527, 432] on button "OK" at bounding box center [539, 430] width 29 height 19
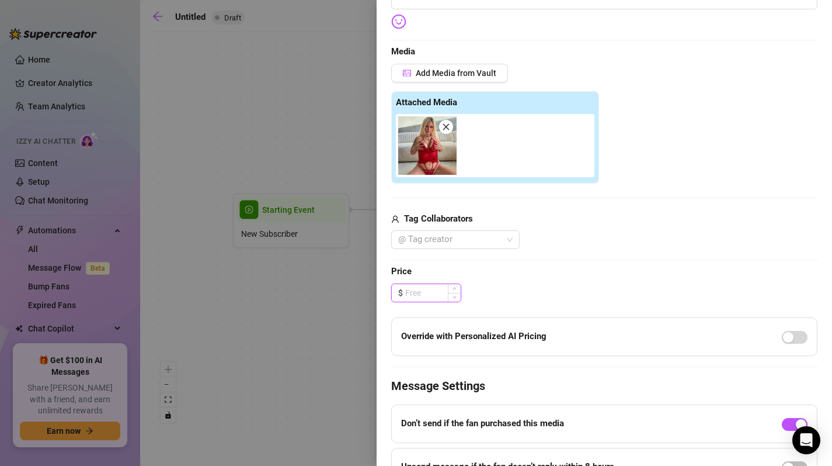
click at [443, 293] on input at bounding box center [432, 293] width 55 height 18
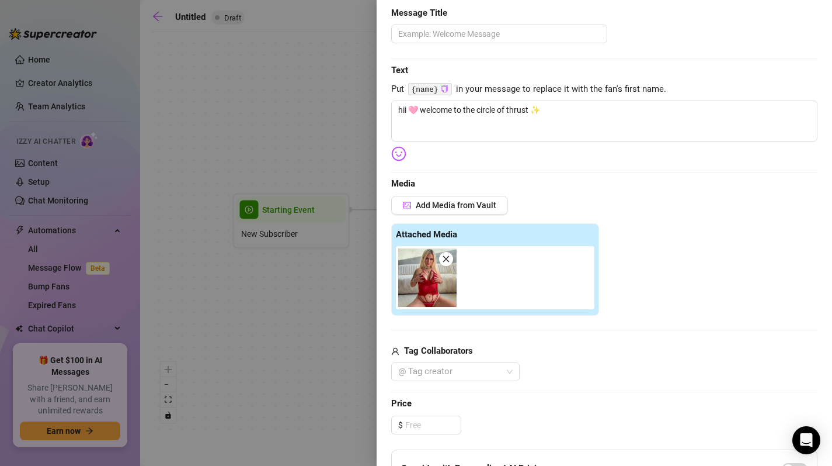
scroll to position [82, 0]
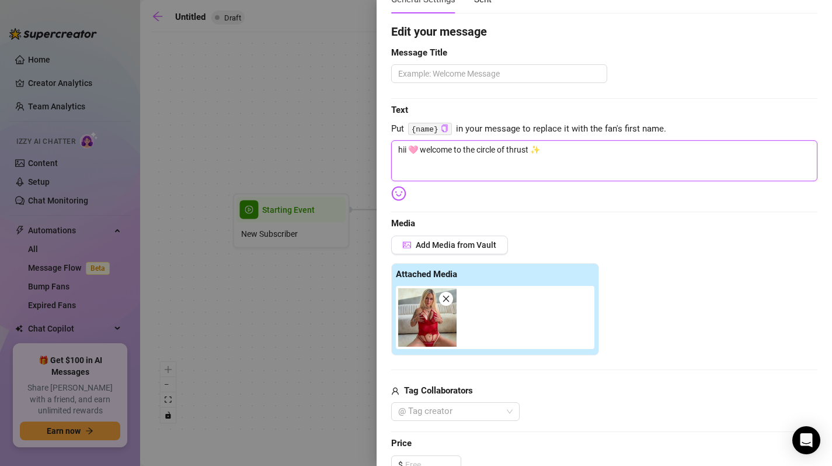
click at [578, 165] on textarea "hii 🩷 welcome to the circle of thrust ✨" at bounding box center [604, 160] width 426 height 41
drag, startPoint x: 634, startPoint y: 154, endPoint x: 623, endPoint y: 155, distance: 10.7
click at [623, 155] on textarea "hii 🩷 welcome to the circle of thrust ✨ what's your name" at bounding box center [604, 160] width 426 height 41
click at [429, 131] on code "{name}" at bounding box center [430, 129] width 44 height 12
click at [450, 129] on code "{name}" at bounding box center [430, 129] width 44 height 12
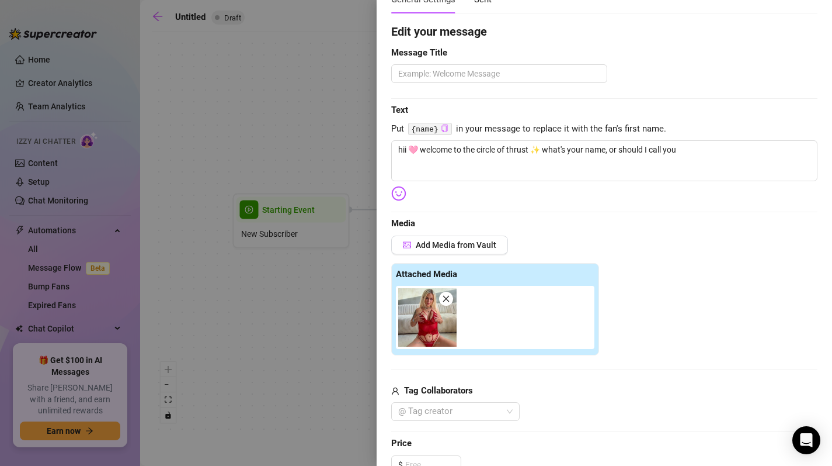
click at [444, 129] on icon "copy" at bounding box center [445, 128] width 8 height 8
click at [711, 162] on textarea "hii 🩷 welcome to the circle of thrust ✨ what's your name, or should I call you" at bounding box center [604, 160] width 426 height 41
paste textarea "{name}"
click at [447, 302] on icon "close" at bounding box center [446, 299] width 6 height 6
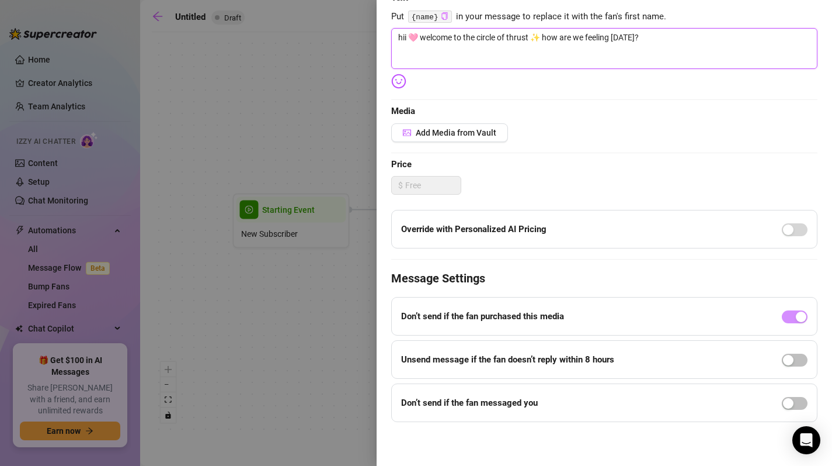
scroll to position [0, 0]
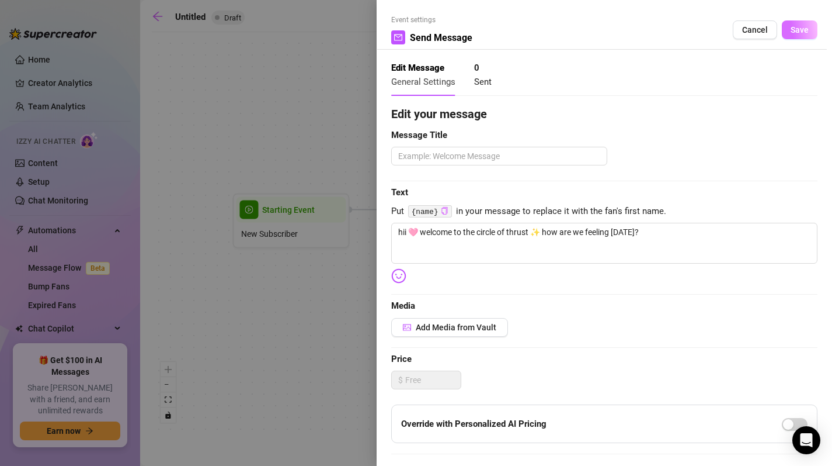
click at [793, 30] on span "Save" at bounding box center [800, 29] width 18 height 9
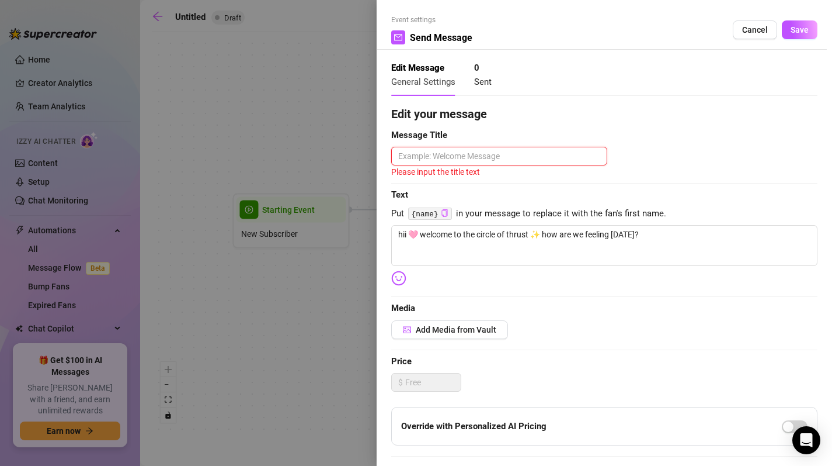
click at [513, 159] on textarea at bounding box center [499, 156] width 216 height 19
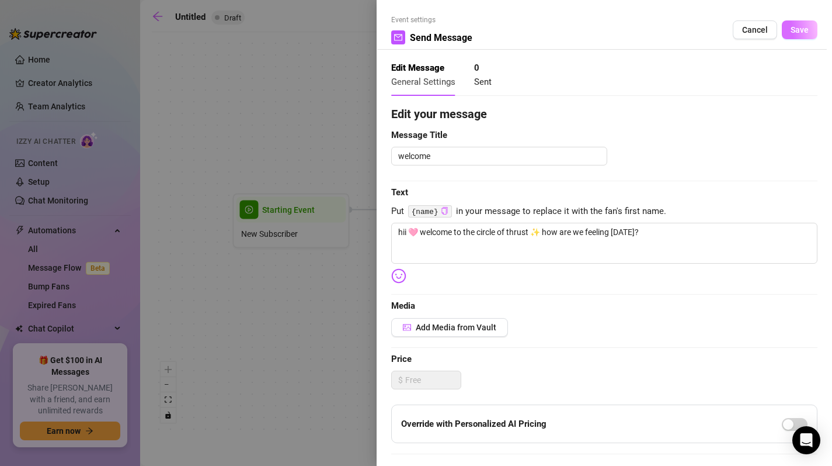
click at [798, 34] on span "Save" at bounding box center [800, 29] width 18 height 9
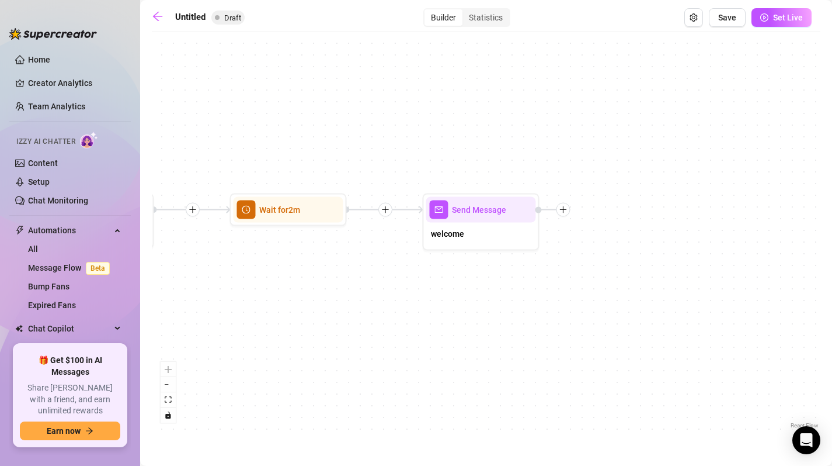
drag, startPoint x: 741, startPoint y: 312, endPoint x: 483, endPoint y: 311, distance: 258.2
click at [483, 311] on div "Send Message welcome Wait for 2m Starting Event New Subscriber" at bounding box center [486, 234] width 669 height 393
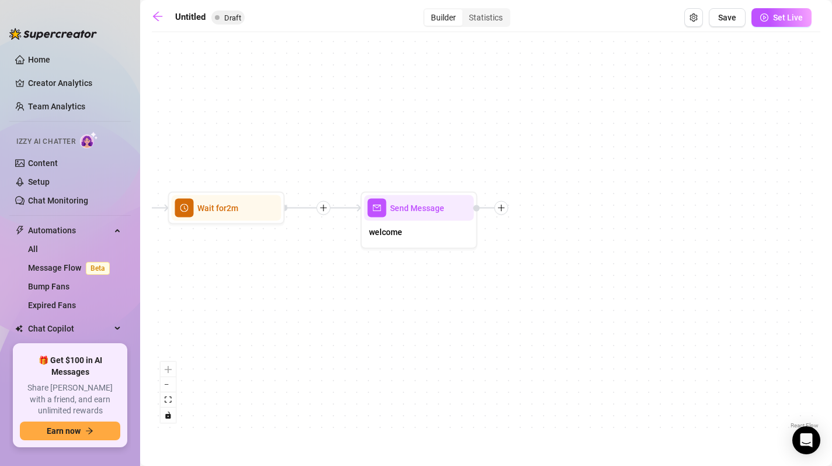
click at [503, 214] on div "Send Message welcome Wait for 2m Starting Event New Subscriber" at bounding box center [486, 234] width 669 height 393
click at [502, 208] on icon "plus" at bounding box center [501, 207] width 8 height 8
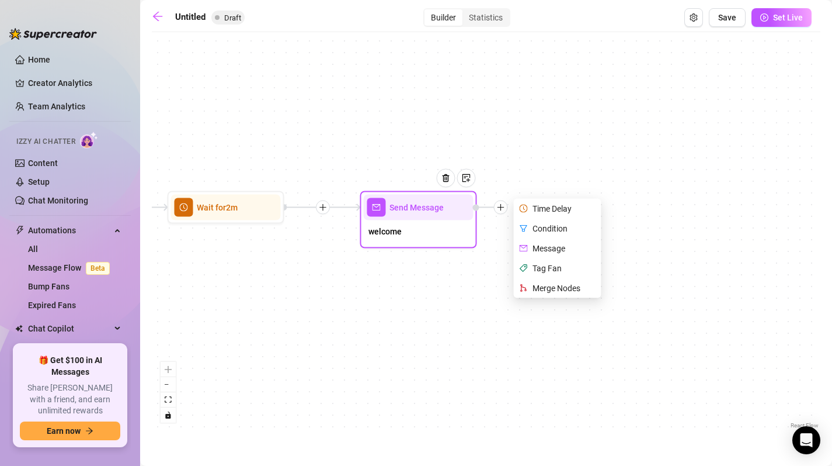
click at [552, 246] on div "Message" at bounding box center [558, 248] width 85 height 20
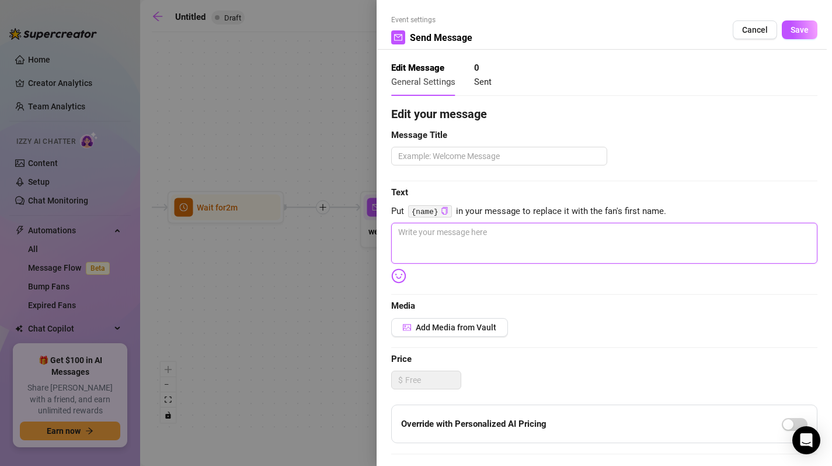
click at [536, 244] on textarea at bounding box center [604, 243] width 426 height 41
click at [509, 241] on textarea "what's your name? 🫦" at bounding box center [604, 243] width 426 height 41
click at [461, 234] on textarea "what's your name? 🫦" at bounding box center [604, 243] width 426 height 41
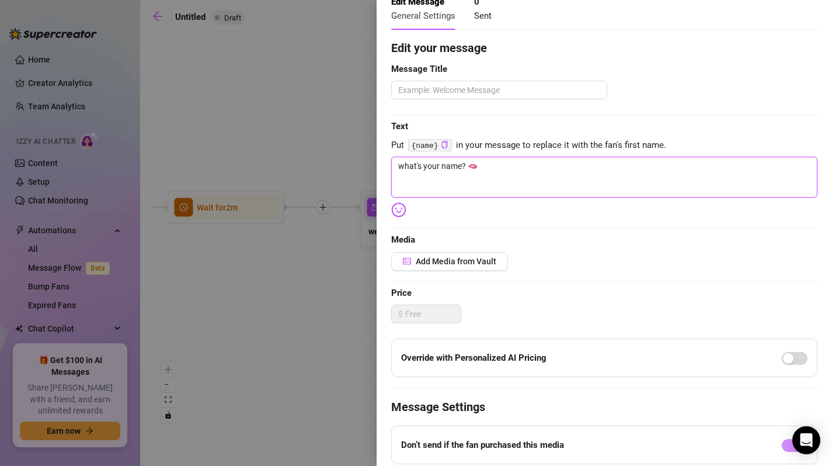
click at [507, 170] on textarea "what's your name? 🫦" at bounding box center [604, 177] width 426 height 41
drag, startPoint x: 509, startPoint y: 177, endPoint x: 332, endPoint y: 164, distance: 176.9
click at [332, 164] on div "Event settings Send Message Cancel Save Edit Message General Settings 0 Sent Ed…" at bounding box center [416, 233] width 832 height 466
click at [441, 253] on button "Add Media from Vault" at bounding box center [449, 261] width 117 height 19
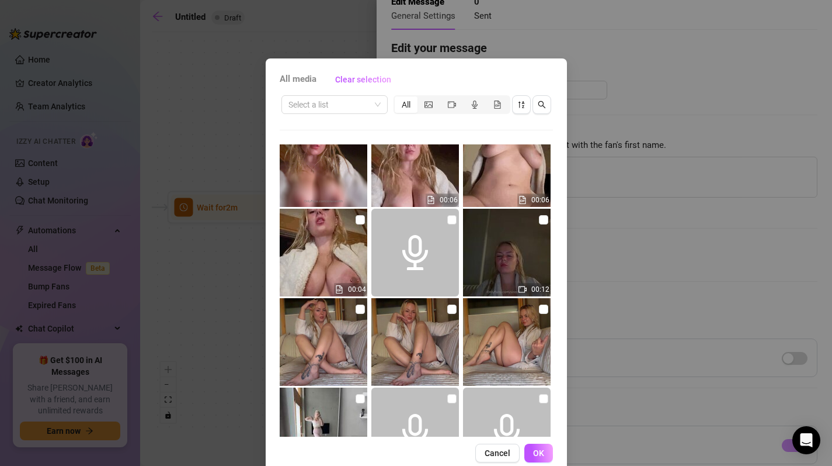
scroll to position [2519, 0]
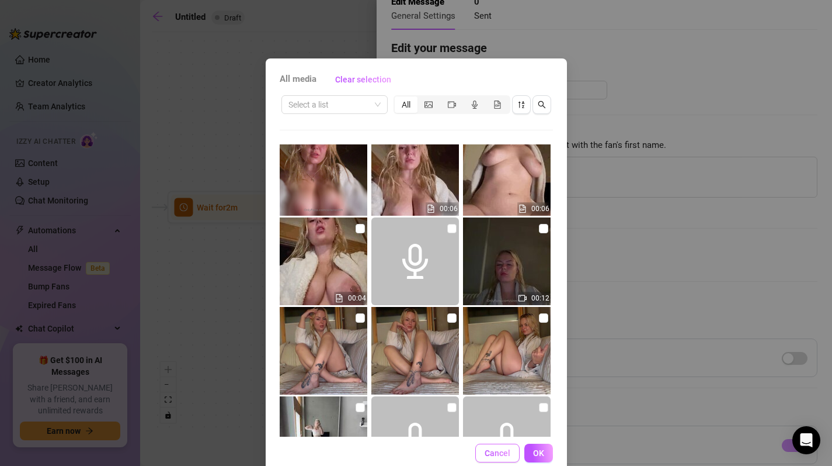
click at [487, 452] on span "Cancel" at bounding box center [498, 452] width 26 height 9
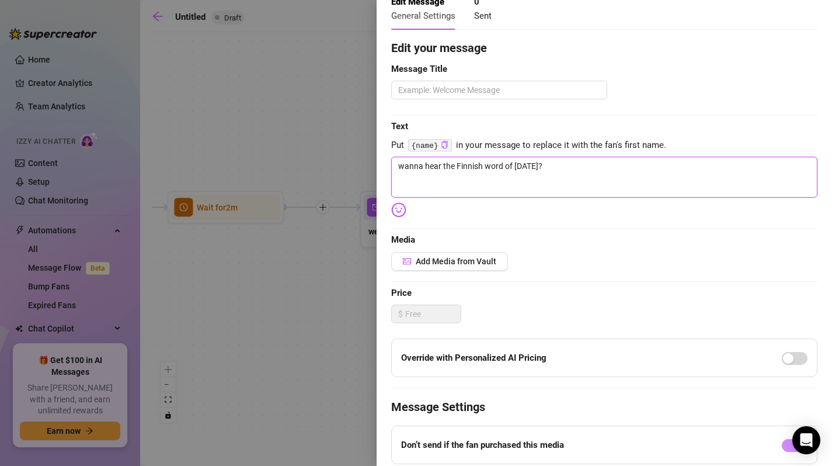
drag, startPoint x: 623, startPoint y: 175, endPoint x: 304, endPoint y: 144, distance: 321.0
click at [304, 144] on div "Event settings Send Message Cancel Save Edit Message General Settings 0 Sent Ed…" at bounding box center [416, 233] width 832 height 466
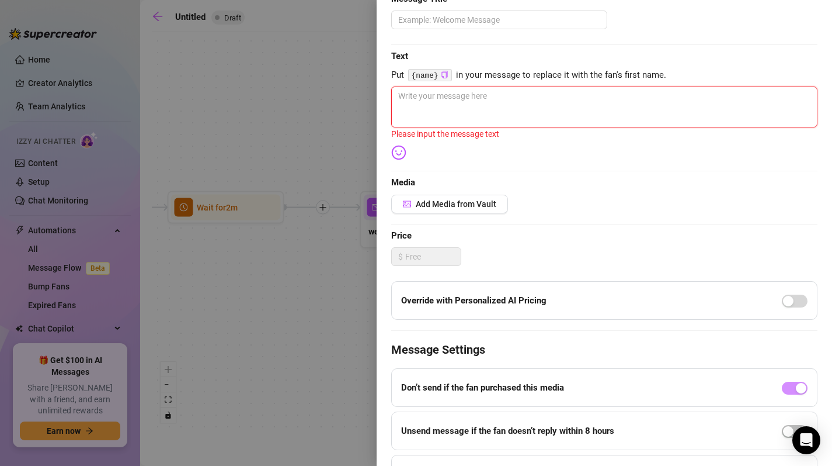
scroll to position [0, 0]
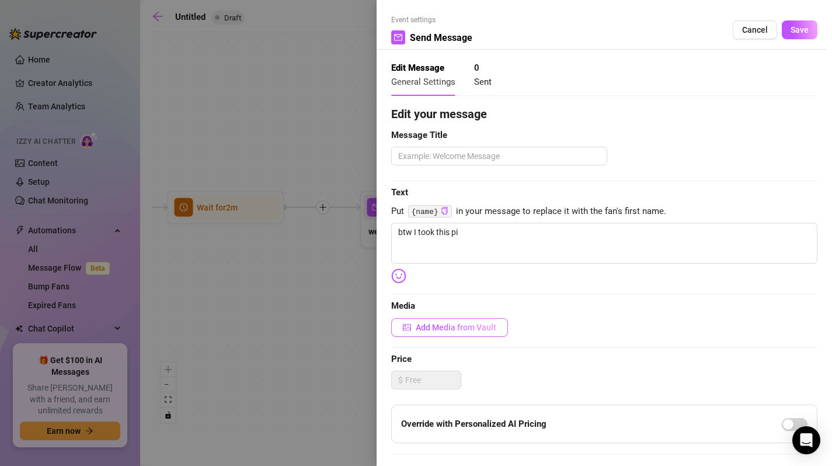
click at [447, 335] on button "Add Media from Vault" at bounding box center [449, 327] width 117 height 19
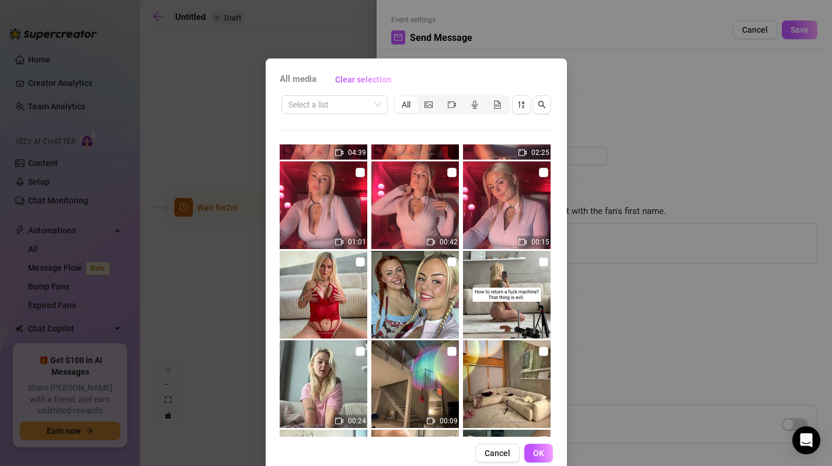
scroll to position [1694, 0]
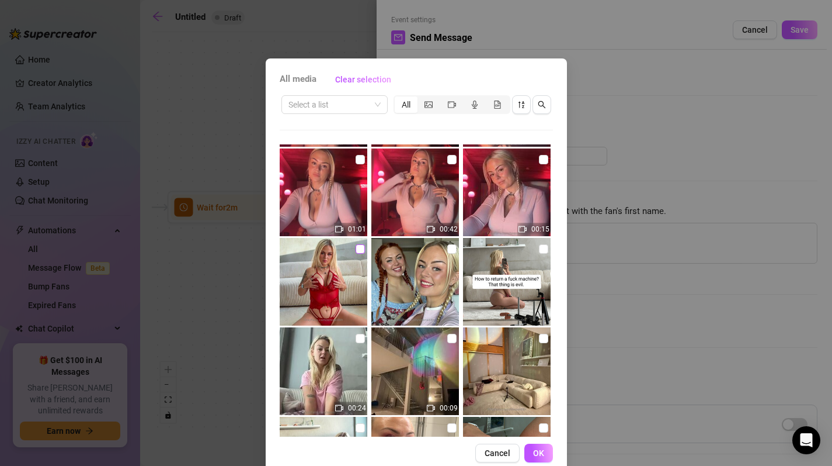
click at [356, 243] on label at bounding box center [360, 248] width 9 height 13
click at [356, 244] on input "checkbox" at bounding box center [360, 248] width 9 height 9
click at [539, 450] on span "OK" at bounding box center [538, 452] width 11 height 9
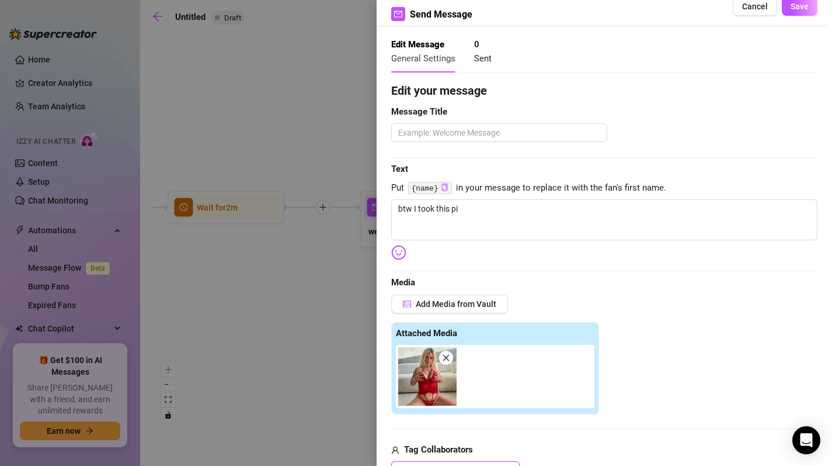
scroll to position [21, 0]
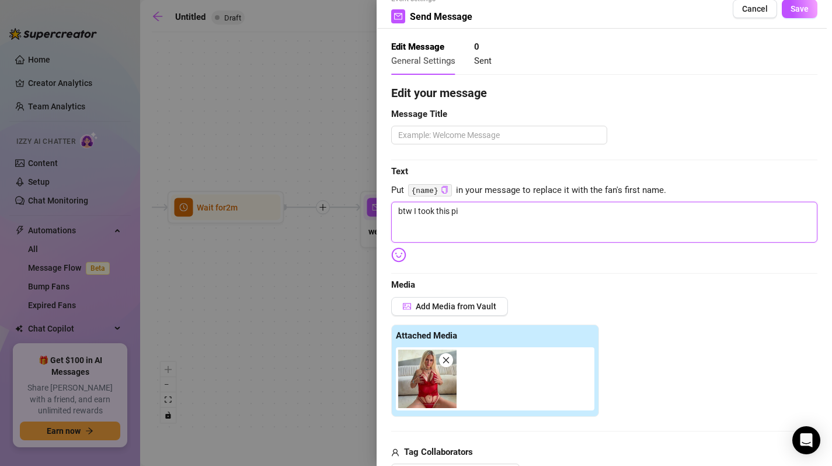
click at [503, 211] on textarea "btw I took this pi" at bounding box center [604, 222] width 426 height 41
drag, startPoint x: 492, startPoint y: 217, endPoint x: 322, endPoint y: 199, distance: 170.9
click at [322, 199] on div "Event settings Send Message Cancel Save Edit Message General Settings 0 Sent Ed…" at bounding box center [416, 233] width 832 height 466
click at [793, 4] on span "Save" at bounding box center [800, 8] width 18 height 9
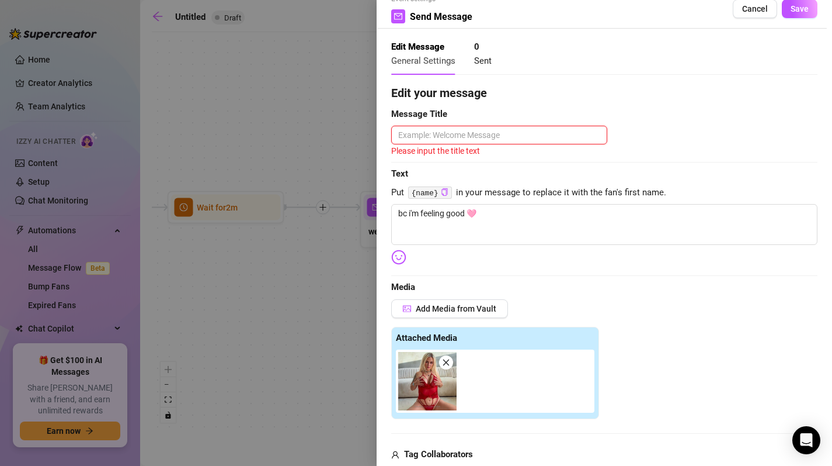
click at [546, 131] on textarea at bounding box center [499, 135] width 216 height 19
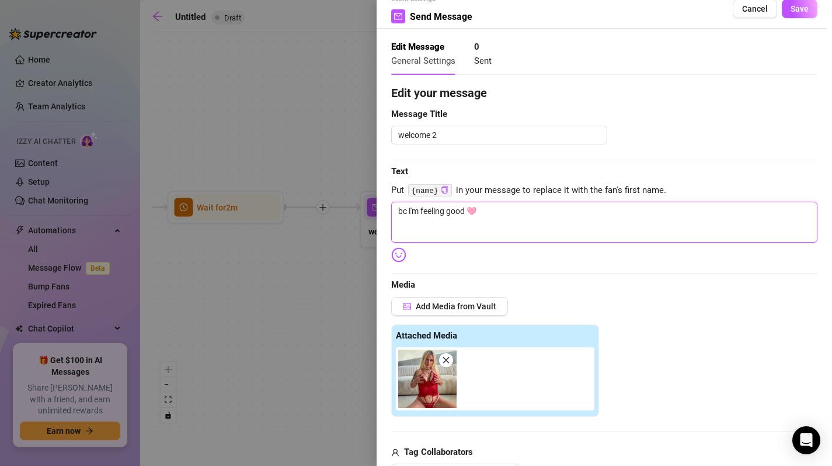
click at [435, 221] on textarea "bc i'm feeling good 🩷" at bounding box center [604, 222] width 426 height 41
click at [436, 130] on textarea "welcome 2" at bounding box center [499, 135] width 216 height 19
paste textarea "bc i'm feeling good 🩷"
click at [791, 6] on span "Save" at bounding box center [800, 8] width 18 height 9
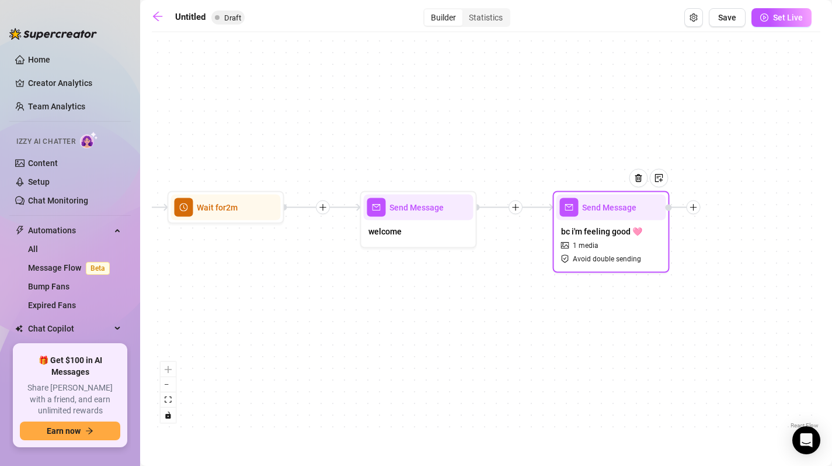
click at [436, 244] on div "Send Message welcome" at bounding box center [418, 219] width 117 height 57
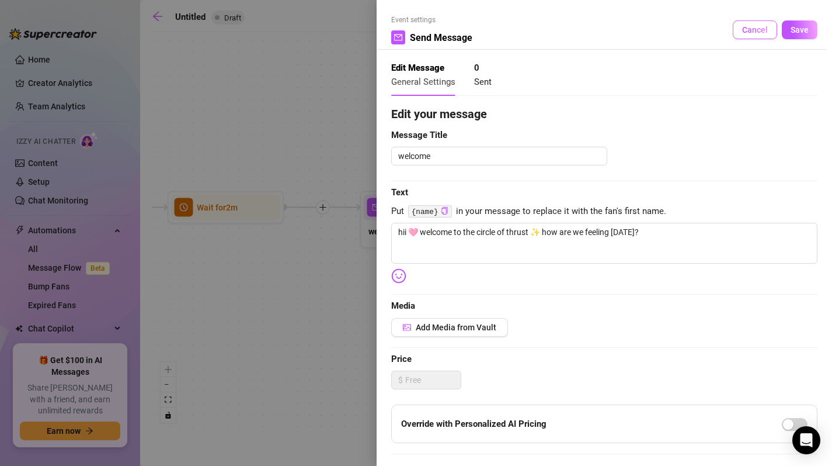
click at [758, 37] on button "Cancel" at bounding box center [755, 29] width 44 height 19
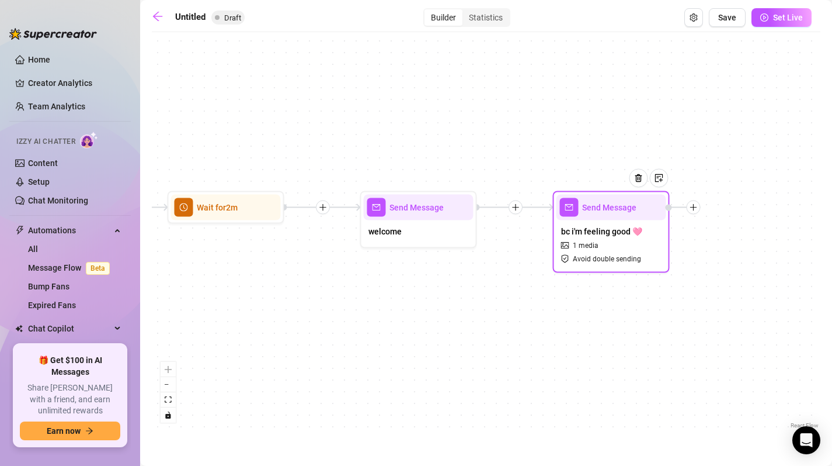
click at [616, 241] on div "bc i'm feeling good 🩷 1 media Avoid double sending" at bounding box center [612, 244] width 110 height 49
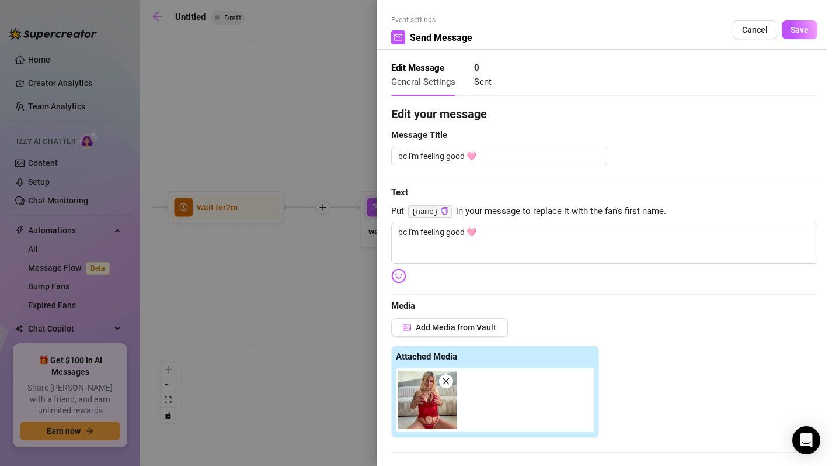
click at [789, 43] on div "Event settings Send Message Cancel Save" at bounding box center [604, 32] width 426 height 35
click at [791, 31] on span "Save" at bounding box center [800, 29] width 18 height 9
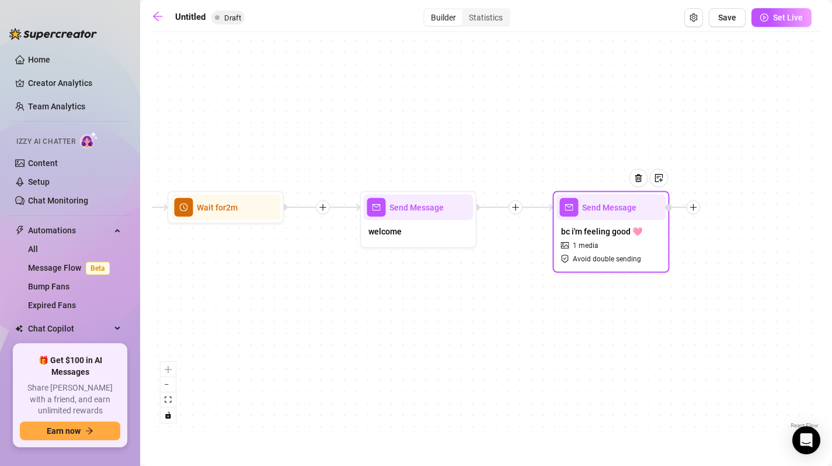
click at [697, 211] on div at bounding box center [694, 207] width 14 height 14
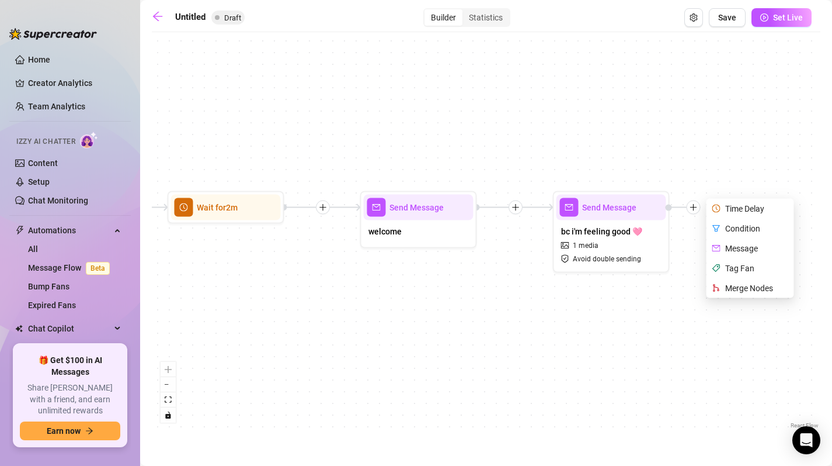
click at [693, 343] on div "Send Message bc i'm feeling good 🩷 1 media Avoid double sending Time Delay Cond…" at bounding box center [486, 234] width 669 height 393
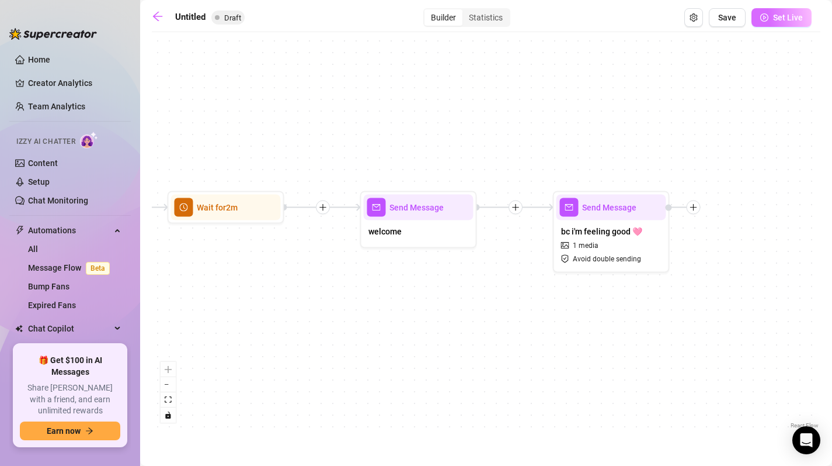
click at [774, 25] on button "Set Live" at bounding box center [782, 17] width 60 height 19
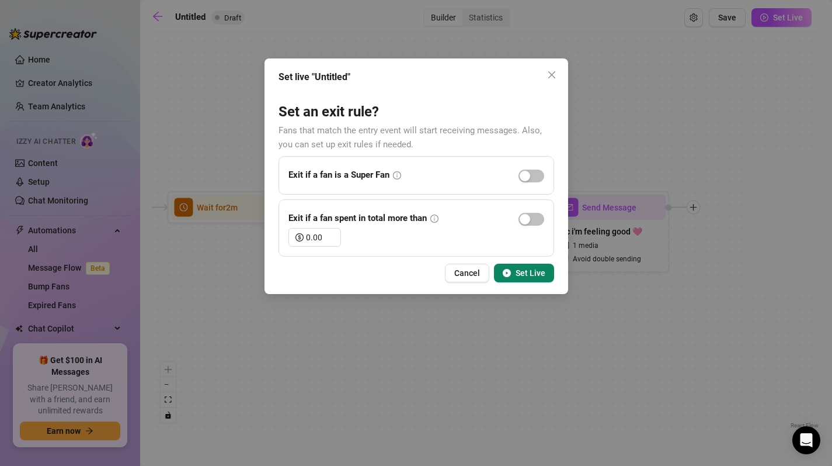
click at [522, 275] on span "Set Live" at bounding box center [531, 272] width 30 height 9
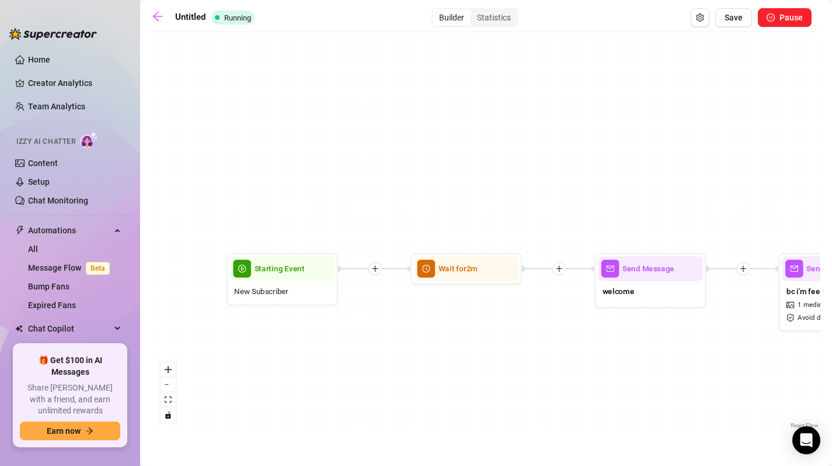
drag, startPoint x: 327, startPoint y: 287, endPoint x: 683, endPoint y: 342, distance: 360.5
click at [683, 342] on div "Send Message bc i'm feeling good 🩷 1 media Avoid double sending Send Message we…" at bounding box center [486, 234] width 669 height 393
drag, startPoint x: 110, startPoint y: 112, endPoint x: 16, endPoint y: 98, distance: 94.5
click at [85, 111] on link "Team Analytics" at bounding box center [56, 106] width 57 height 9
